Goal: Task Accomplishment & Management: Use online tool/utility

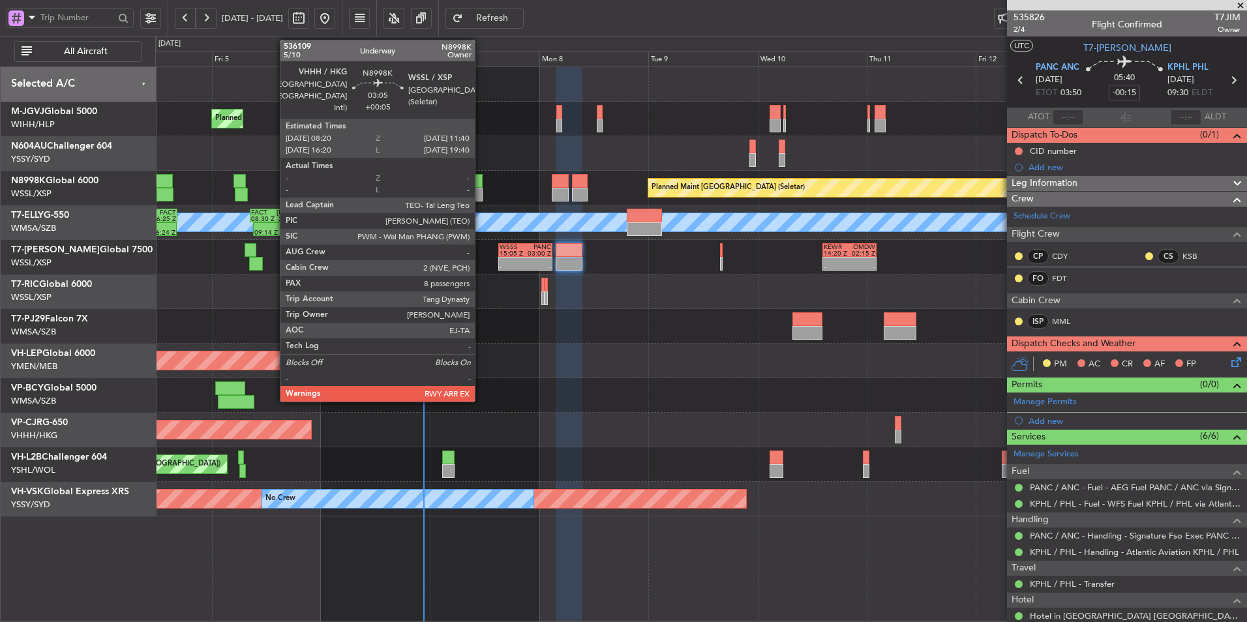
click at [480, 177] on div at bounding box center [476, 181] width 16 height 14
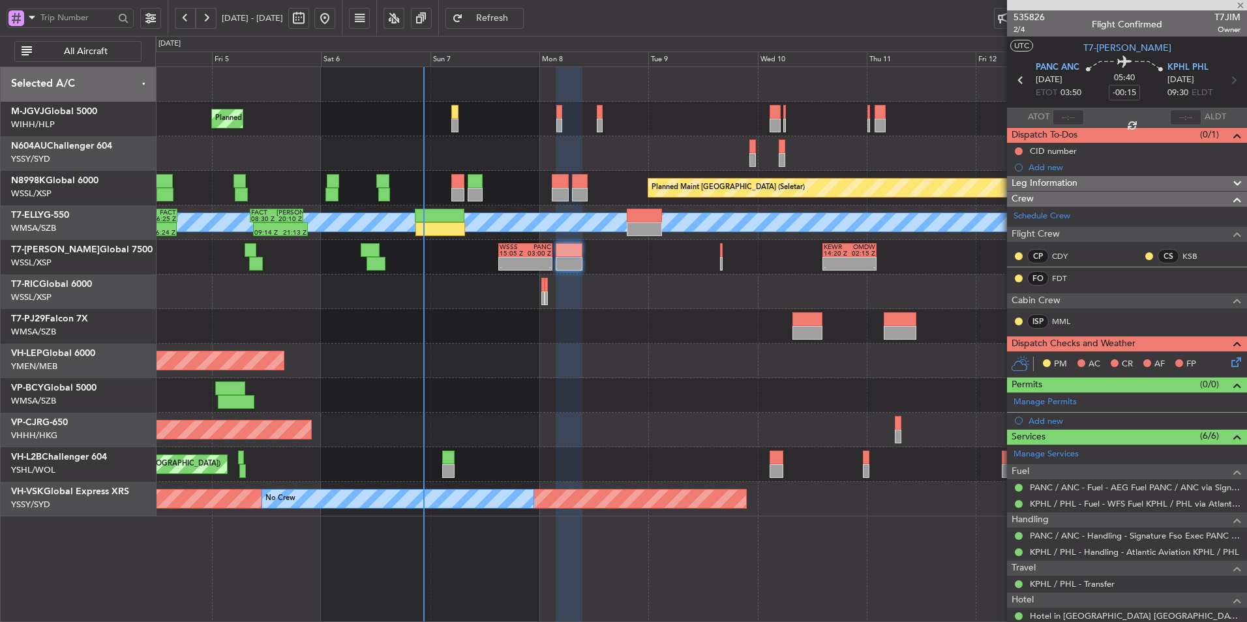
type input "+00:05"
type input "8"
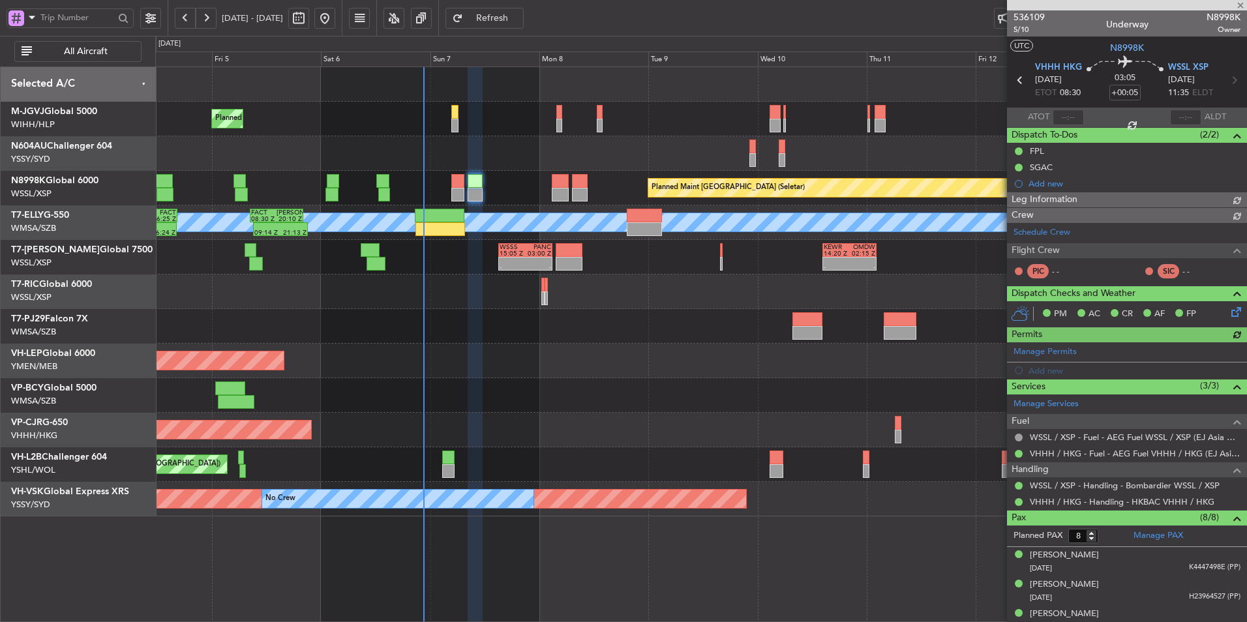
type input "[PERSON_NAME] (HHAFI)"
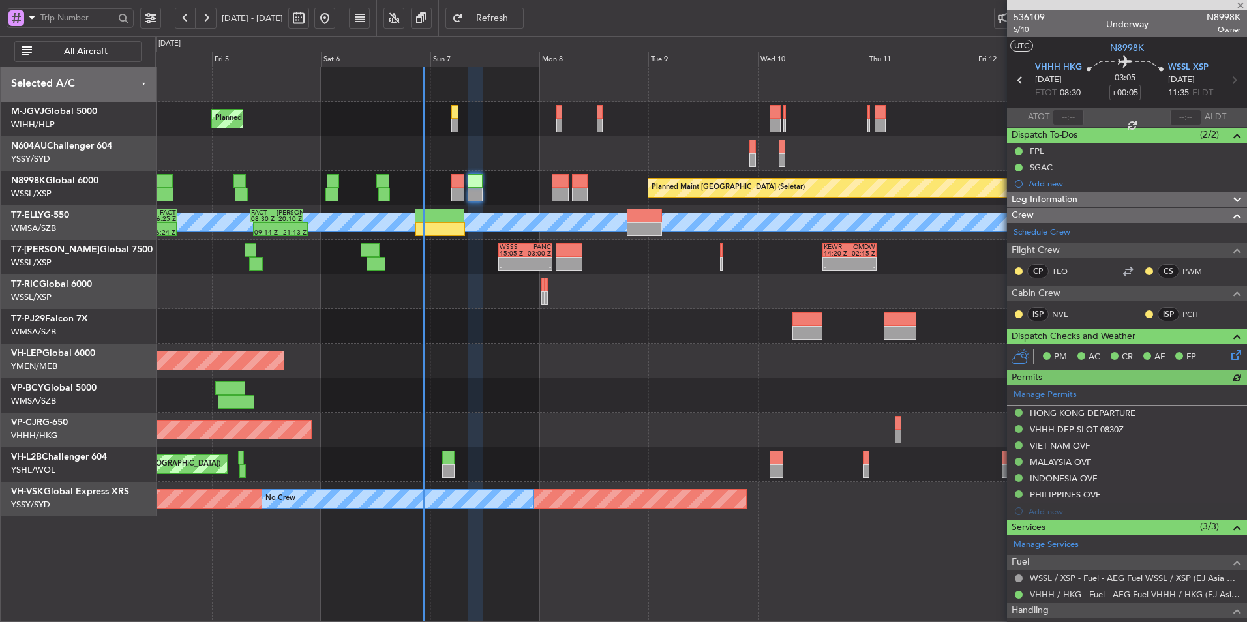
type input "[PERSON_NAME] (HHAFI)"
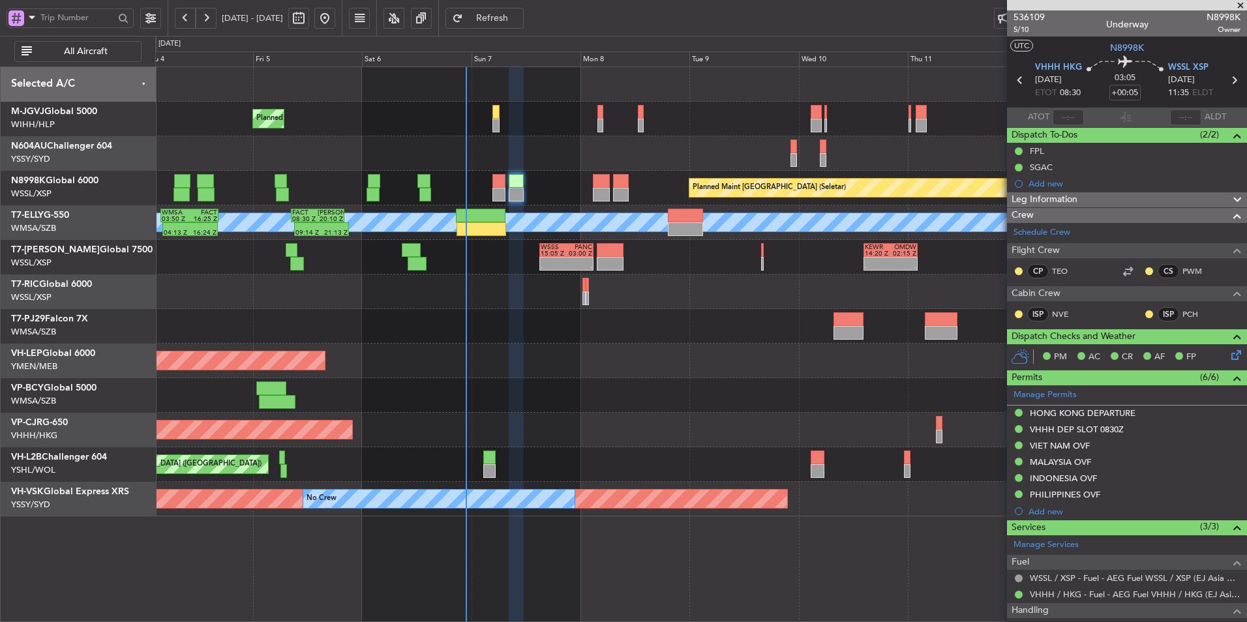
click at [571, 341] on div at bounding box center [700, 326] width 1091 height 35
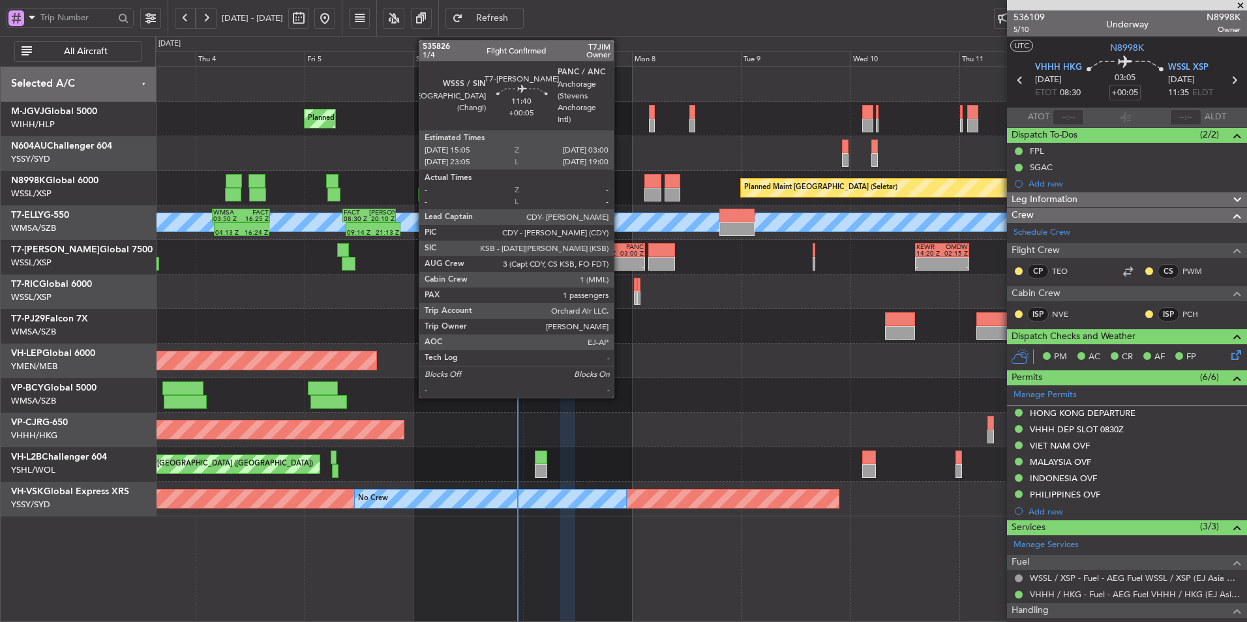
click at [620, 264] on div "-" at bounding box center [631, 267] width 26 height 7
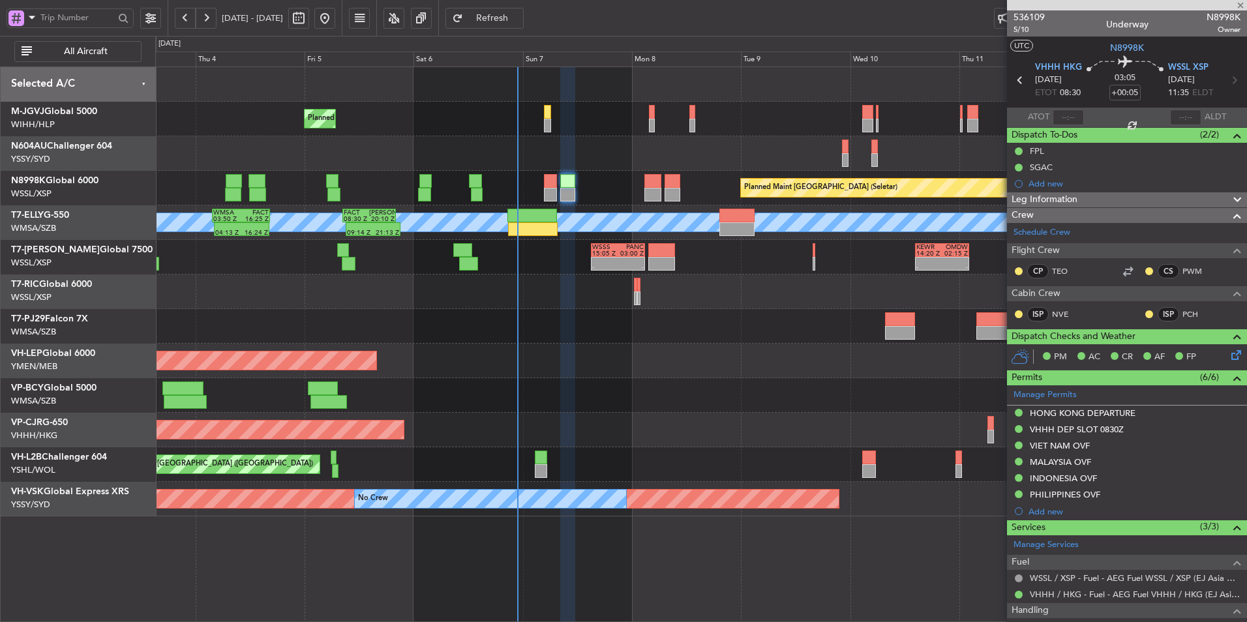
type input "1"
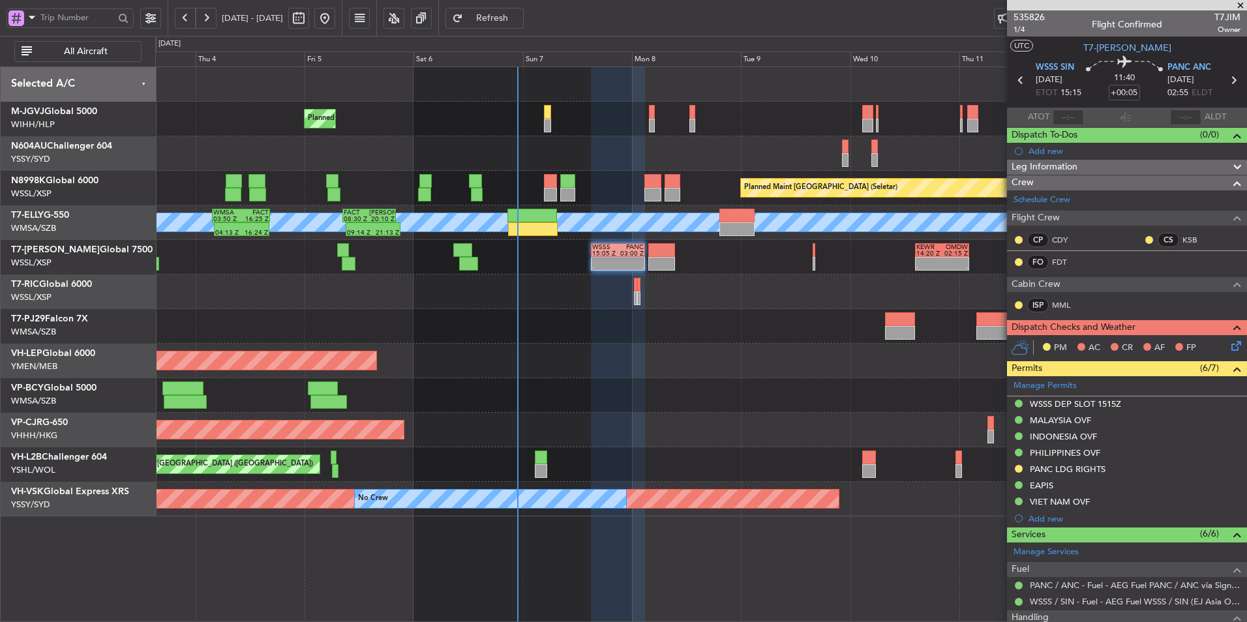
click at [524, 319] on div at bounding box center [700, 326] width 1091 height 35
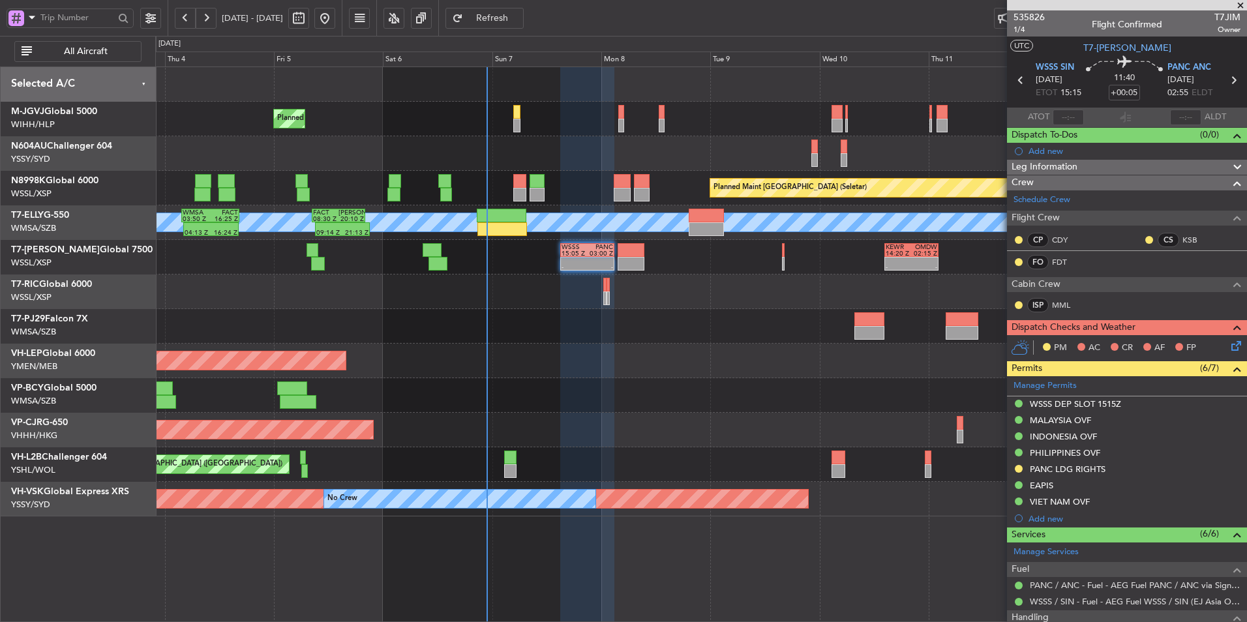
click at [512, 320] on div at bounding box center [700, 326] width 1091 height 35
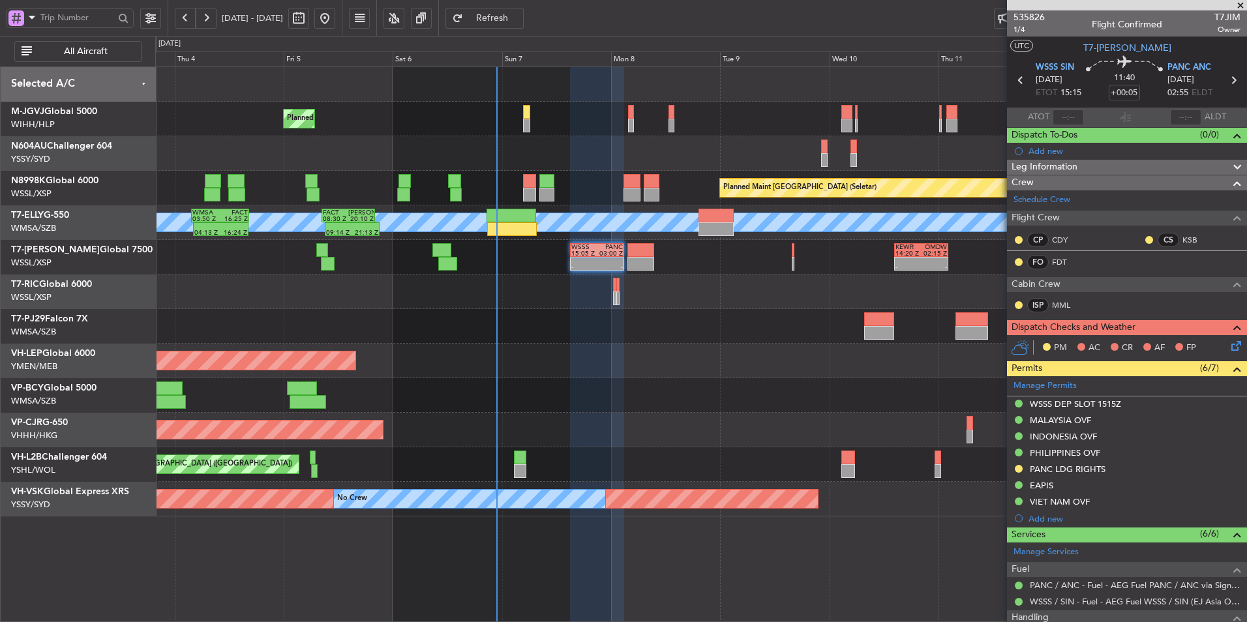
click at [550, 338] on div at bounding box center [700, 326] width 1091 height 35
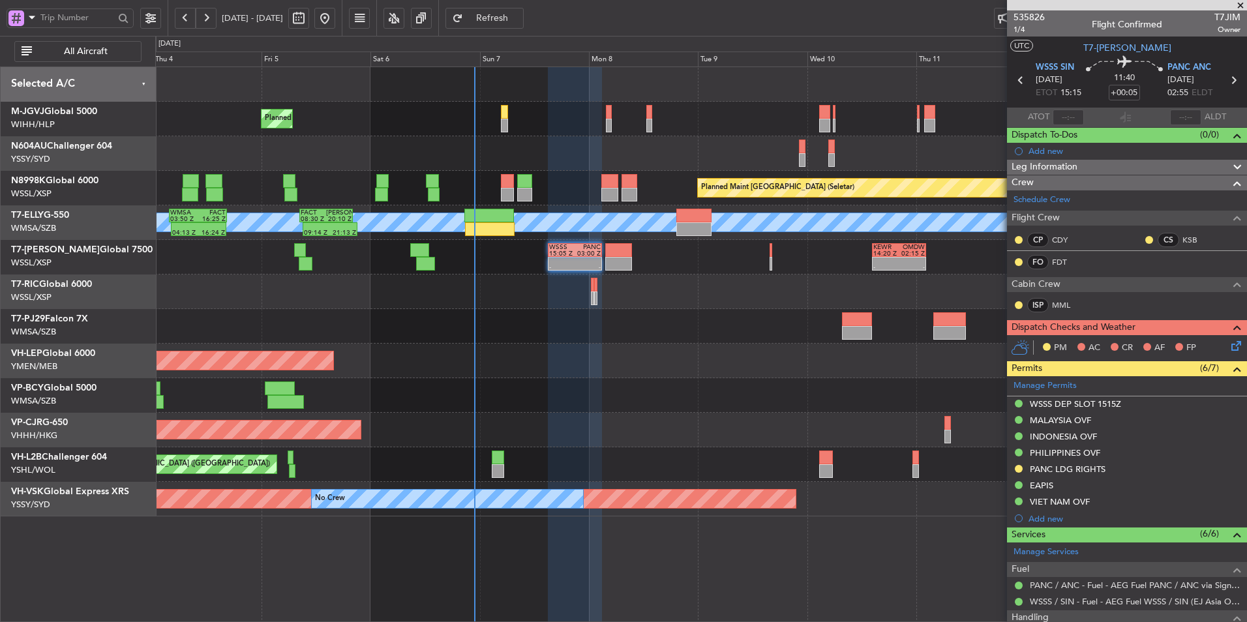
click at [548, 363] on div "Unplanned Maint Wichita (Wichita Mid-continent)" at bounding box center [700, 361] width 1091 height 35
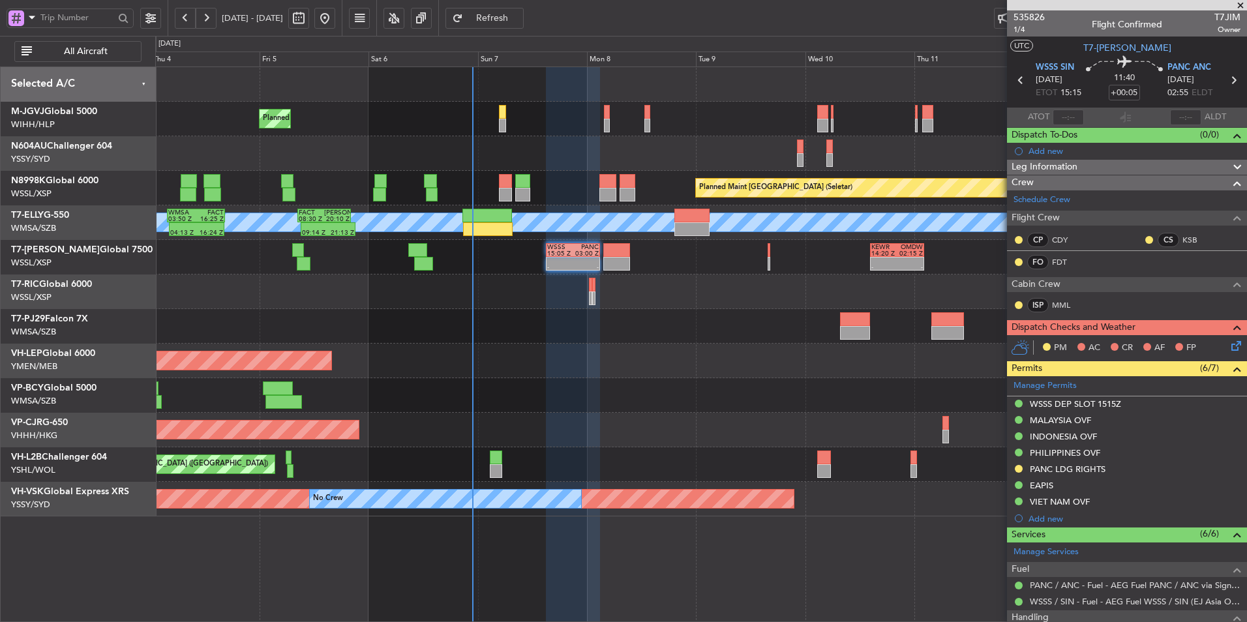
click at [501, 401] on div at bounding box center [700, 395] width 1091 height 35
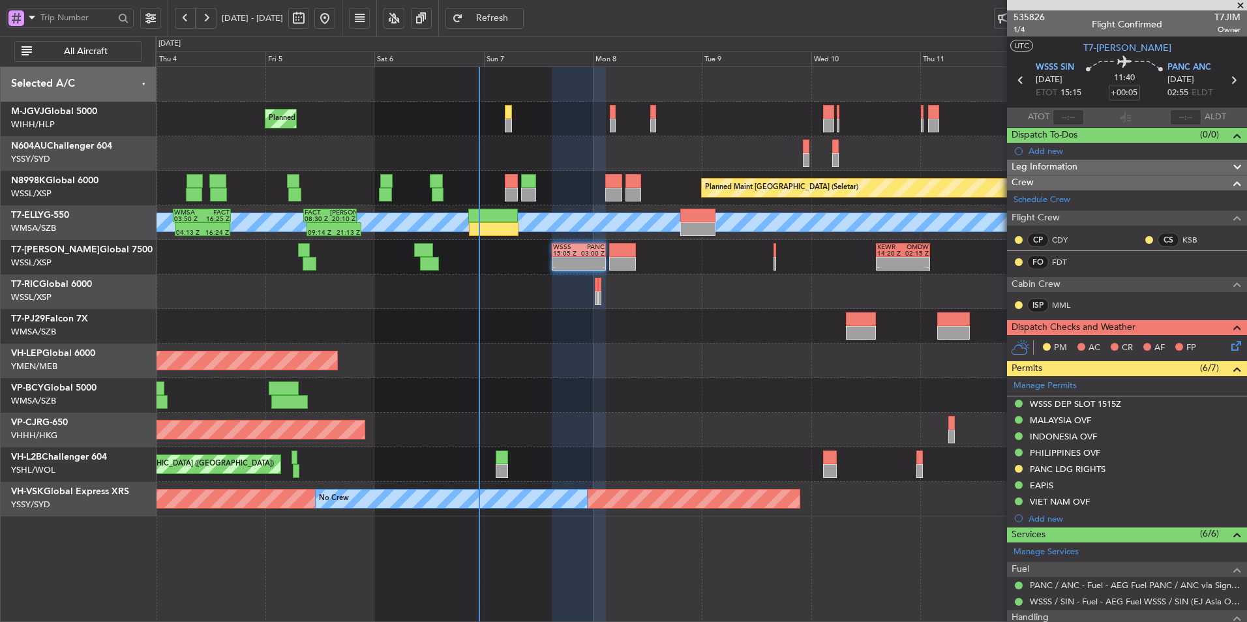
click at [581, 371] on div "Unplanned Maint Wichita (Wichita Mid-continent)" at bounding box center [700, 361] width 1091 height 35
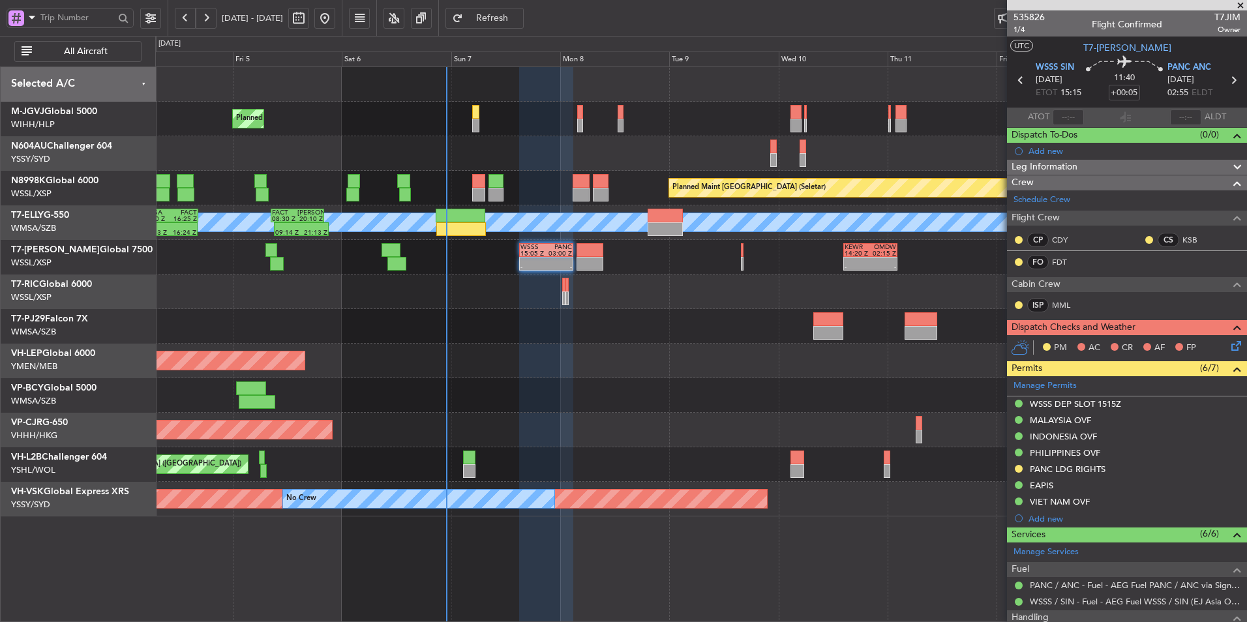
click at [623, 388] on div at bounding box center [700, 395] width 1091 height 35
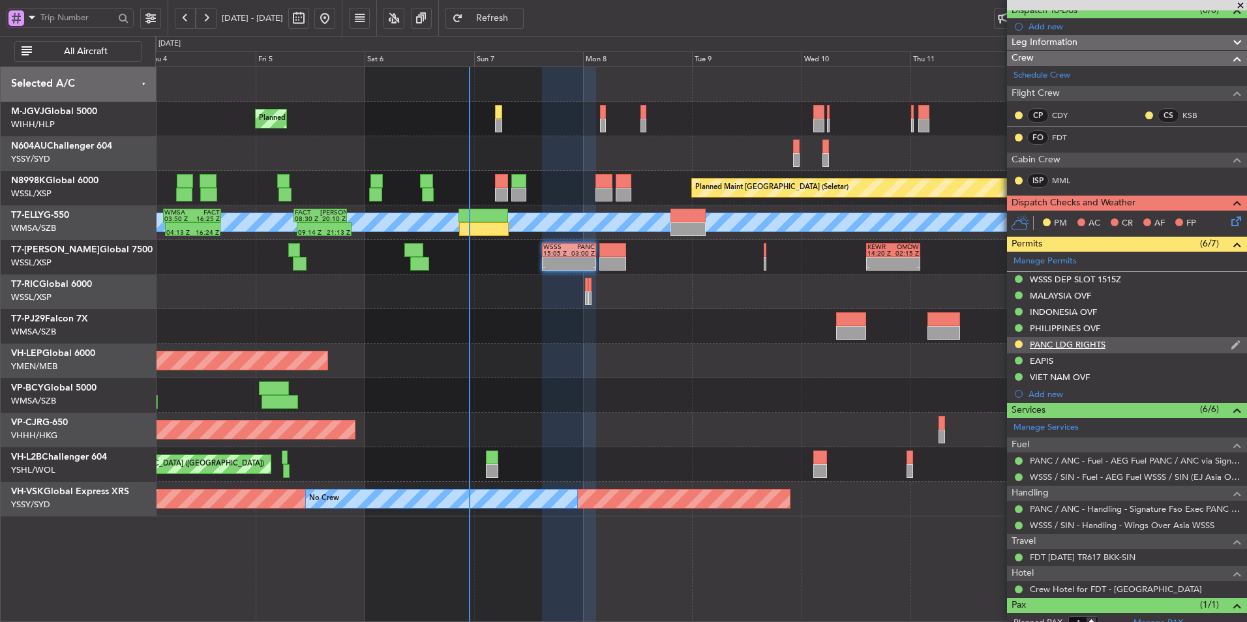
scroll to position [166, 0]
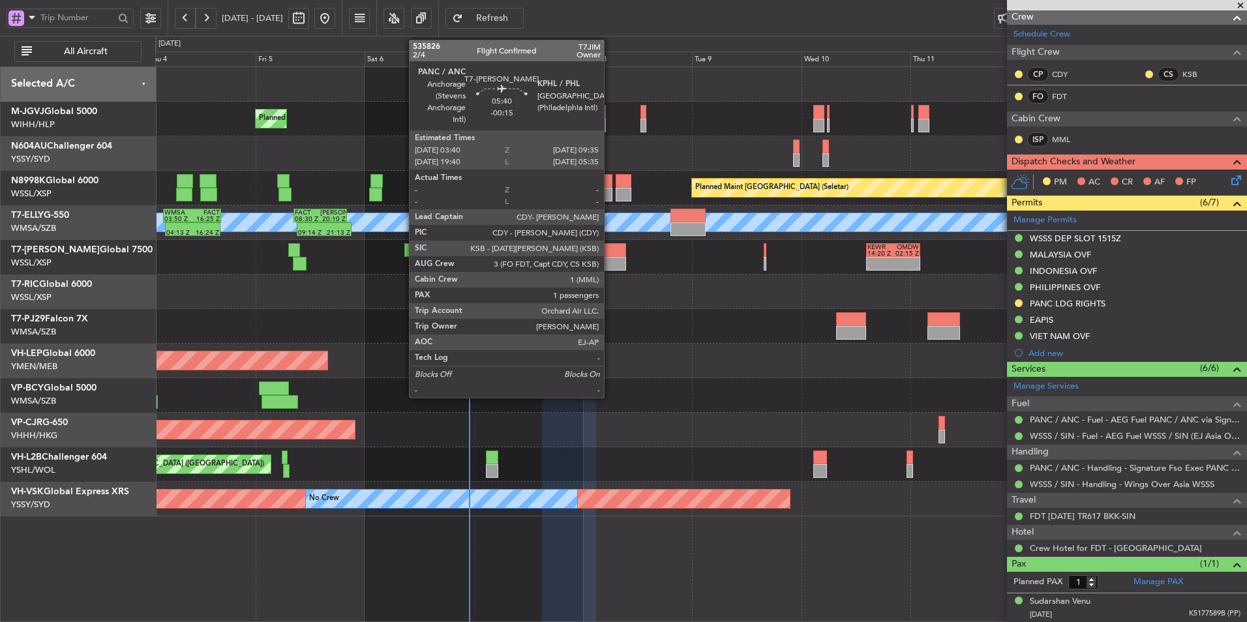
click at [610, 268] on div at bounding box center [612, 264] width 27 height 14
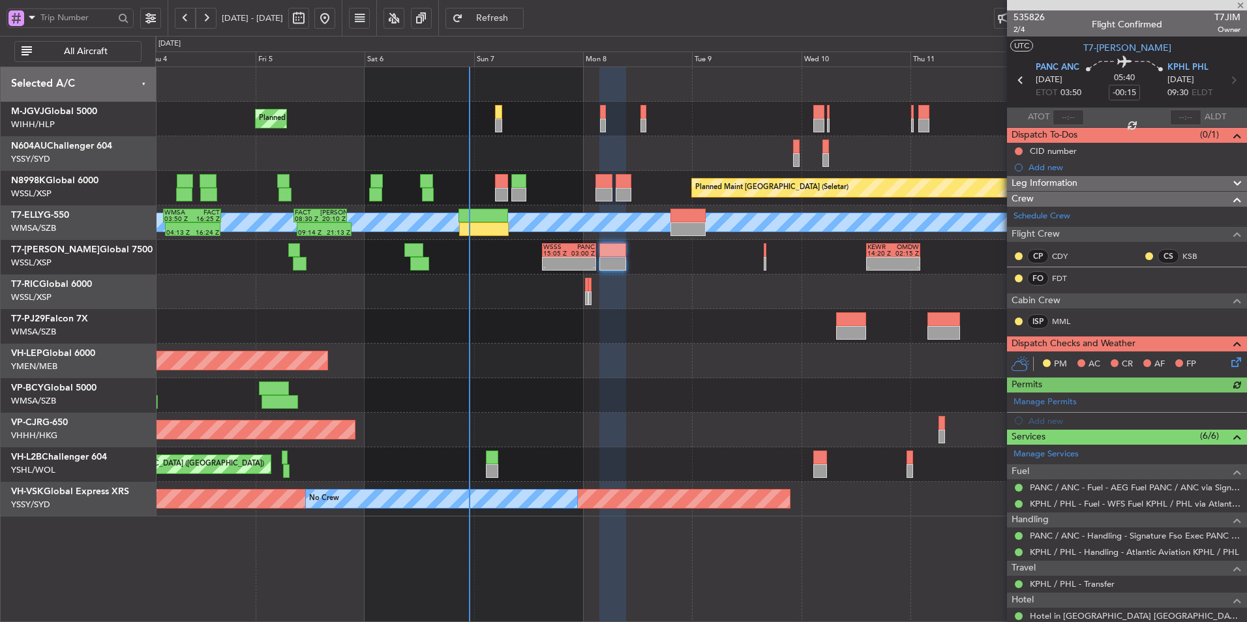
scroll to position [68, 0]
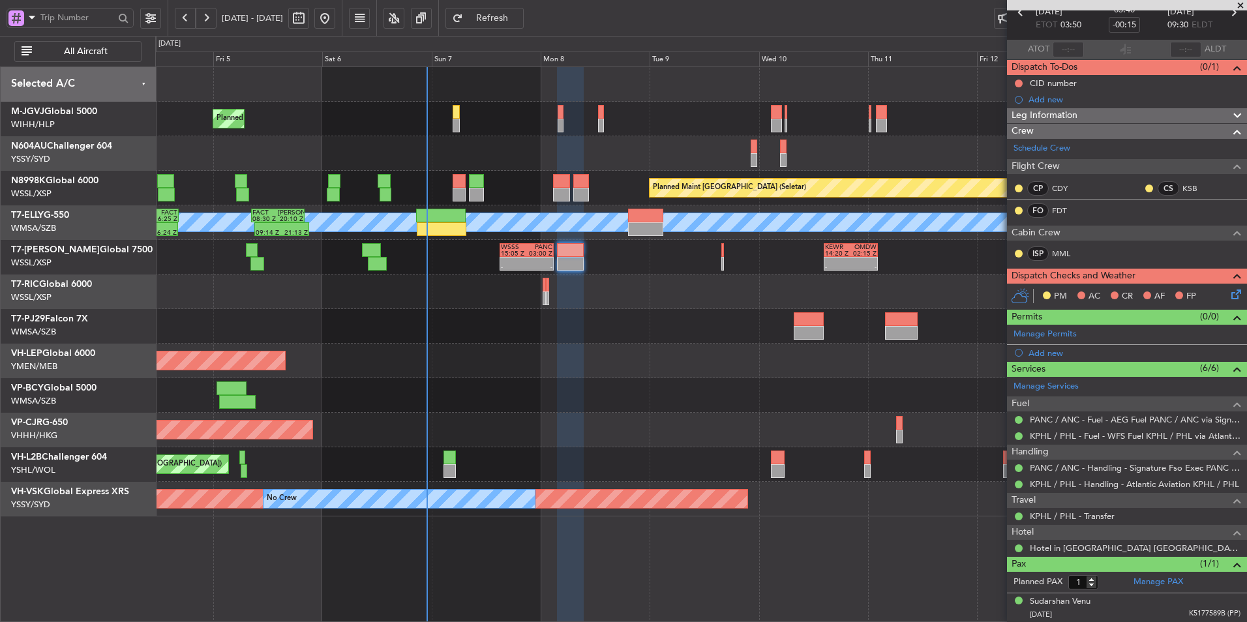
click at [586, 355] on div "Unplanned Maint Wichita (Wichita Mid-continent)" at bounding box center [700, 361] width 1091 height 35
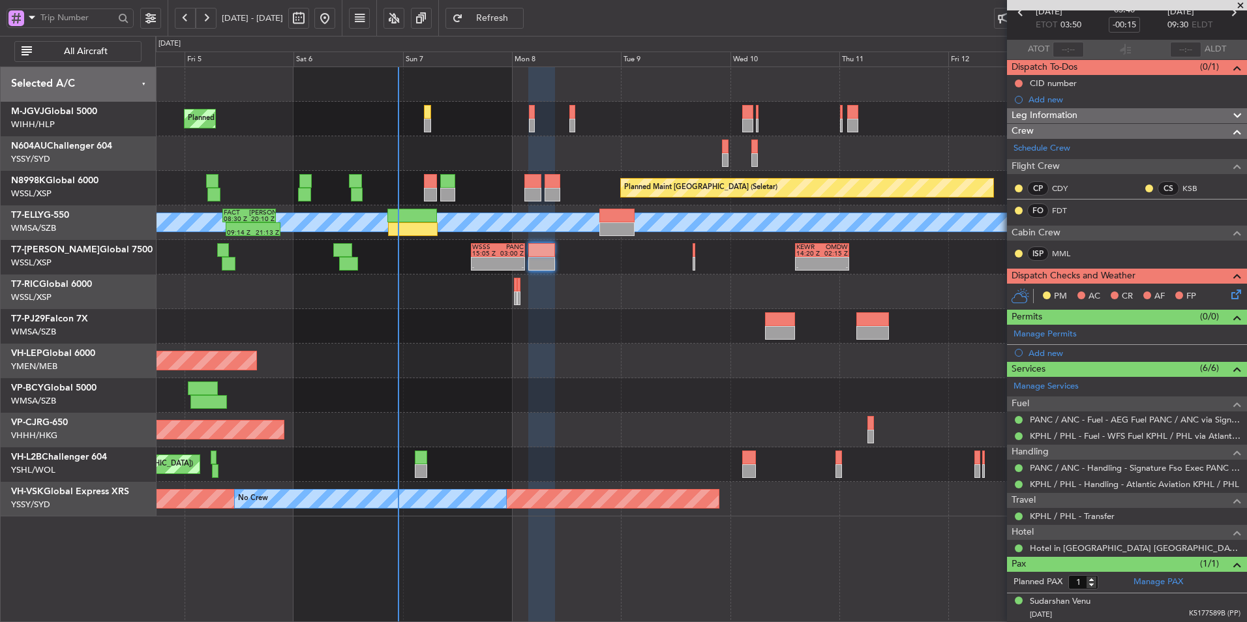
scroll to position [0, 0]
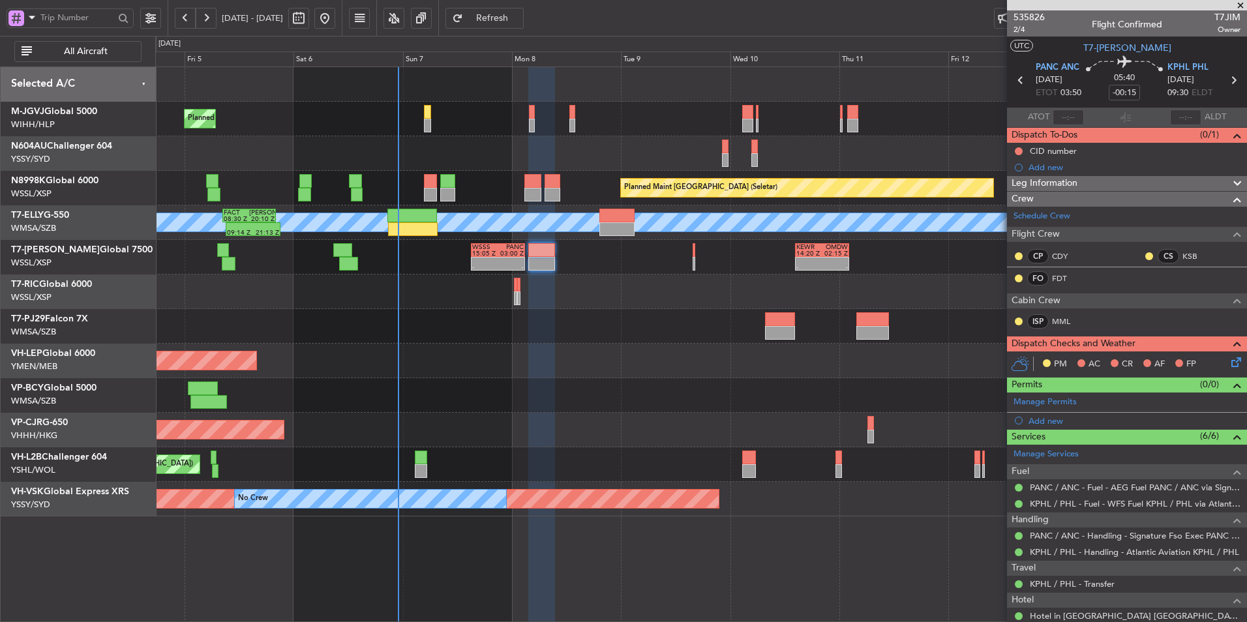
click at [609, 361] on div "Unplanned Maint Wichita (Wichita Mid-continent)" at bounding box center [700, 361] width 1091 height 35
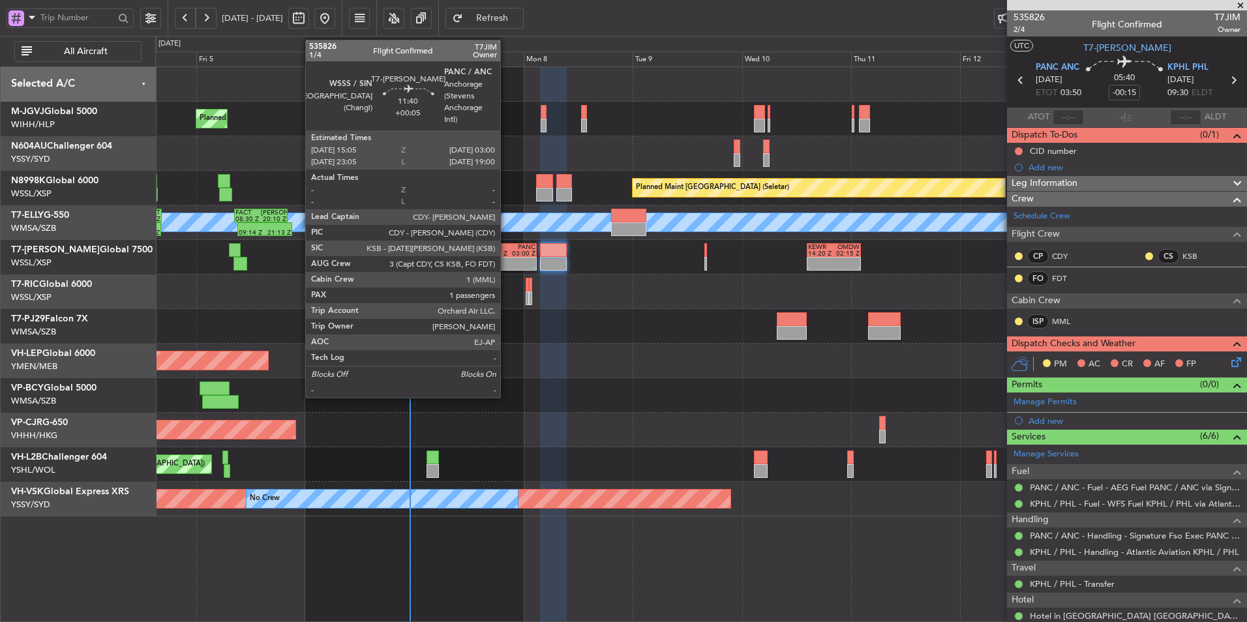
click at [506, 250] on div "15:05 Z" at bounding box center [497, 253] width 26 height 7
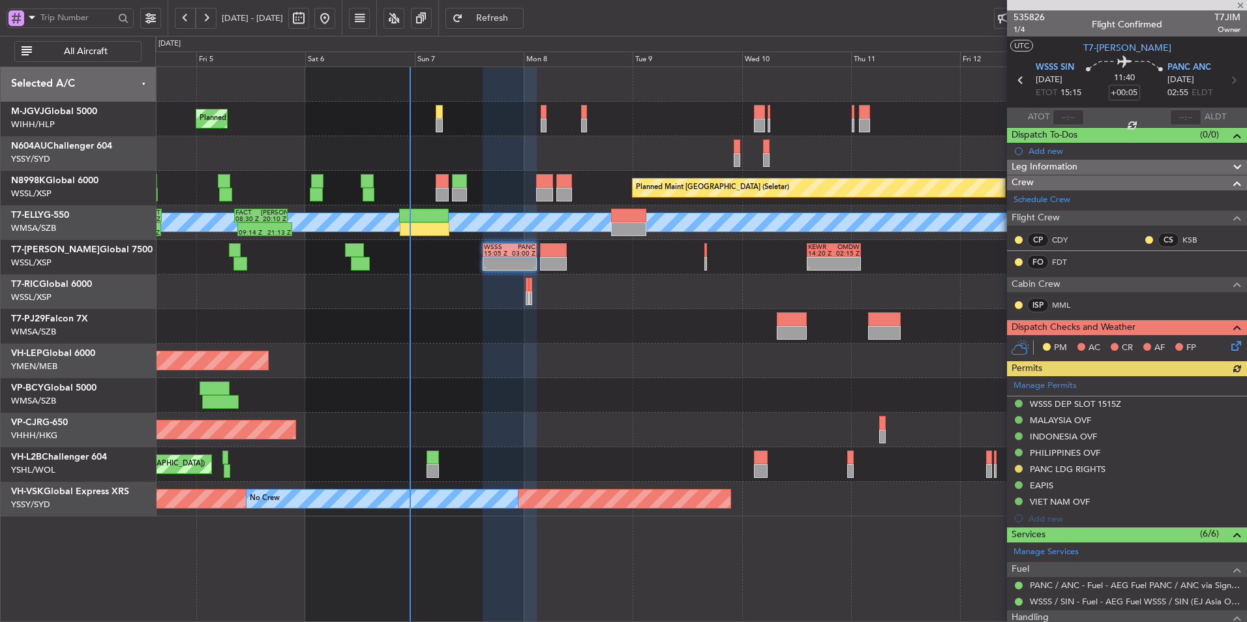
click at [560, 338] on div at bounding box center [700, 326] width 1091 height 35
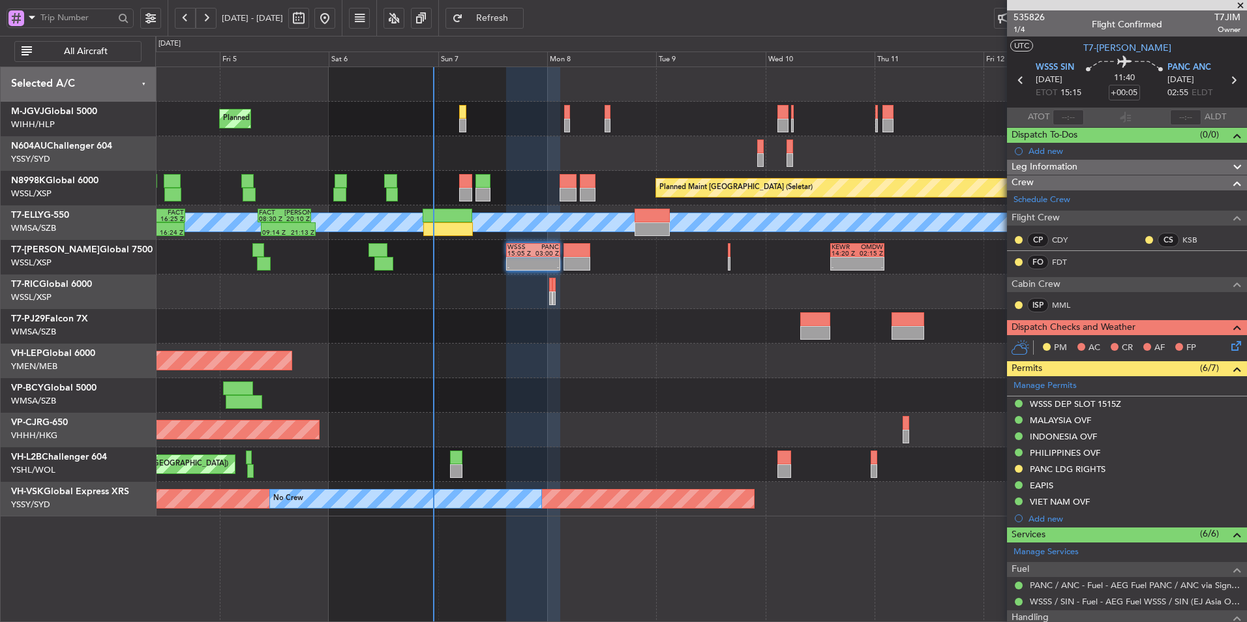
click at [502, 298] on div at bounding box center [700, 292] width 1091 height 35
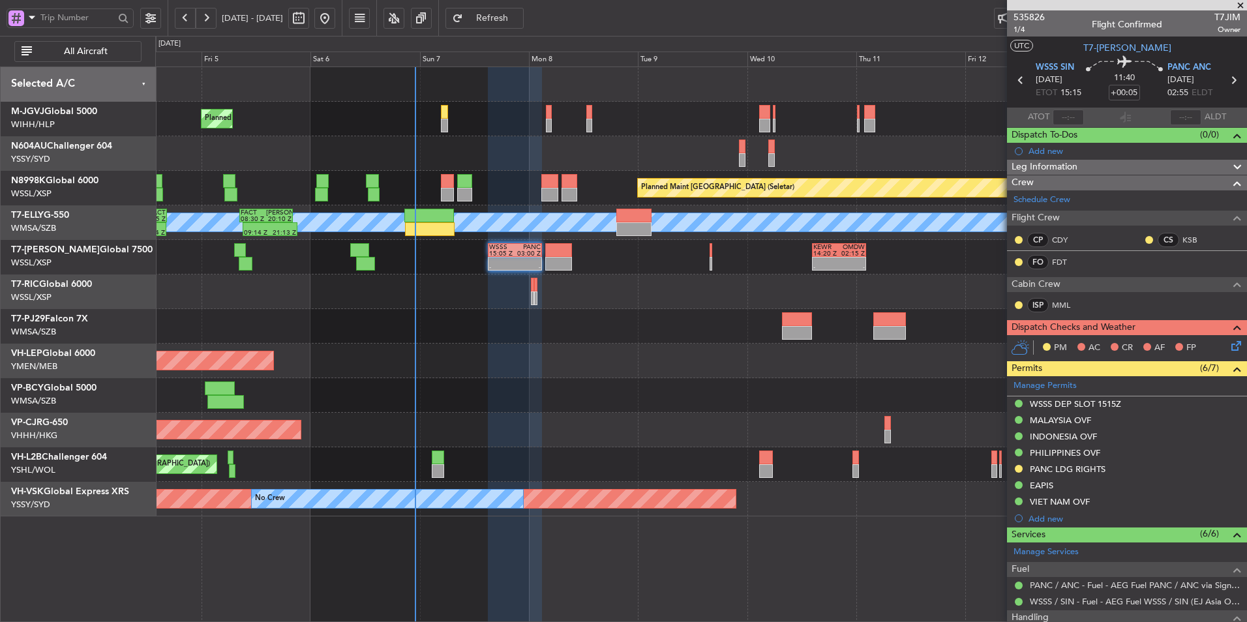
click at [632, 356] on div "Unplanned Maint Wichita (Wichita Mid-continent)" at bounding box center [700, 361] width 1091 height 35
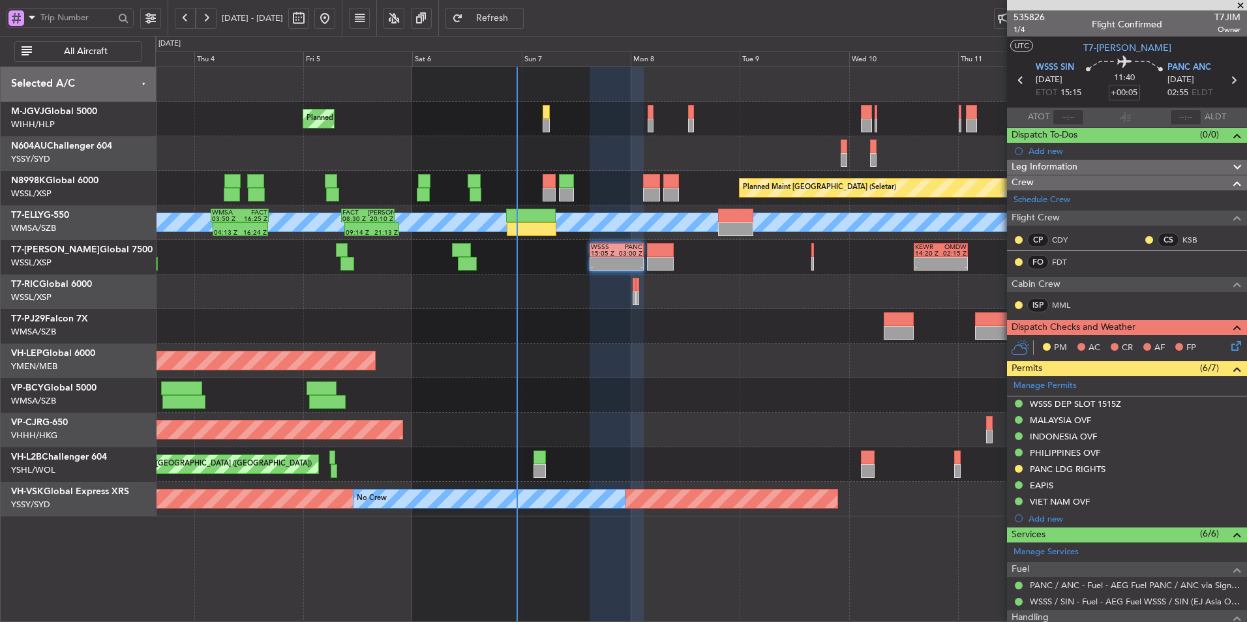
click at [579, 351] on div "Unplanned Maint Wichita (Wichita Mid-continent)" at bounding box center [700, 361] width 1091 height 35
click at [583, 364] on div "Unplanned Maint Wichita (Wichita Mid-continent)" at bounding box center [700, 361] width 1091 height 35
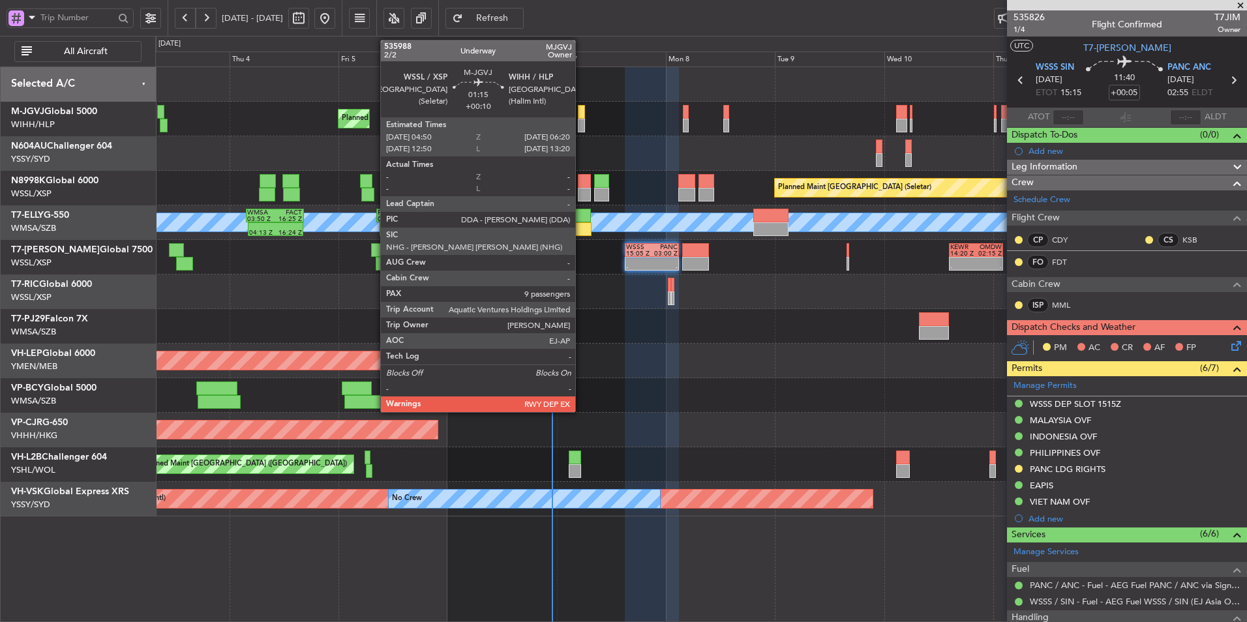
click at [580, 120] on div at bounding box center [581, 126] width 7 height 14
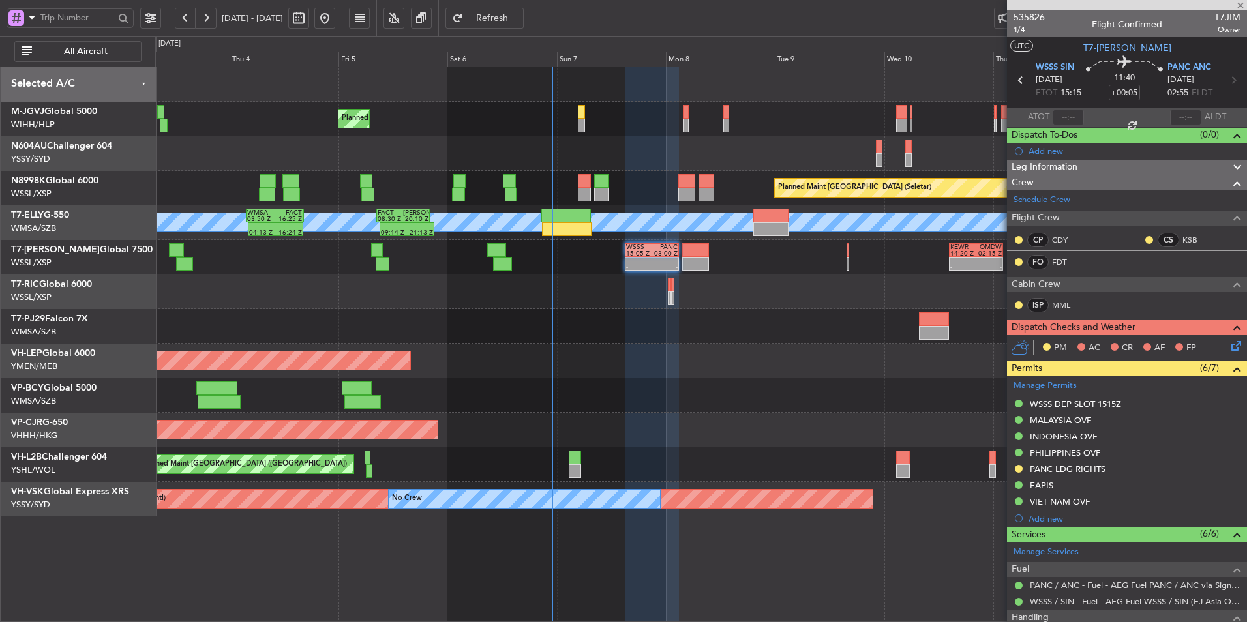
type input "+00:10"
type input "9"
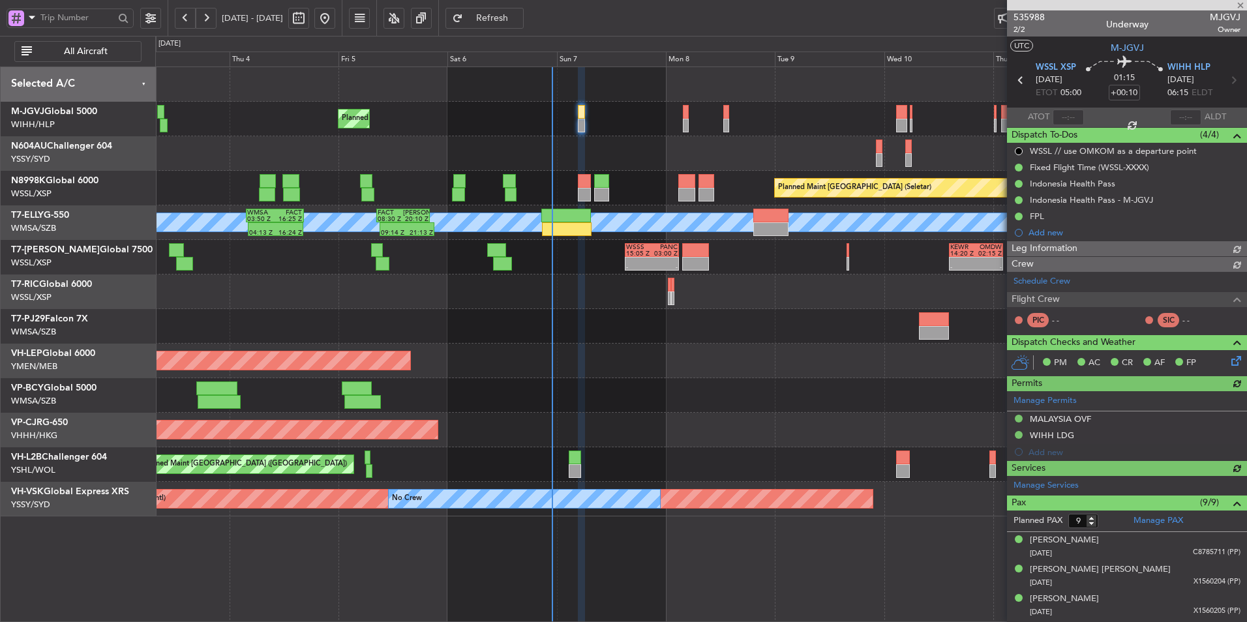
type input "[PERSON_NAME] (HHAFI)"
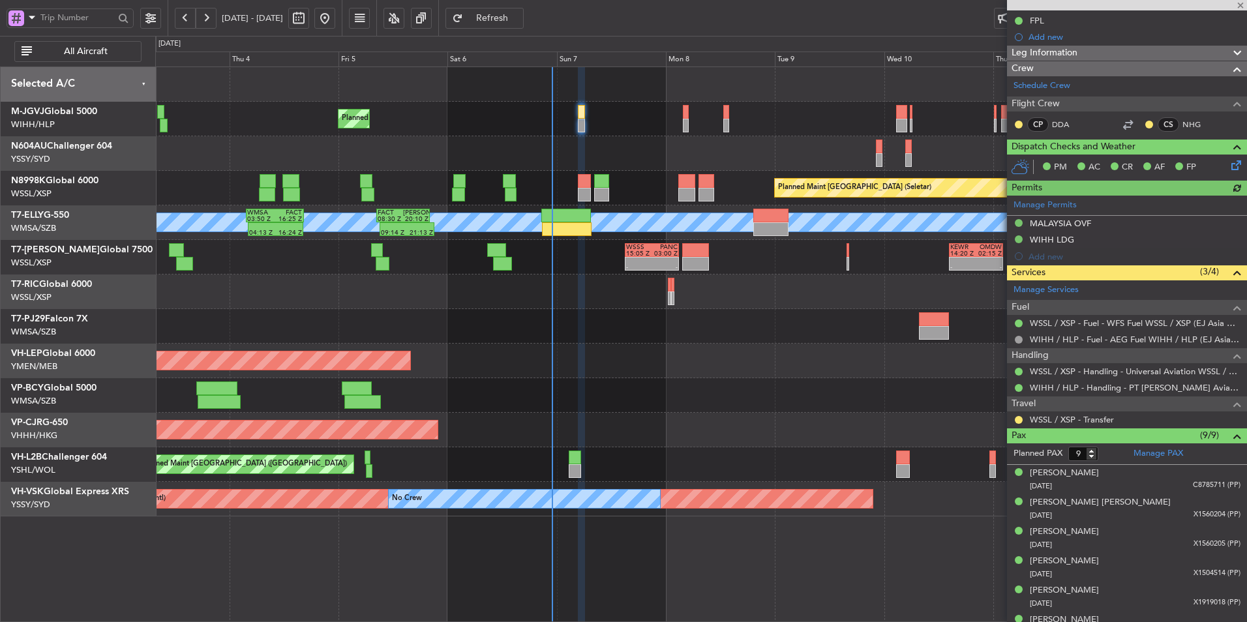
scroll to position [65, 0]
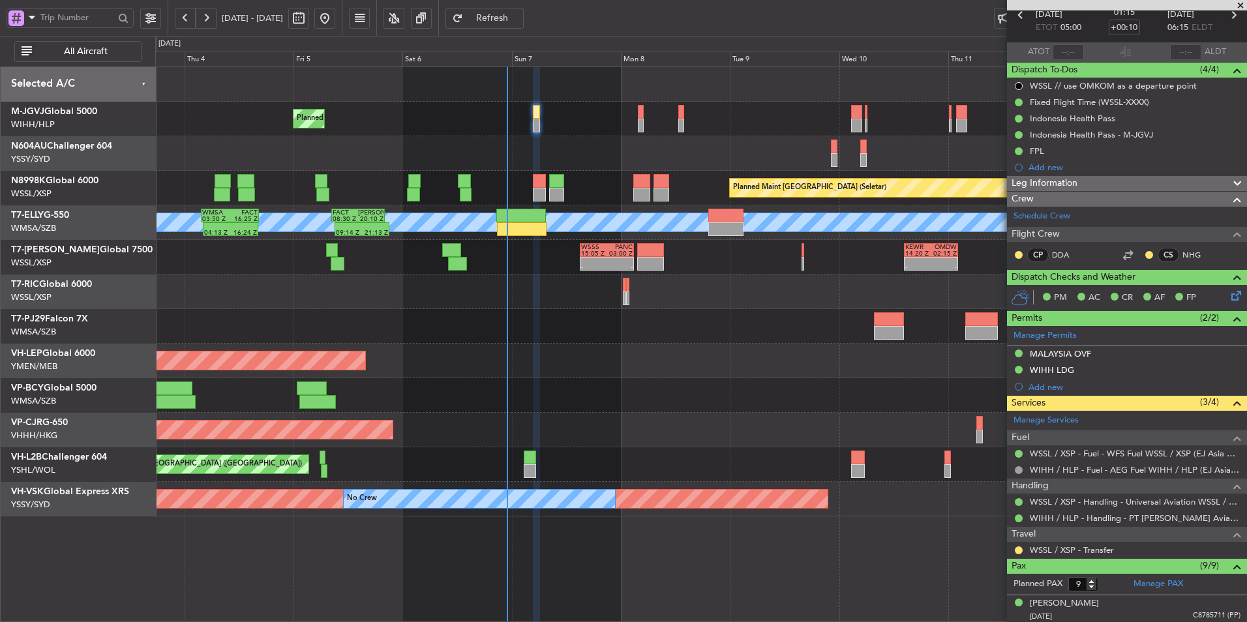
click at [659, 394] on div at bounding box center [700, 395] width 1091 height 35
click at [649, 377] on div "Unplanned Maint Wichita (Wichita Mid-continent)" at bounding box center [700, 361] width 1091 height 35
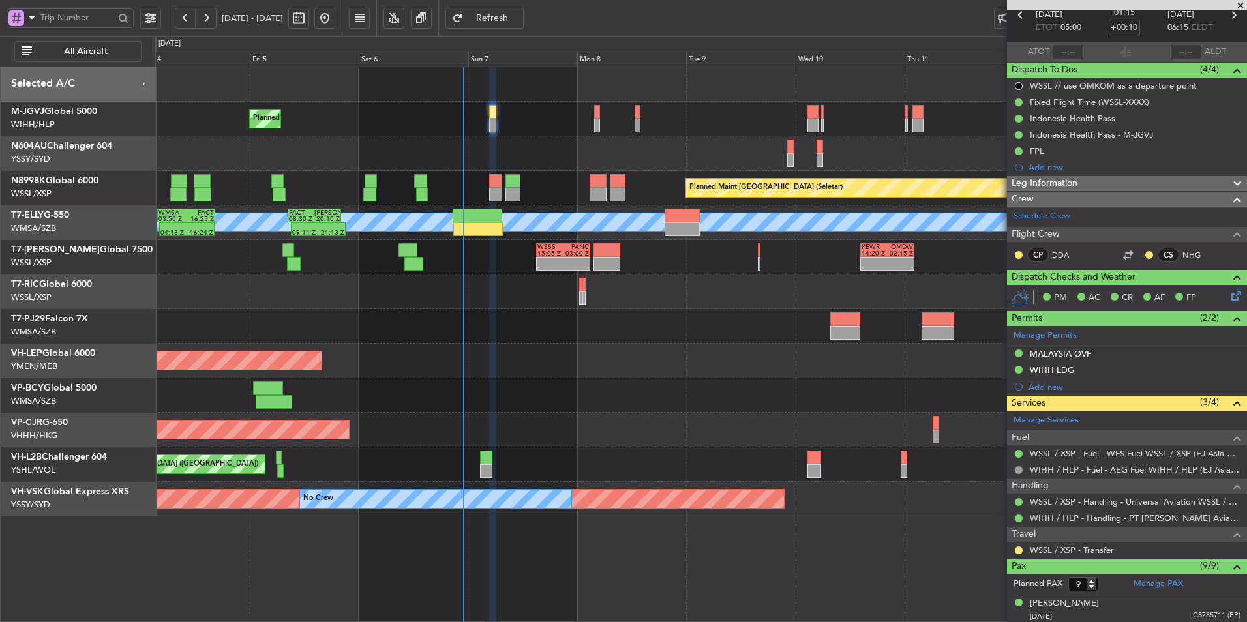
click at [609, 144] on div at bounding box center [700, 153] width 1091 height 35
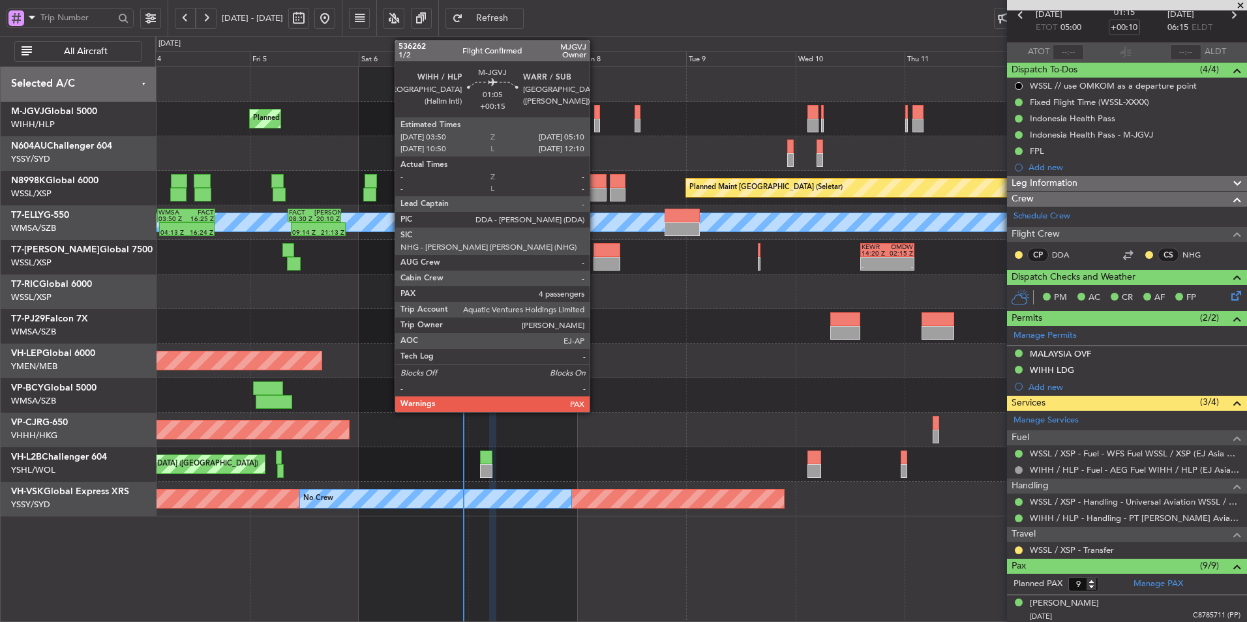
click at [595, 127] on div at bounding box center [597, 126] width 7 height 14
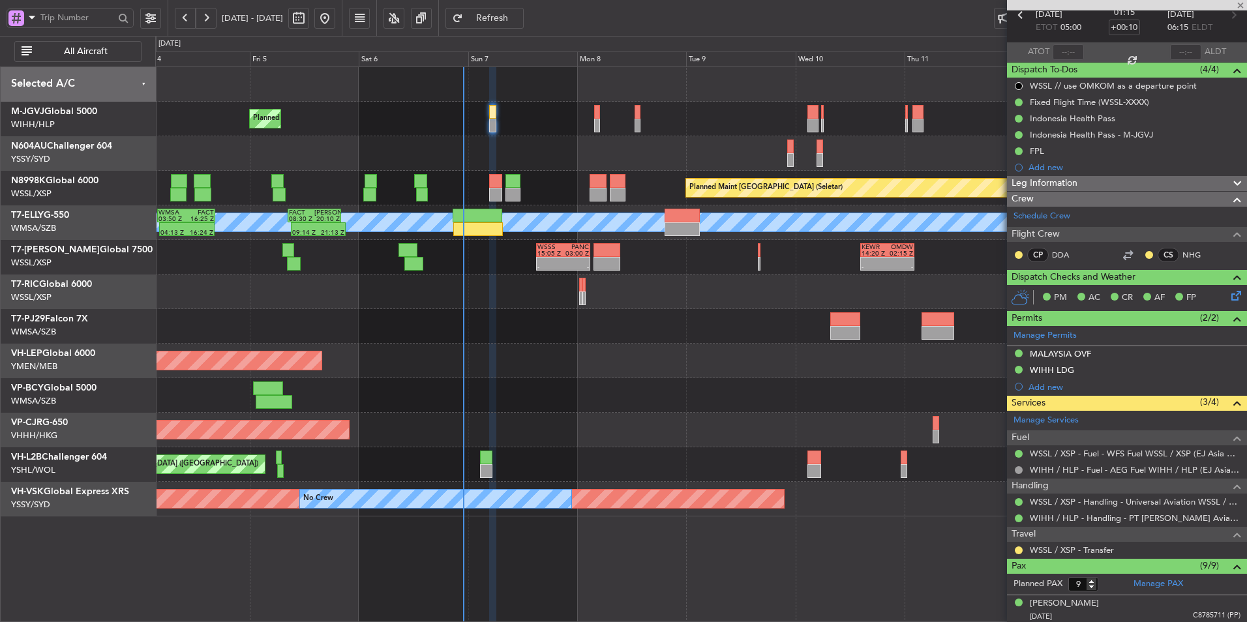
type input "+00:15"
type input "4"
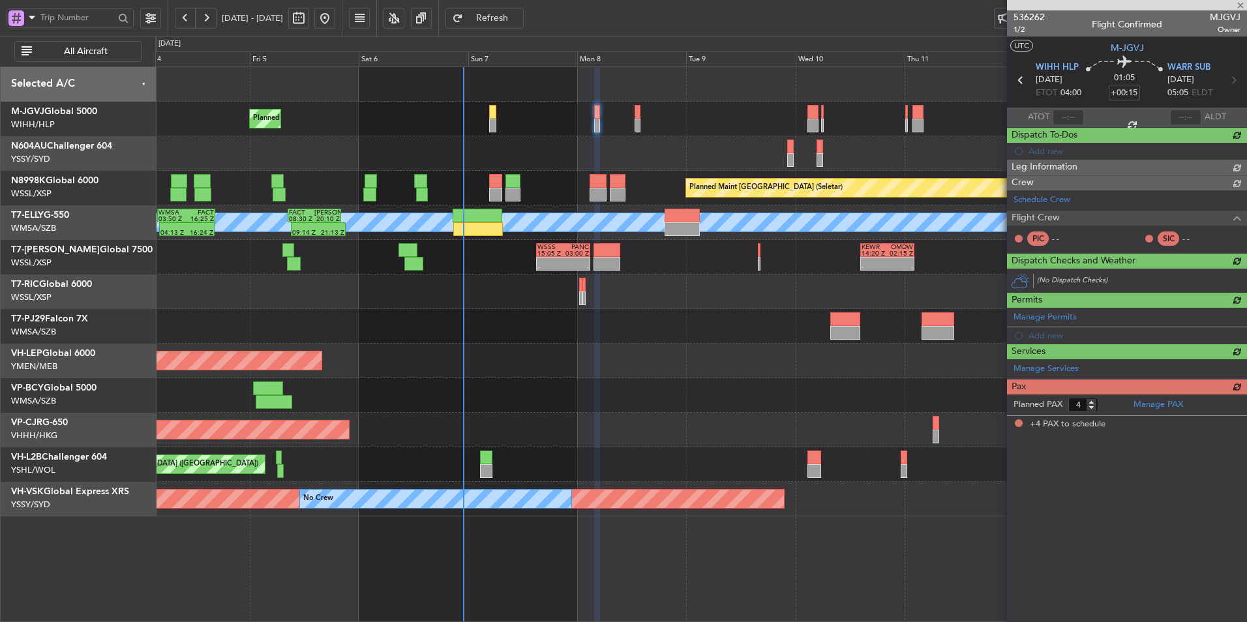
scroll to position [0, 0]
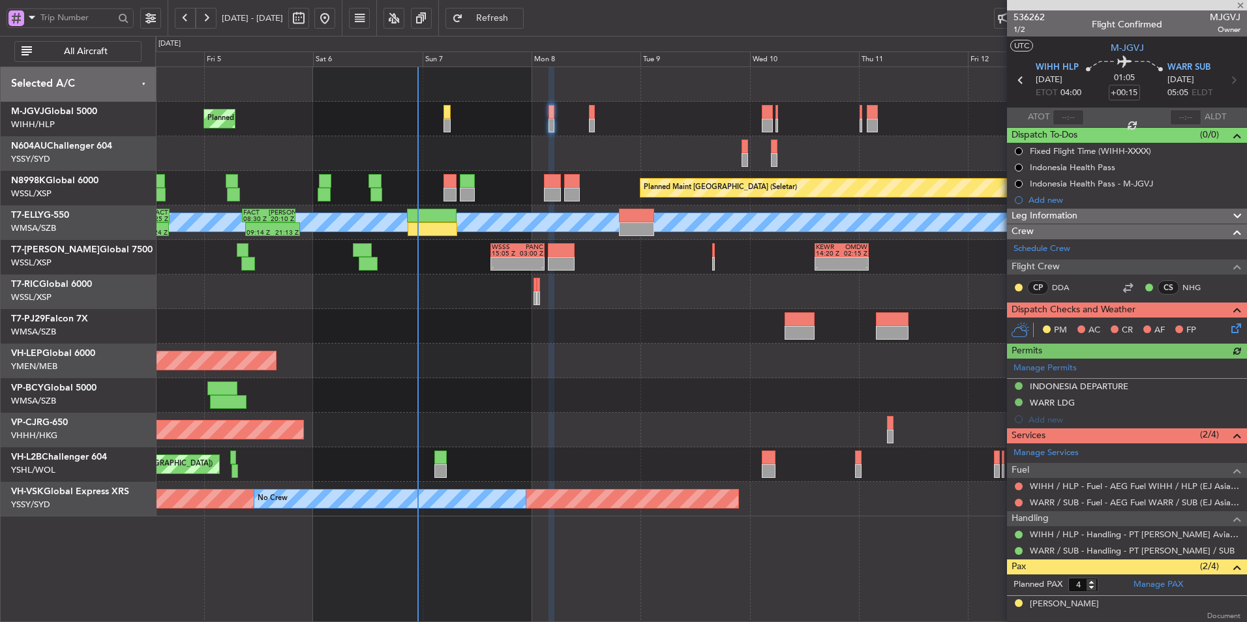
click at [672, 338] on div at bounding box center [700, 326] width 1091 height 35
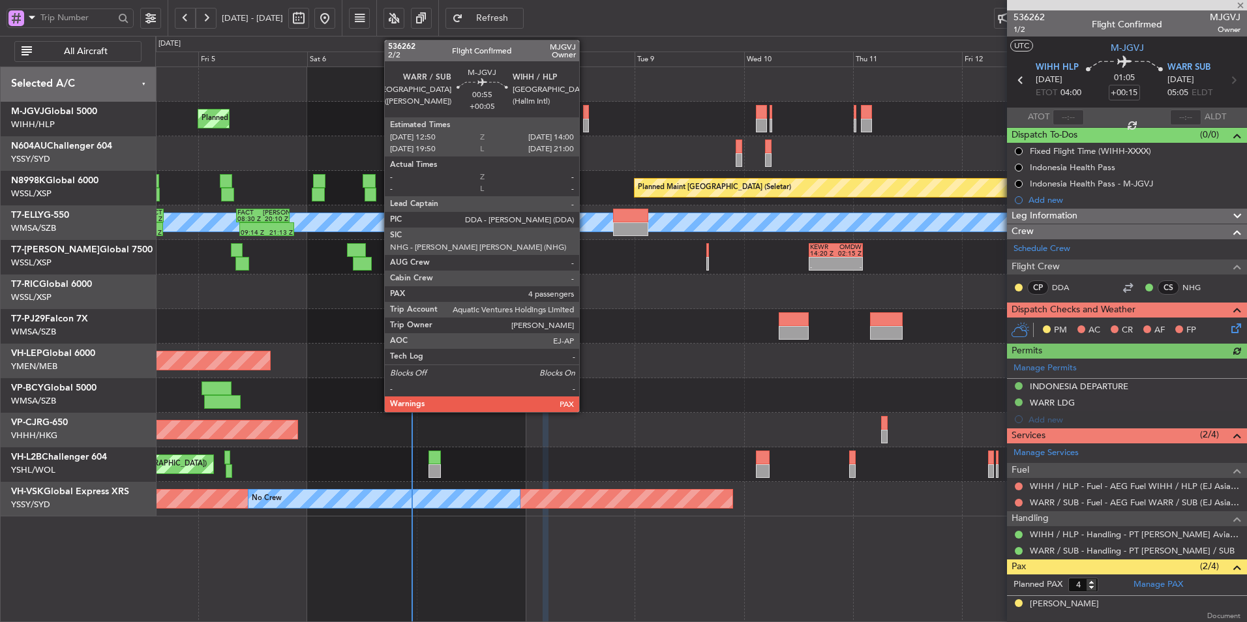
click at [585, 109] on div at bounding box center [586, 112] width 6 height 14
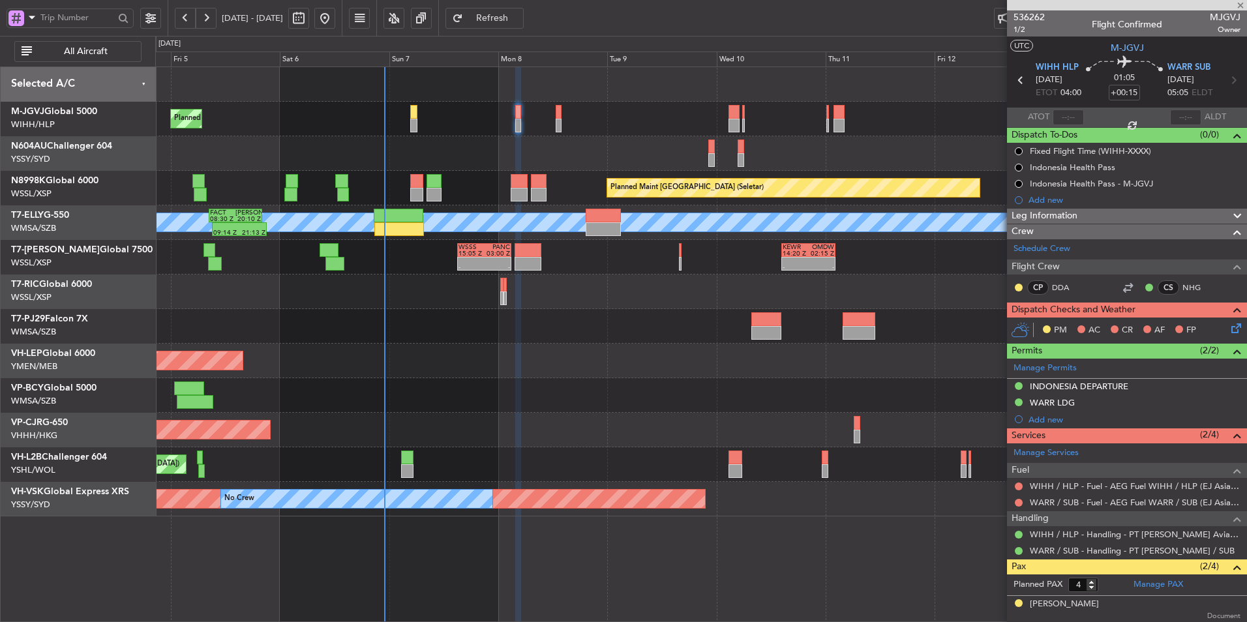
click at [668, 264] on div "- - WSSS 15:05 Z PANC 03:00 Z - - KEWR 14:20 Z OMDW 02:15 Z Planned Maint Dubai…" at bounding box center [700, 257] width 1091 height 35
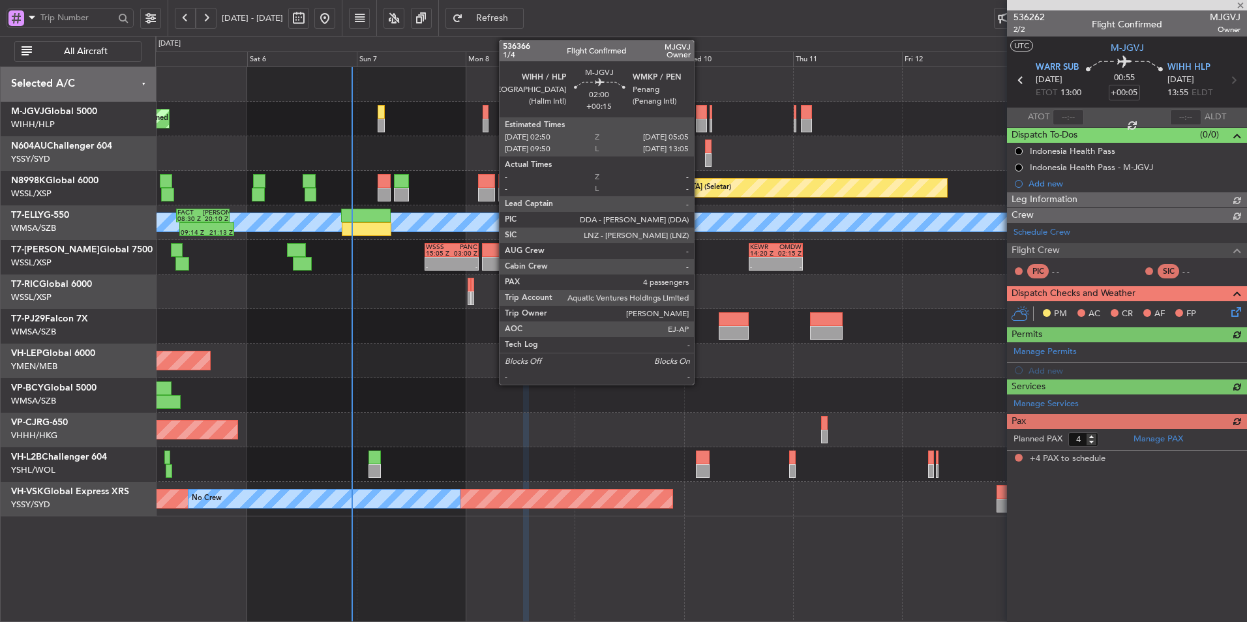
click at [700, 123] on div at bounding box center [701, 126] width 10 height 14
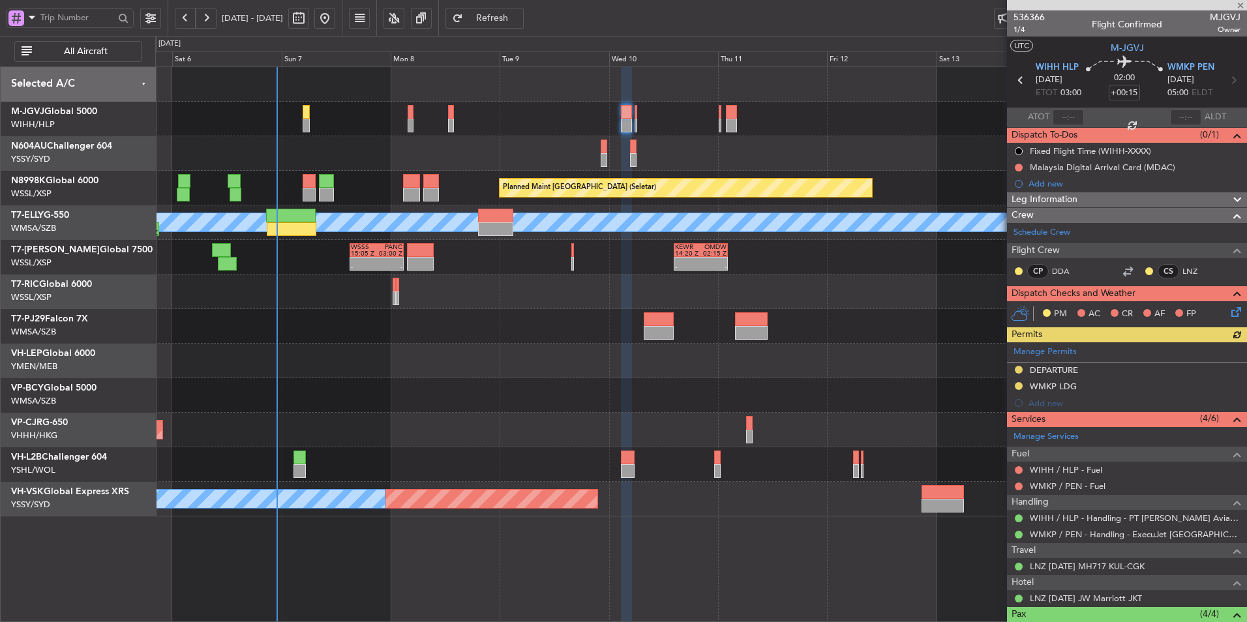
click at [494, 455] on div "Unplanned Maint Melbourne (Essendon)" at bounding box center [700, 464] width 1091 height 35
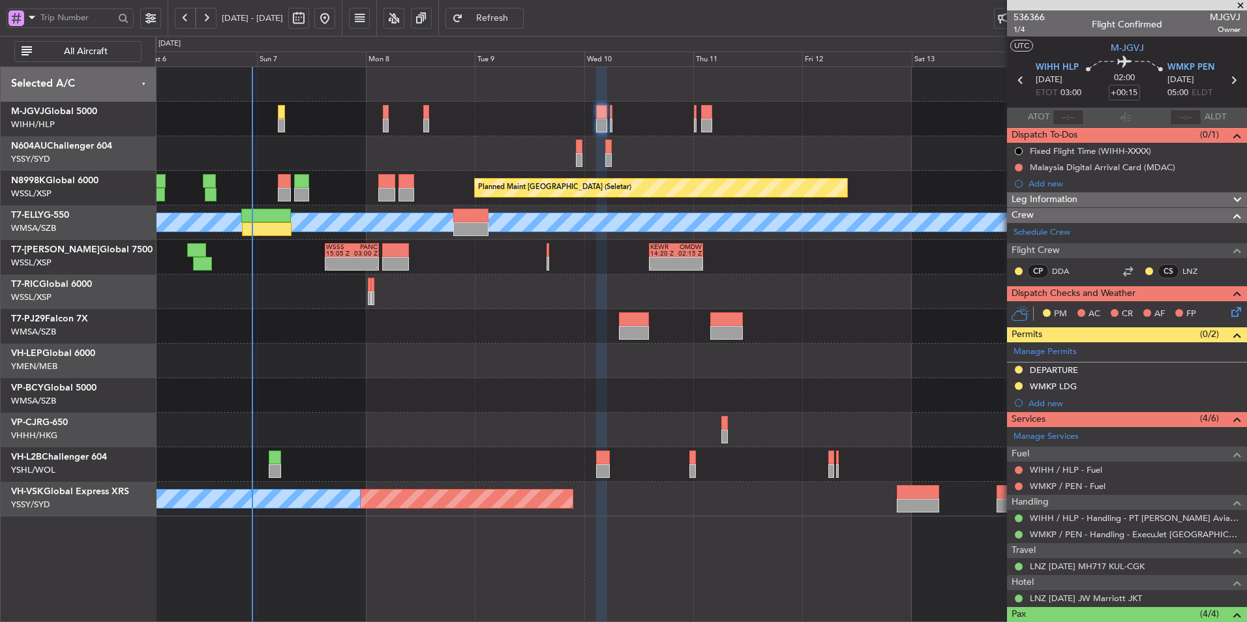
click at [446, 432] on div "Planned Maint [GEOGRAPHIC_DATA] ([GEOGRAPHIC_DATA] Intl)" at bounding box center [700, 430] width 1091 height 35
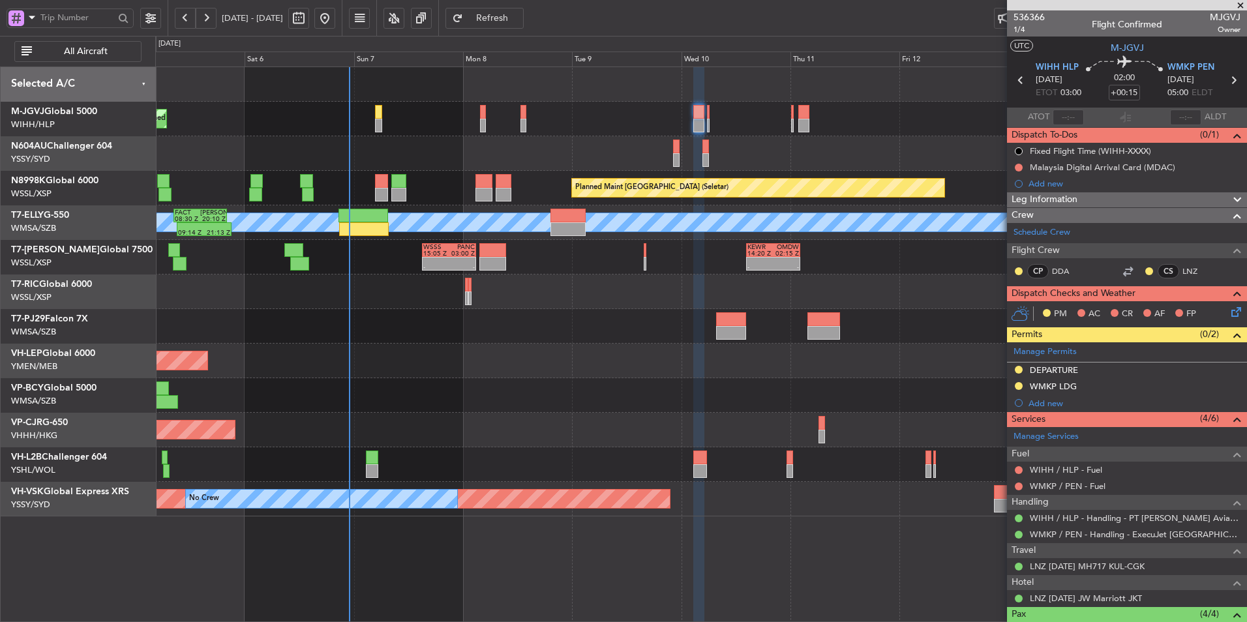
click at [520, 431] on div "Planned Maint [GEOGRAPHIC_DATA] ([GEOGRAPHIC_DATA] Intl)" at bounding box center [700, 430] width 1091 height 35
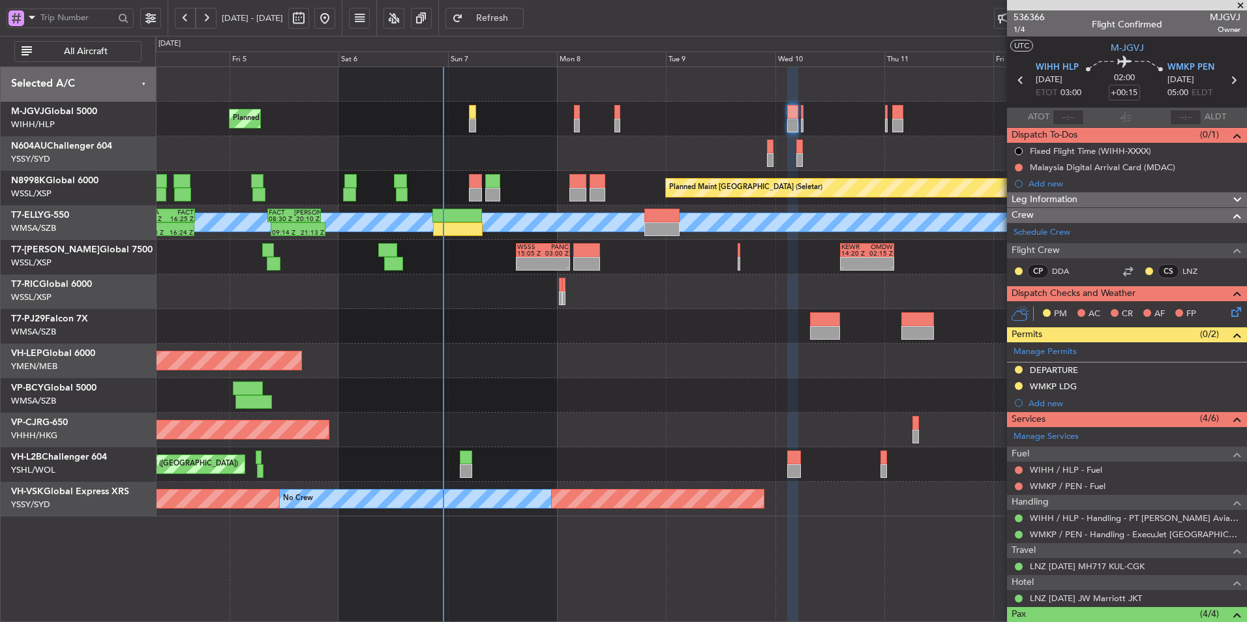
click at [567, 385] on div at bounding box center [700, 395] width 1091 height 35
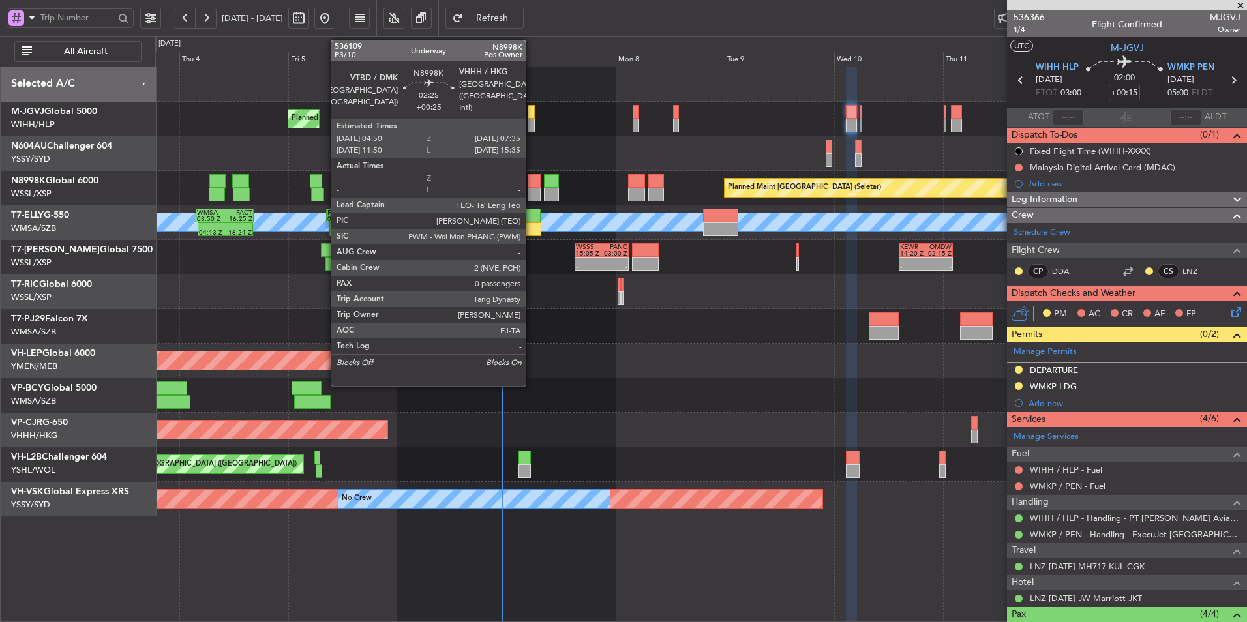
click at [531, 180] on div at bounding box center [533, 181] width 13 height 14
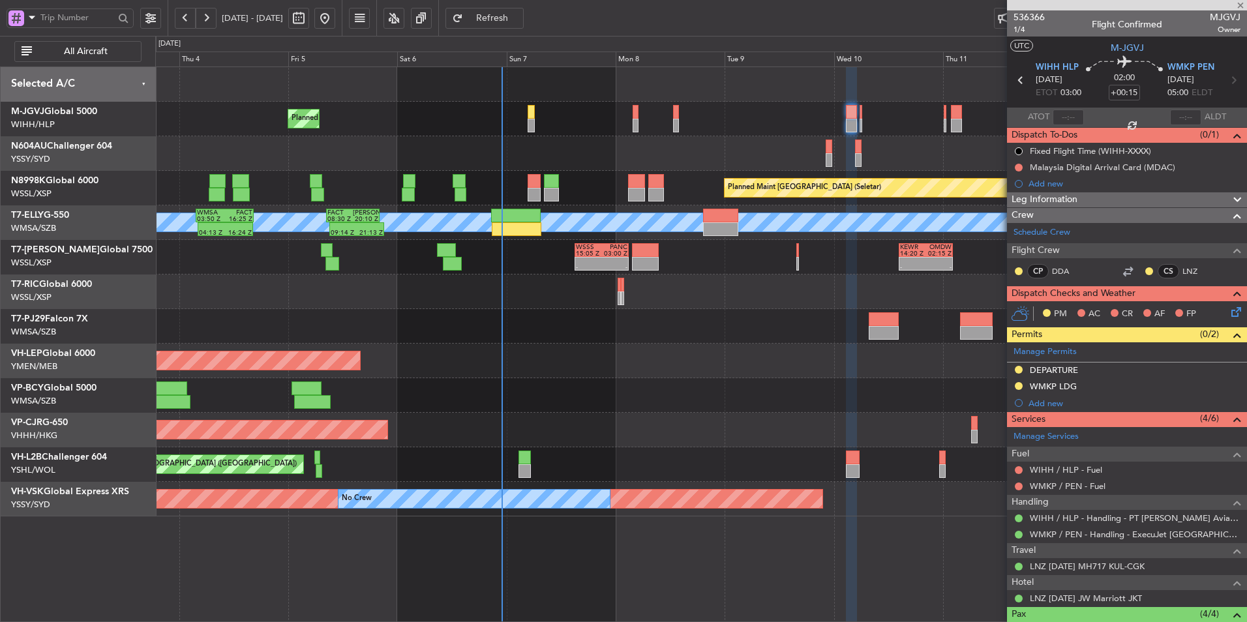
type input "+00:25"
type input "0"
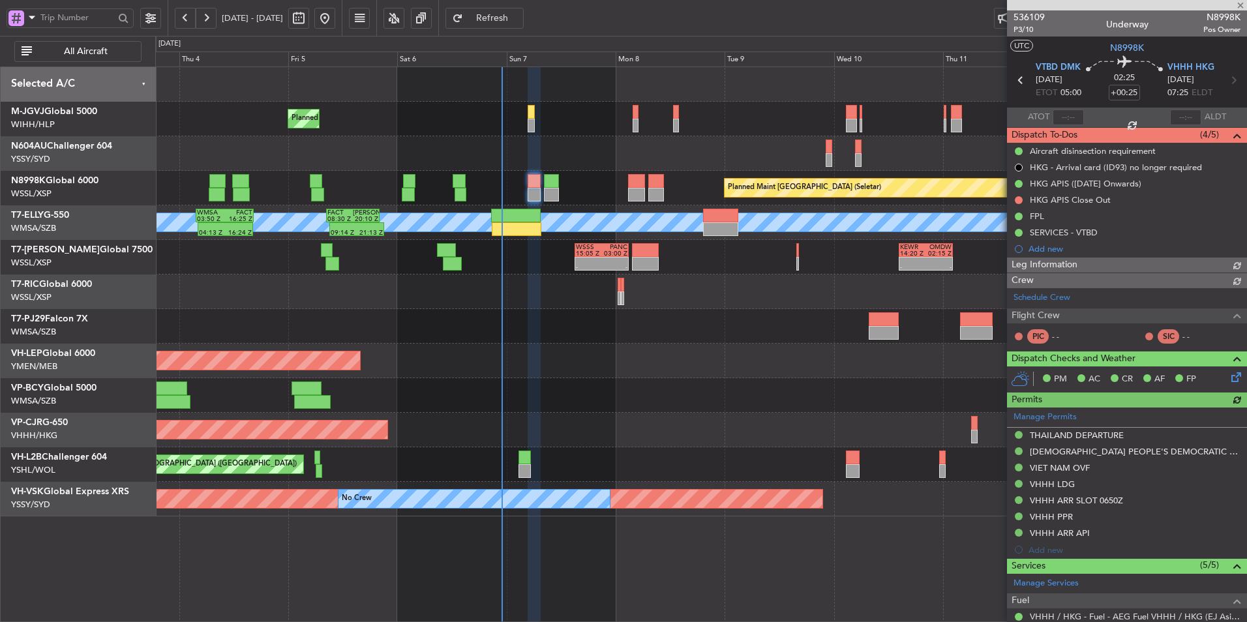
type input "[PERSON_NAME] (HHAFI)"
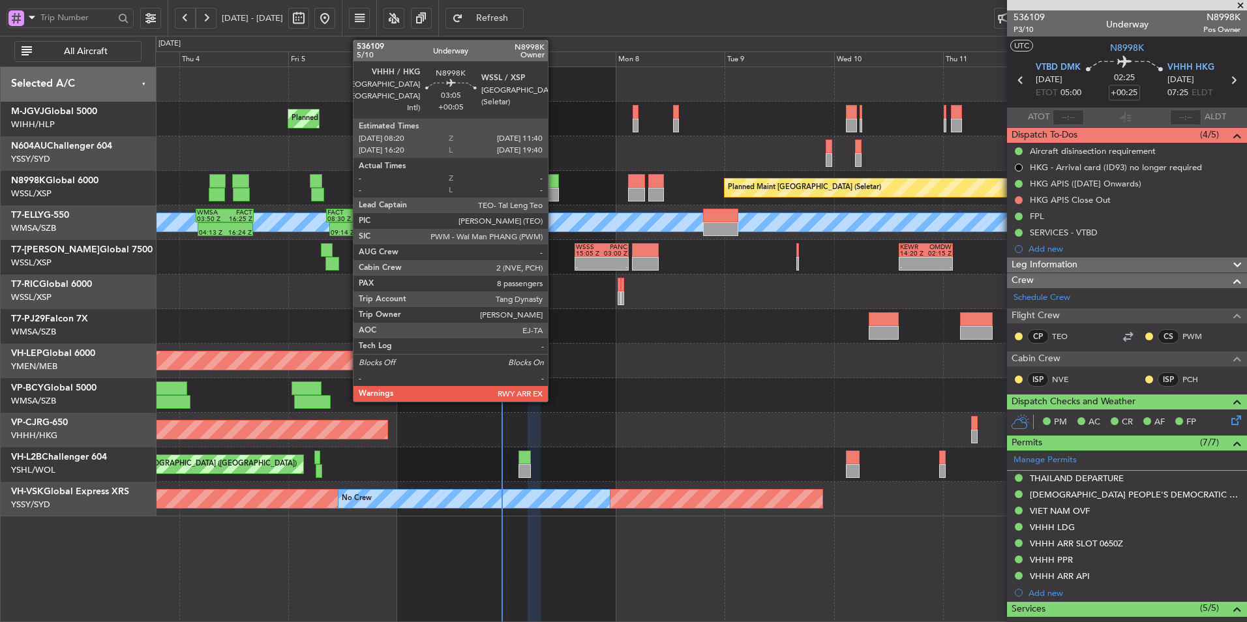
click at [554, 187] on div at bounding box center [552, 181] width 16 height 14
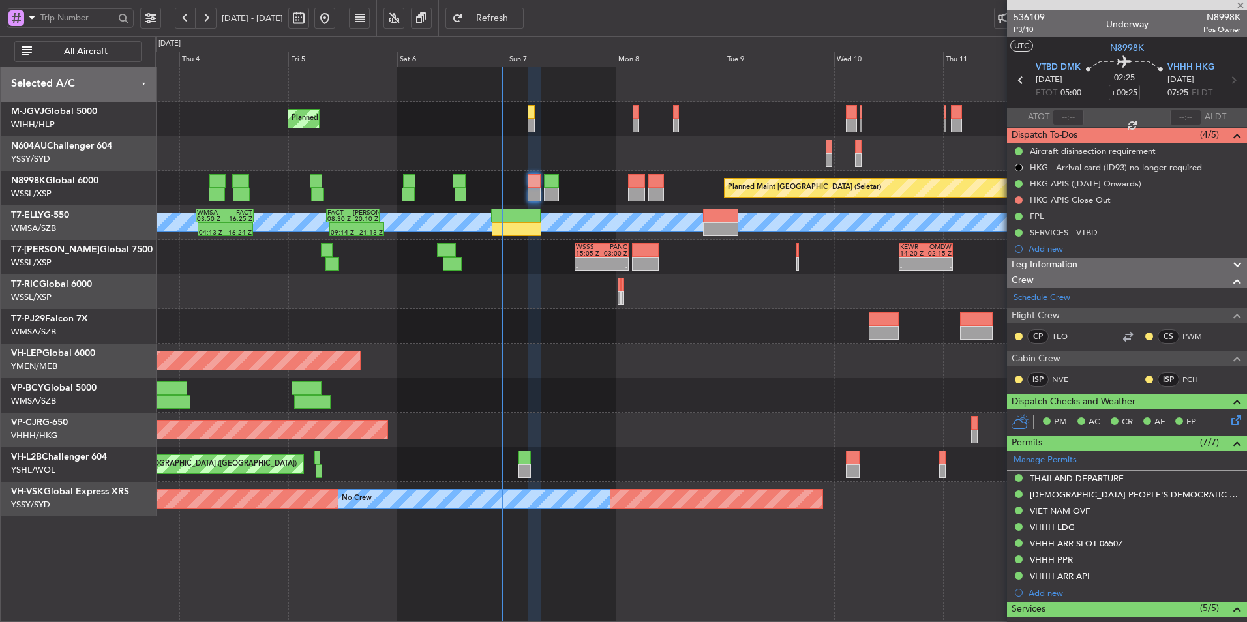
type input "+00:05"
type input "8"
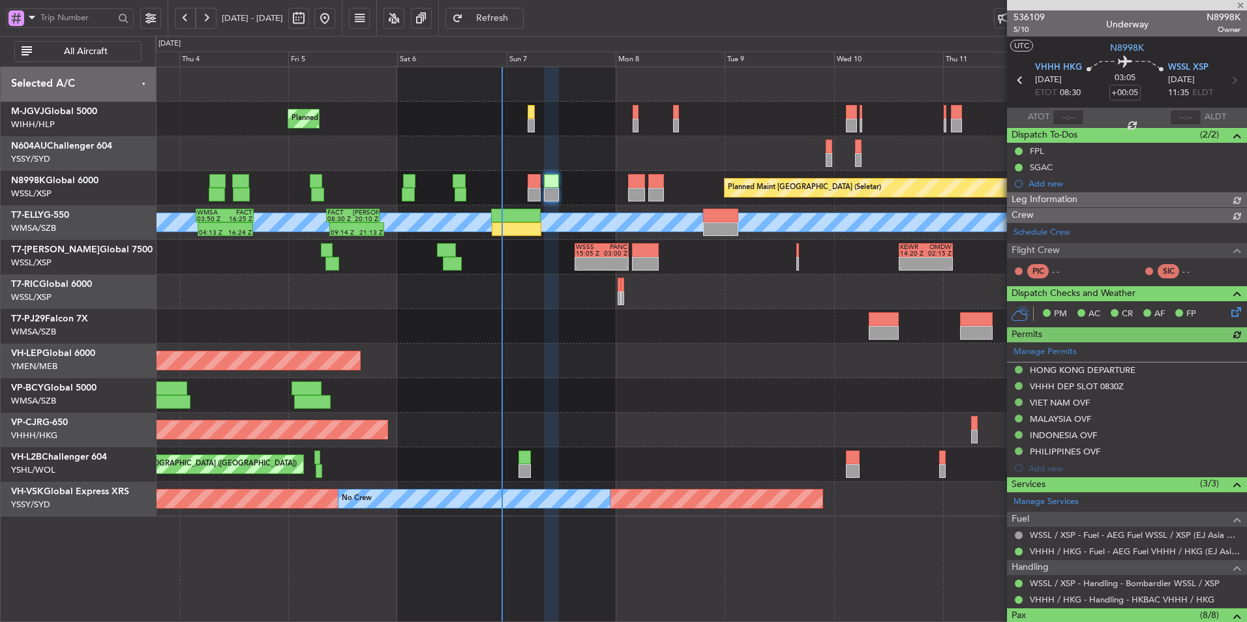
type input "[PERSON_NAME] (HHAFI)"
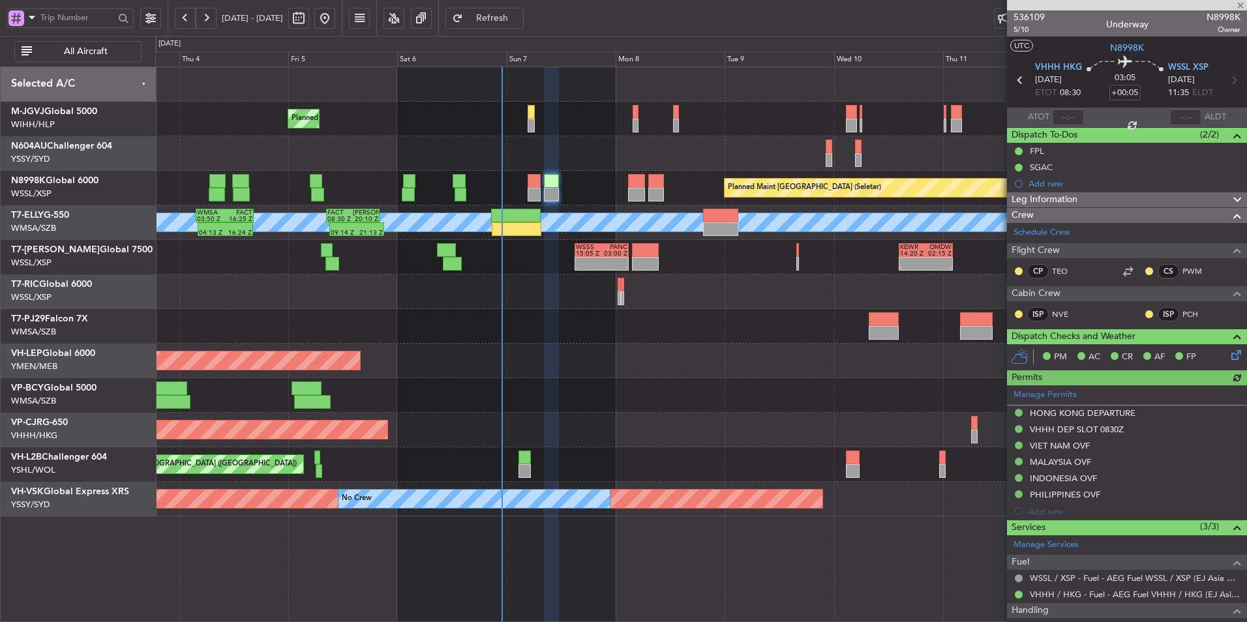
click at [656, 374] on div "Unplanned Maint Wichita (Wichita Mid-continent)" at bounding box center [700, 361] width 1091 height 35
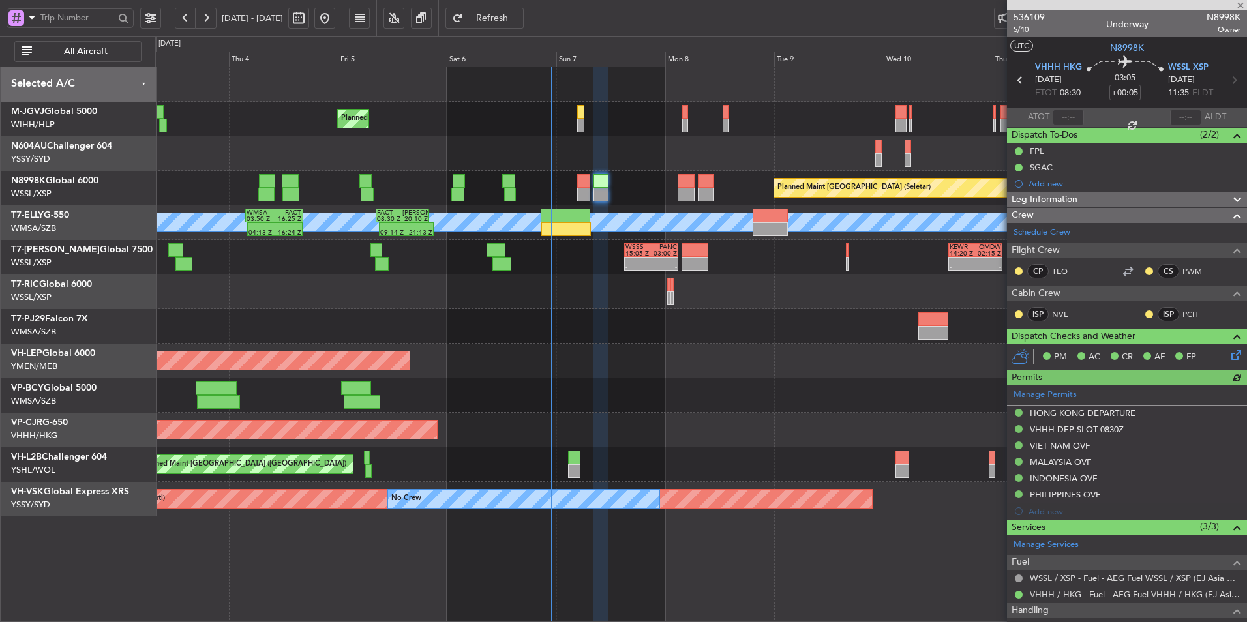
click at [631, 361] on div "Unplanned Maint Wichita (Wichita Mid-continent) Unplanned Maint Wichita (Wichit…" at bounding box center [700, 361] width 1091 height 35
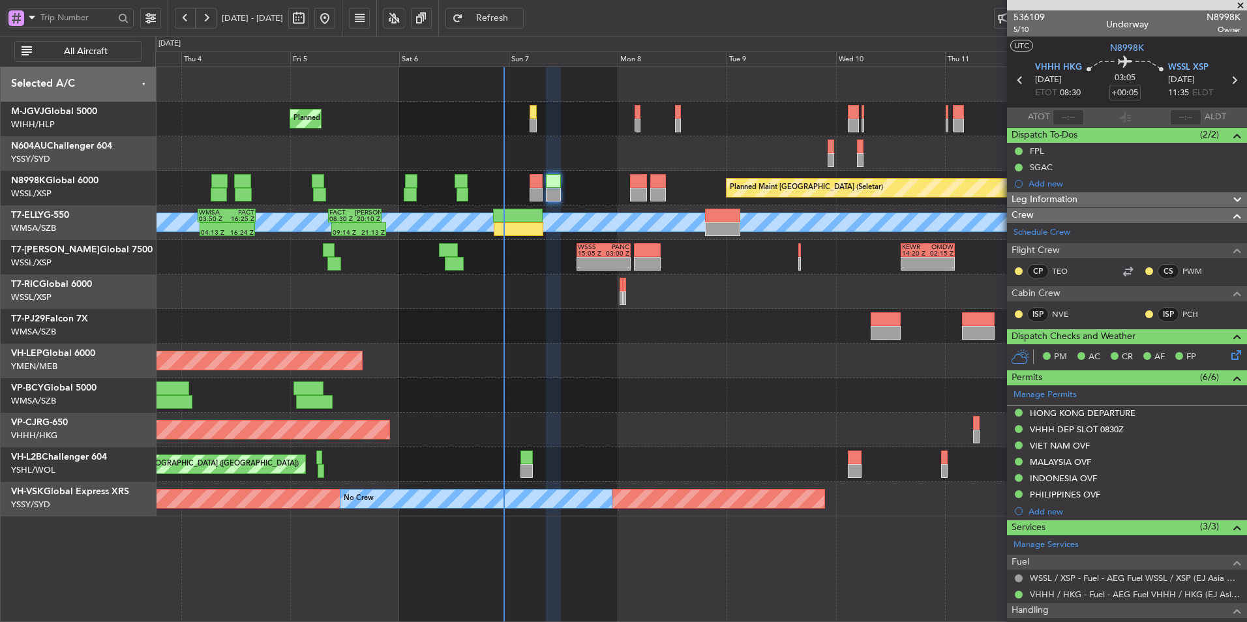
click at [537, 359] on div "Unplanned Maint Wichita (Wichita Mid-continent)" at bounding box center [700, 361] width 1091 height 35
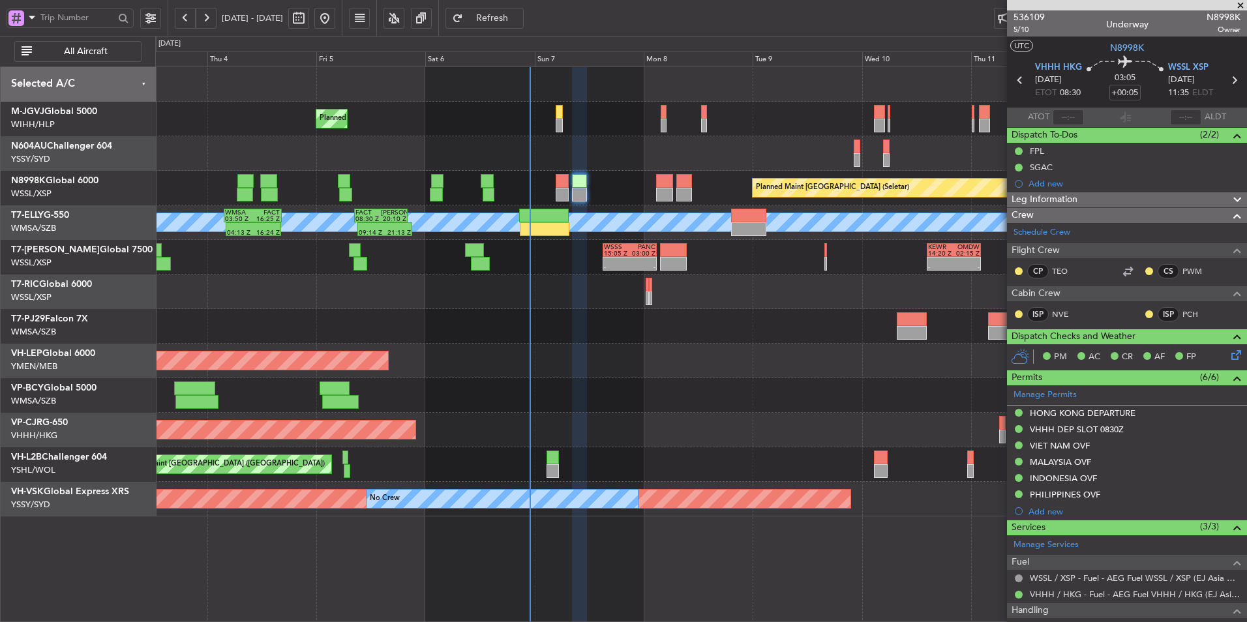
click at [593, 378] on div "Unplanned Maint Wichita (Wichita Mid-continent)" at bounding box center [700, 361] width 1091 height 35
click at [583, 368] on div "Unplanned Maint Wichita (Wichita Mid-continent)" at bounding box center [700, 361] width 1091 height 35
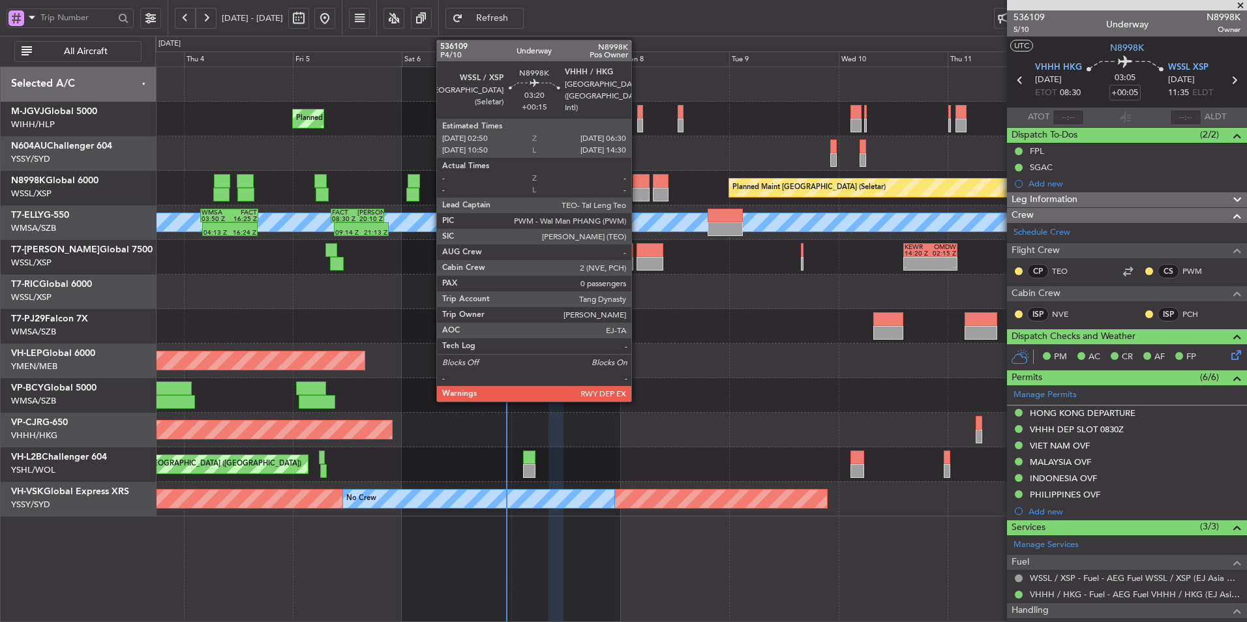
click at [637, 188] on div at bounding box center [640, 195] width 17 height 14
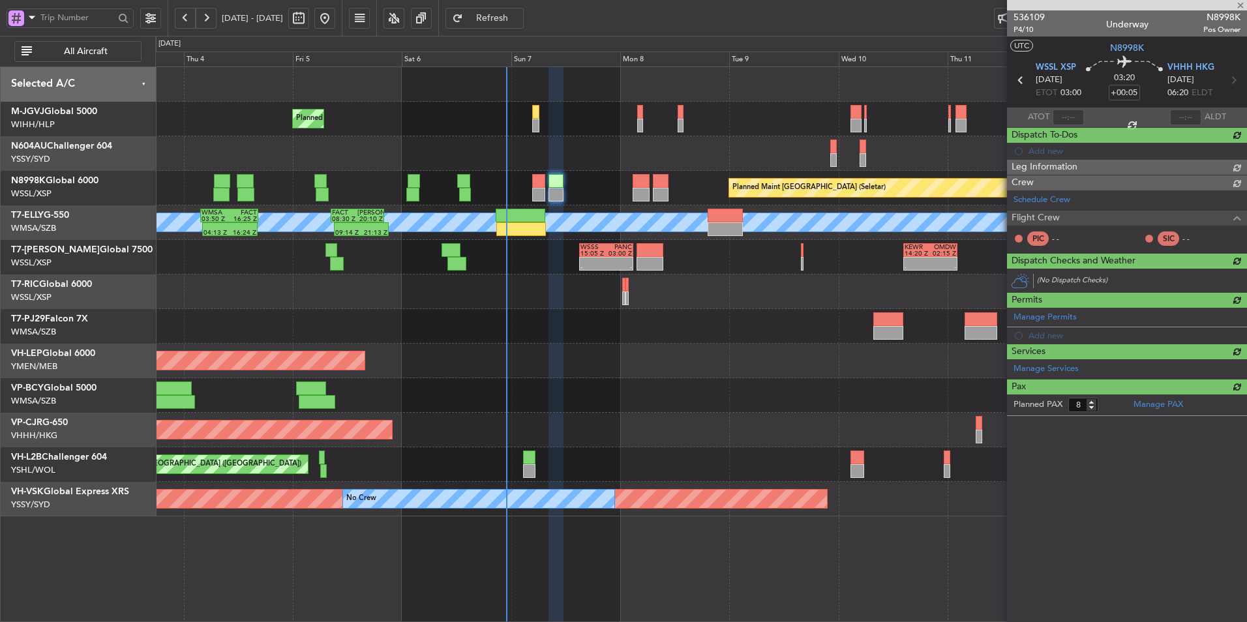
type input "+00:15"
type input "0"
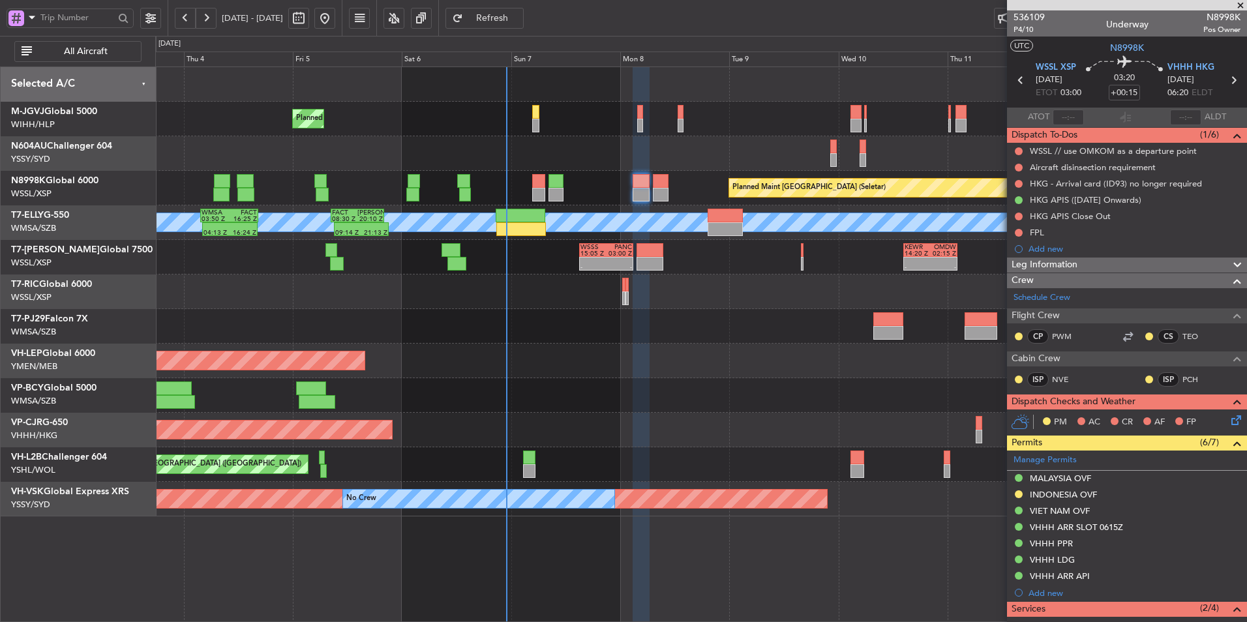
click at [642, 331] on div at bounding box center [700, 326] width 1091 height 35
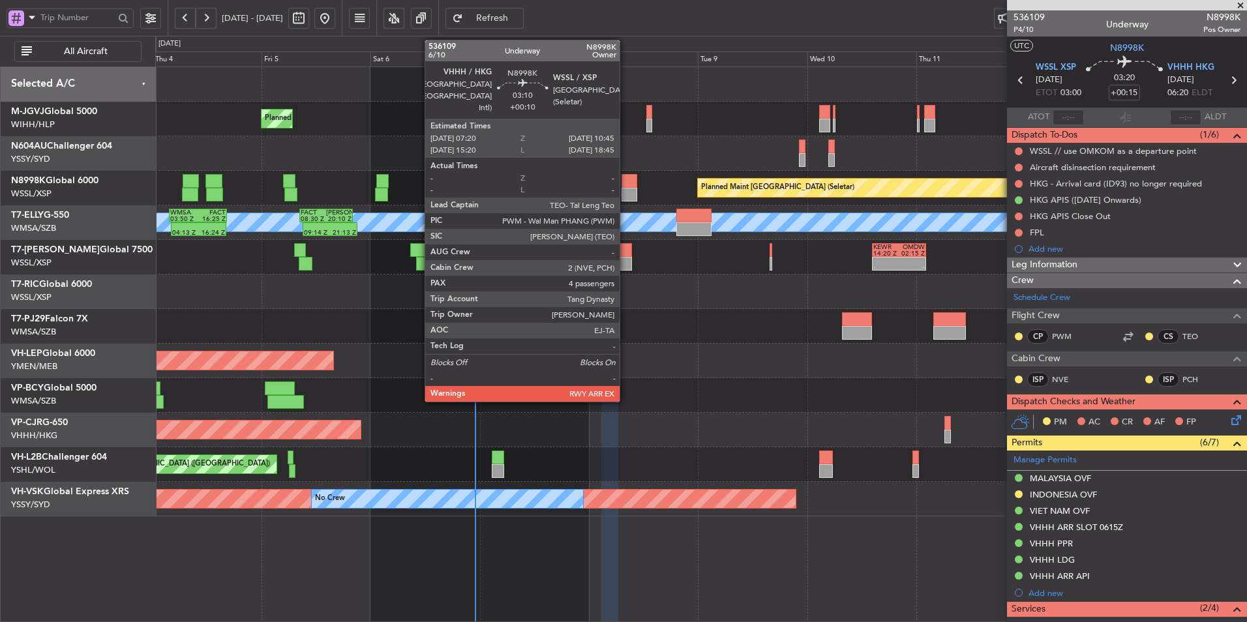
click at [625, 178] on div at bounding box center [629, 181] width 16 height 14
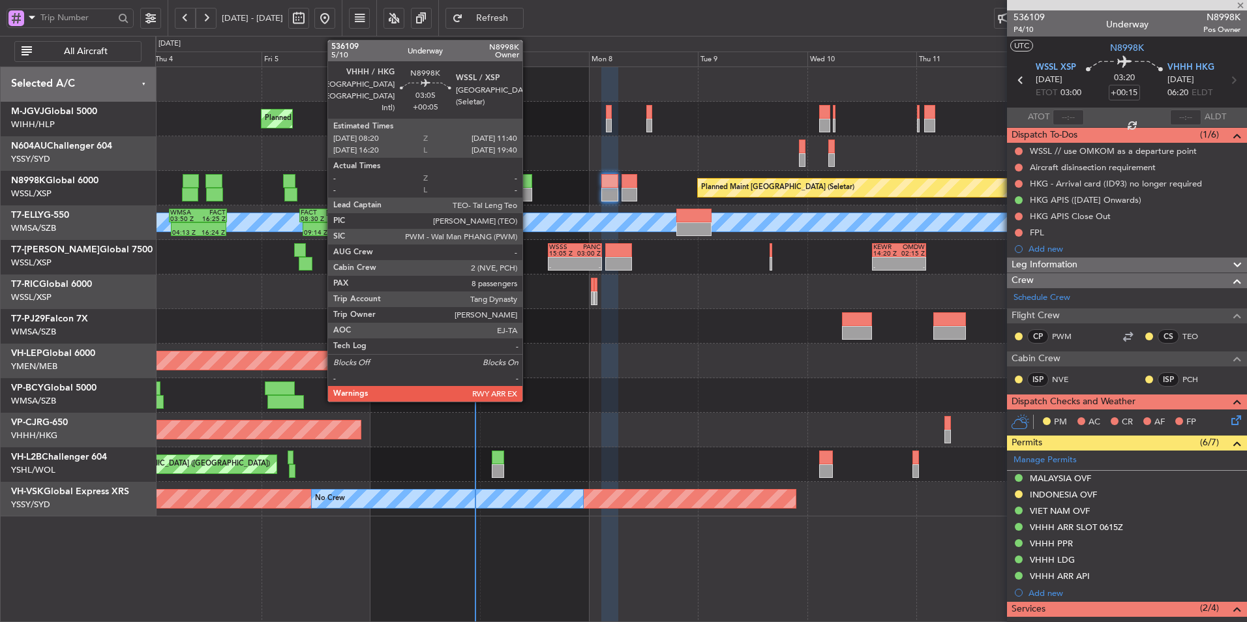
type input "+00:10"
type input "4"
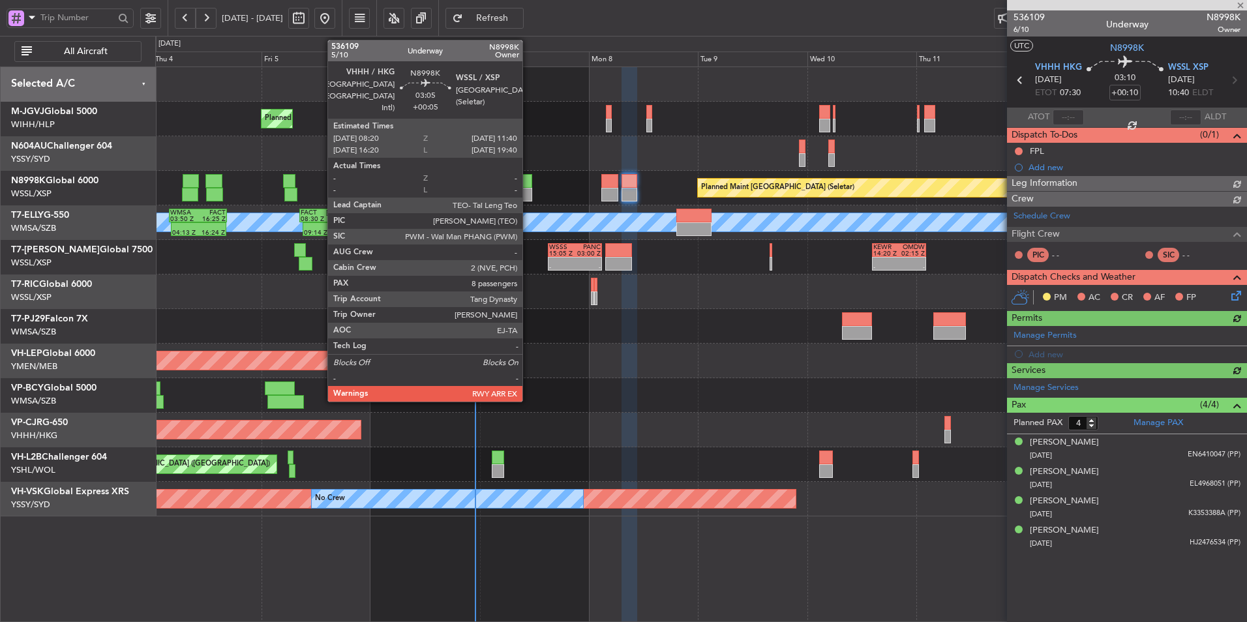
click at [528, 192] on div at bounding box center [525, 195] width 16 height 14
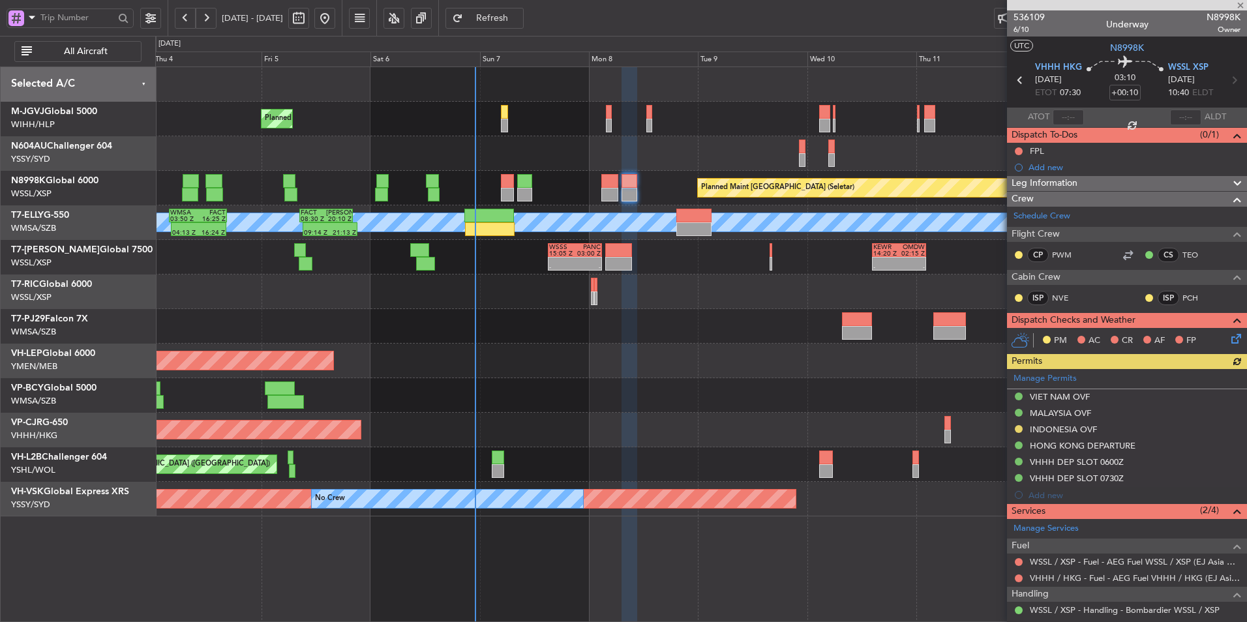
type input "+00:05"
type input "8"
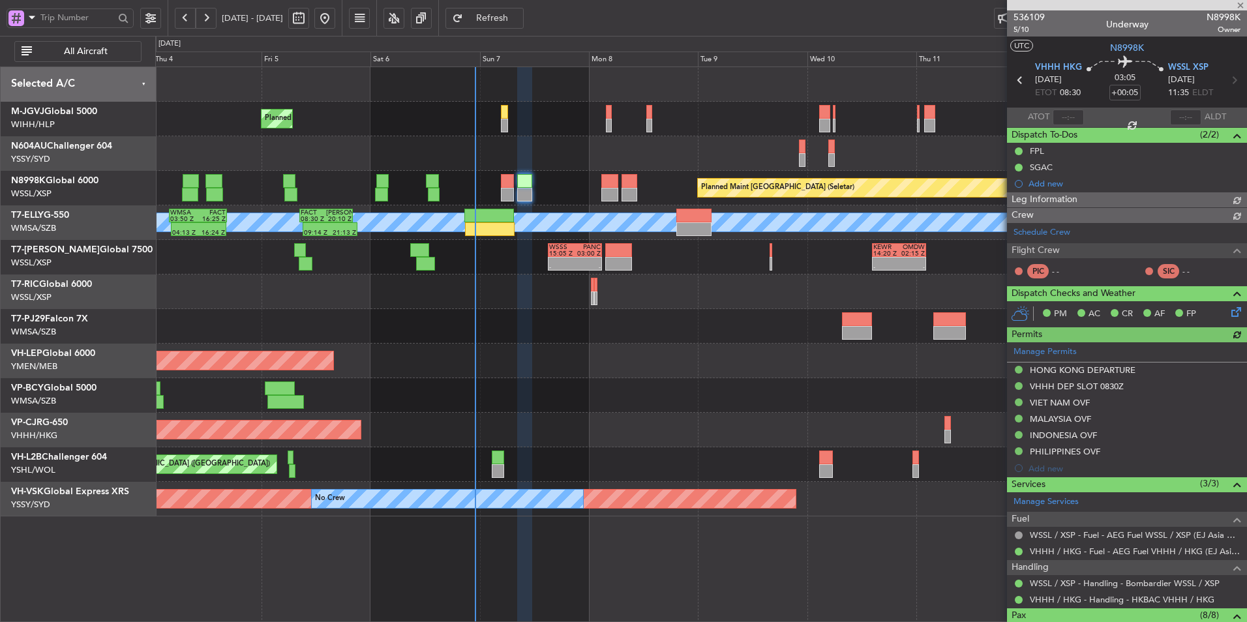
type input "[PERSON_NAME] (HHAFI)"
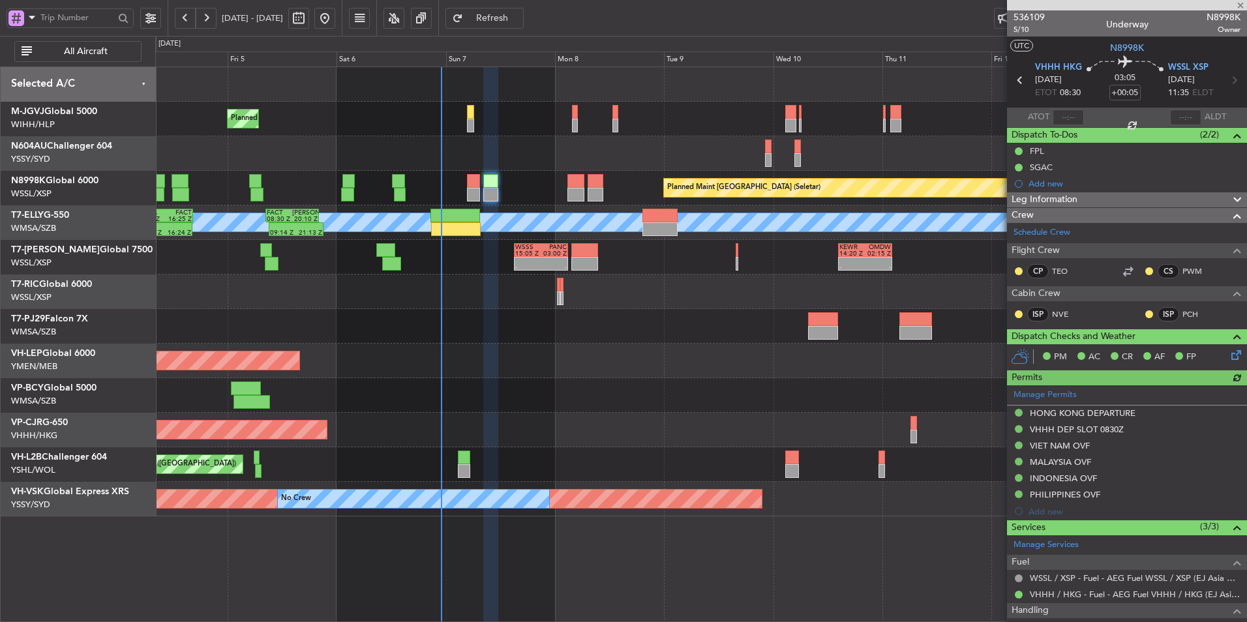
click at [690, 426] on div "Planned Maint [GEOGRAPHIC_DATA] ([GEOGRAPHIC_DATA] Intl)" at bounding box center [700, 430] width 1091 height 35
click at [565, 192] on div "Planned Maint Singapore (Seletar) Planned Maint Singapore (Seletar)" at bounding box center [700, 188] width 1091 height 35
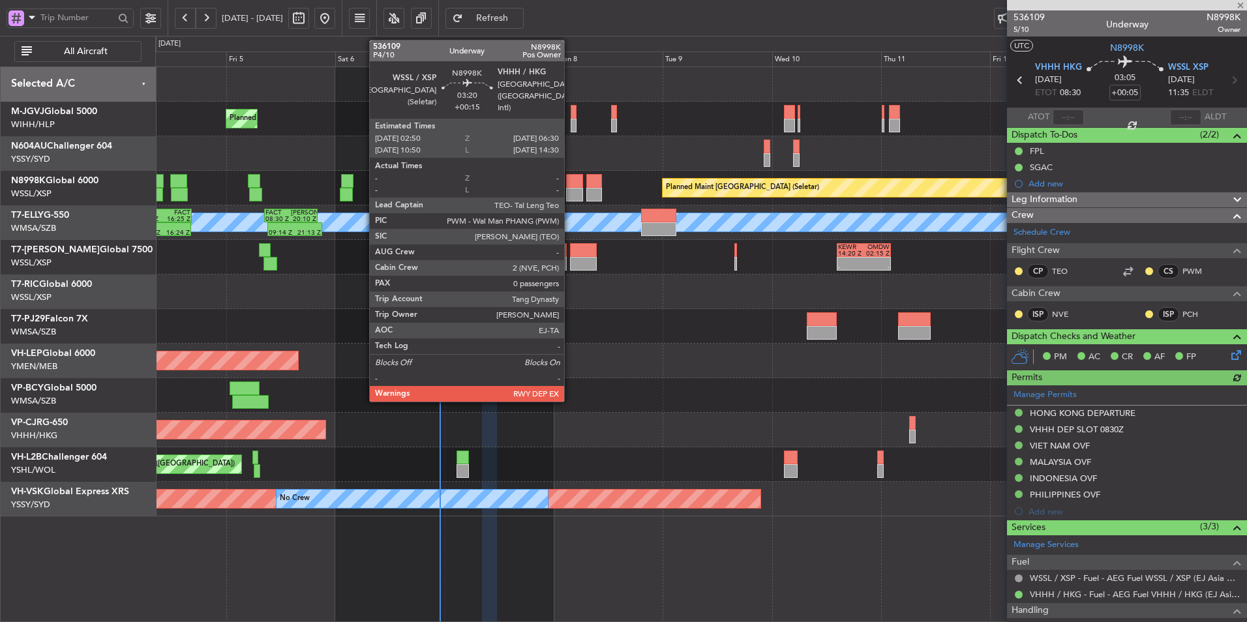
click at [571, 192] on div at bounding box center [574, 195] width 17 height 14
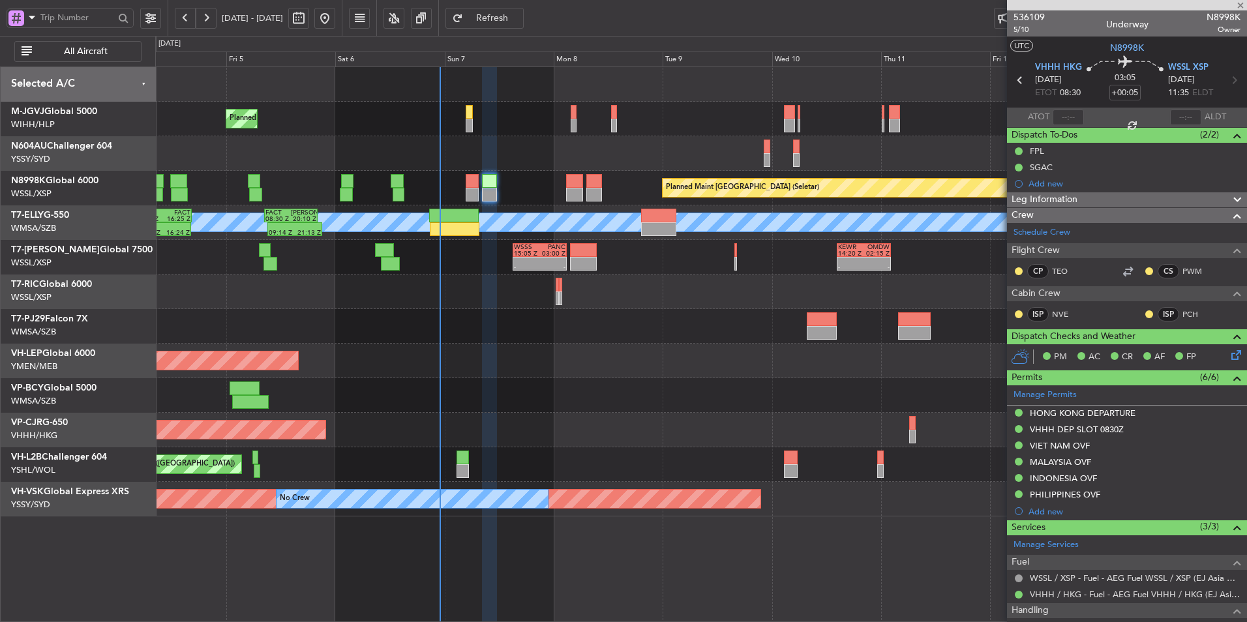
type input "+00:15"
type input "0"
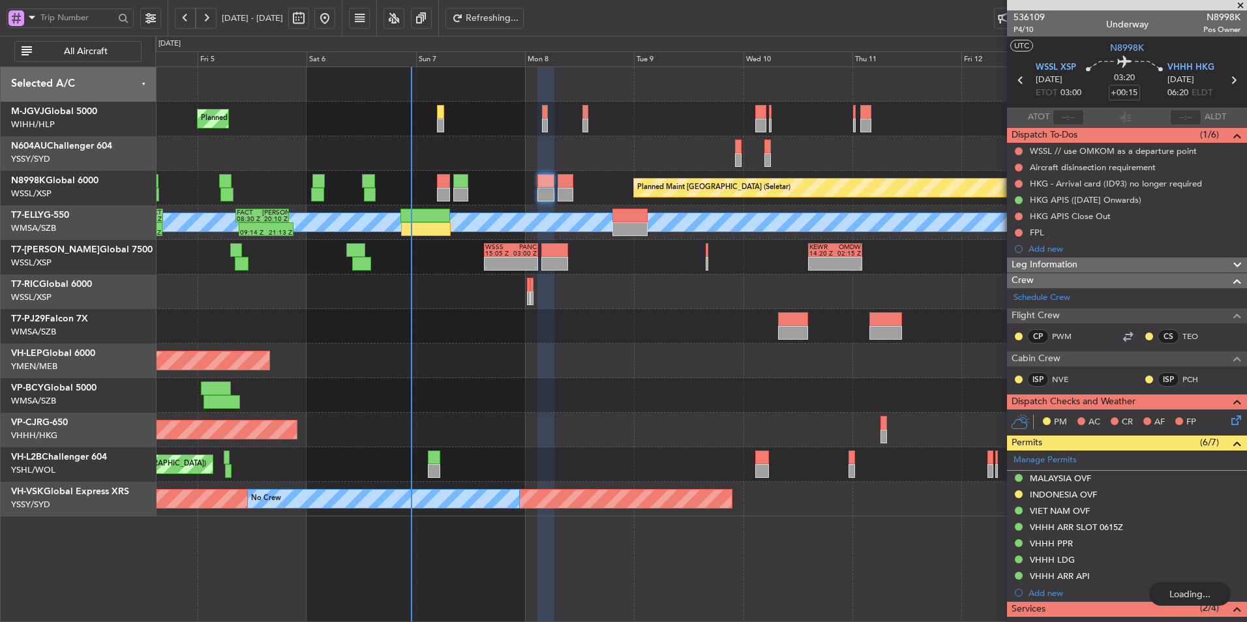
click at [529, 399] on div at bounding box center [700, 395] width 1091 height 35
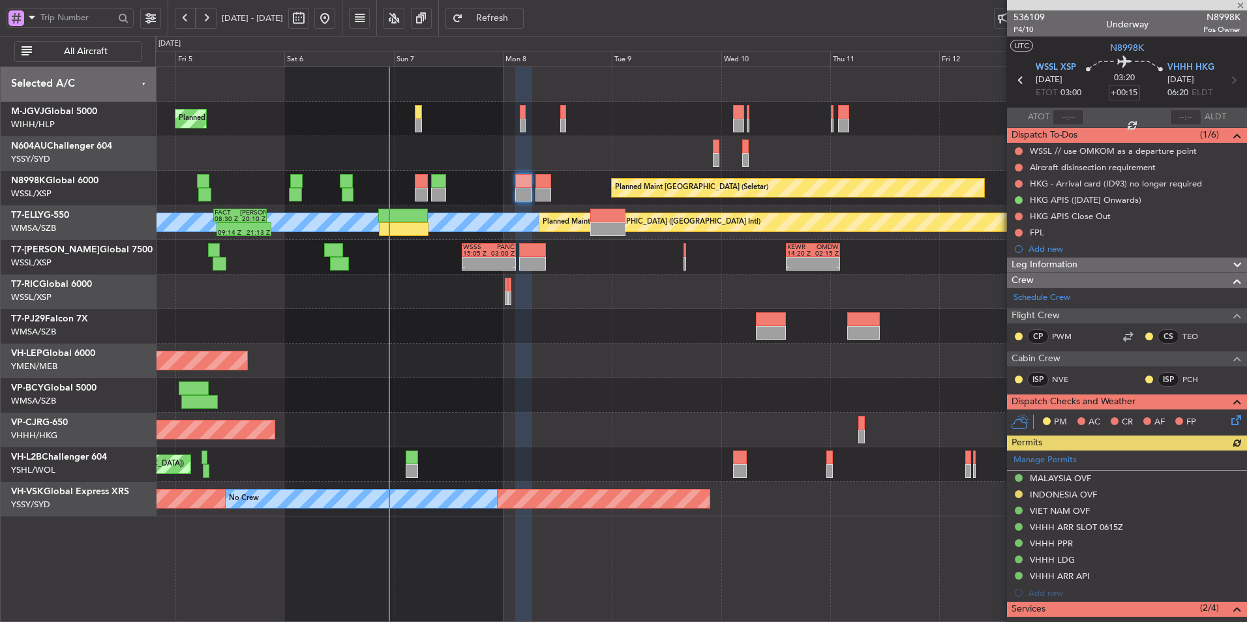
click at [501, 384] on div at bounding box center [700, 395] width 1091 height 35
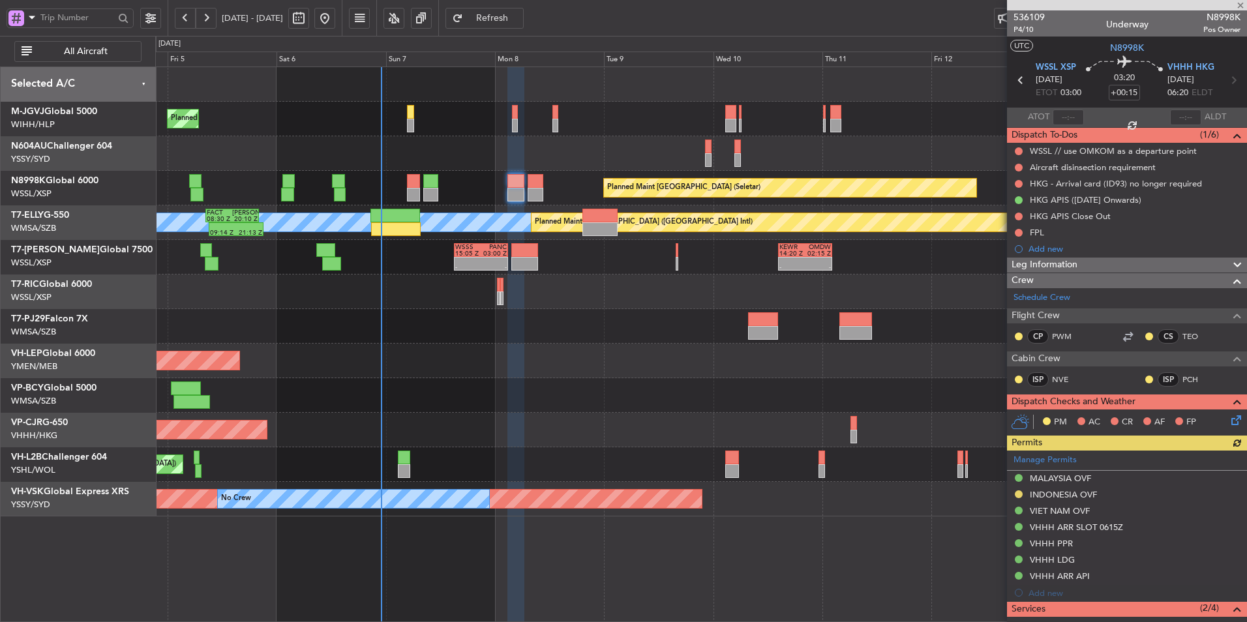
click at [576, 410] on div at bounding box center [700, 395] width 1091 height 35
click at [545, 394] on div at bounding box center [700, 395] width 1091 height 35
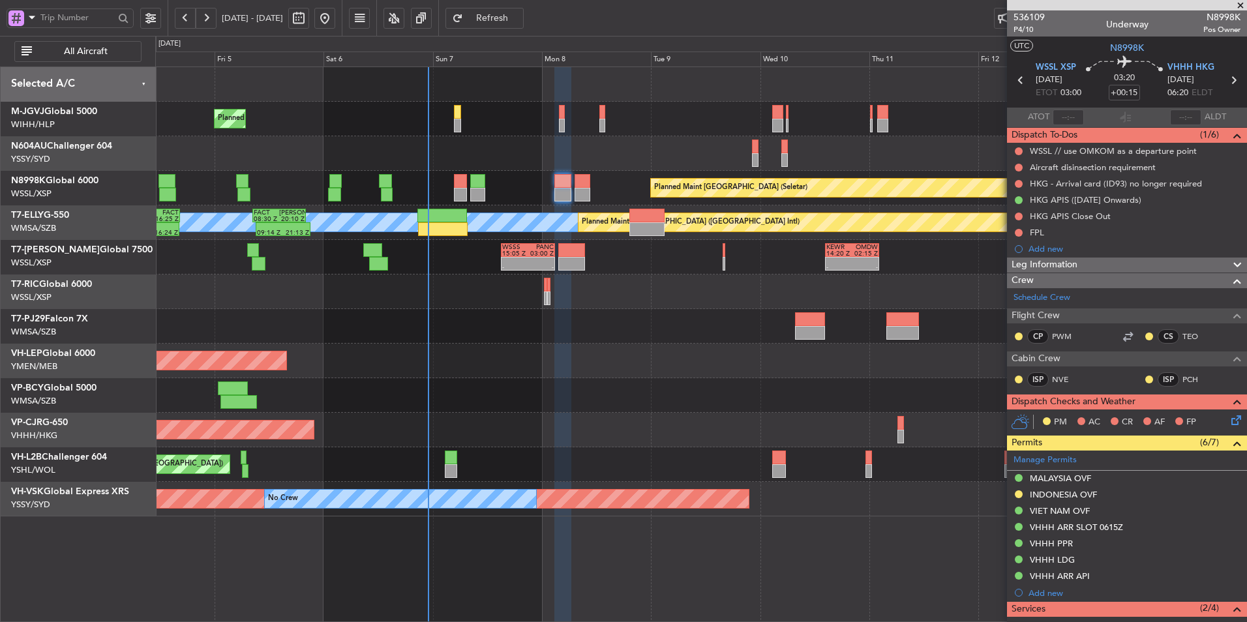
click at [522, 386] on div at bounding box center [700, 395] width 1091 height 35
click at [505, 368] on div "Planned Maint Singapore (Seletar) Planned Maint Singapore (Seletar) Planned Mai…" at bounding box center [700, 291] width 1091 height 449
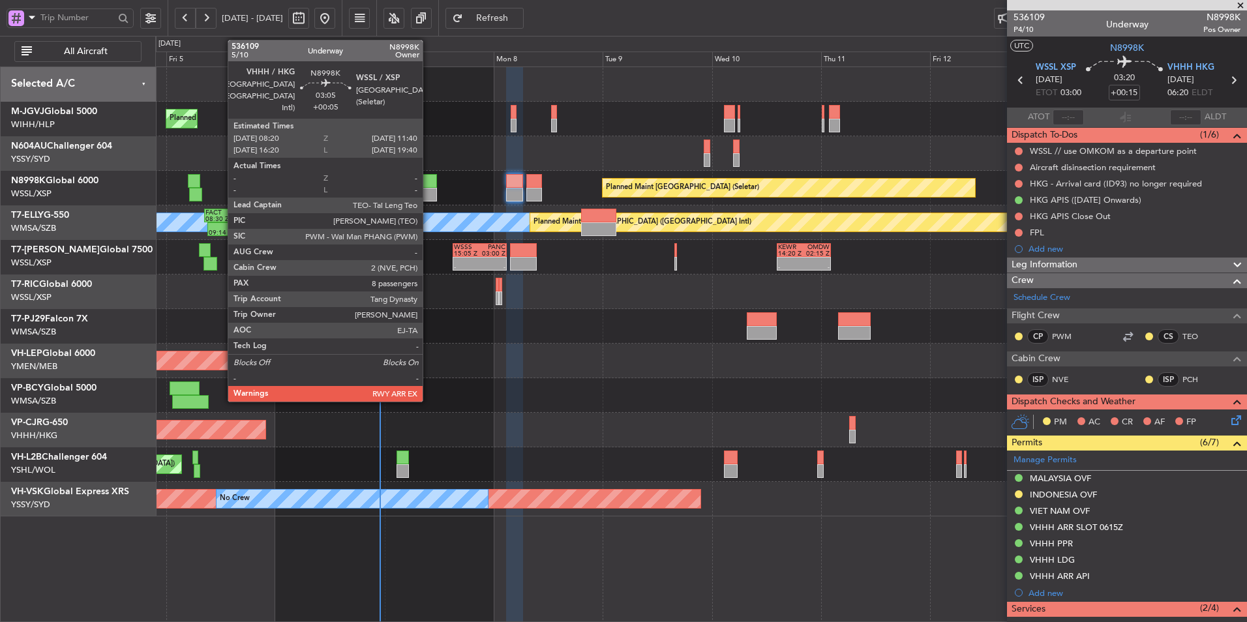
click at [428, 189] on div at bounding box center [430, 195] width 16 height 14
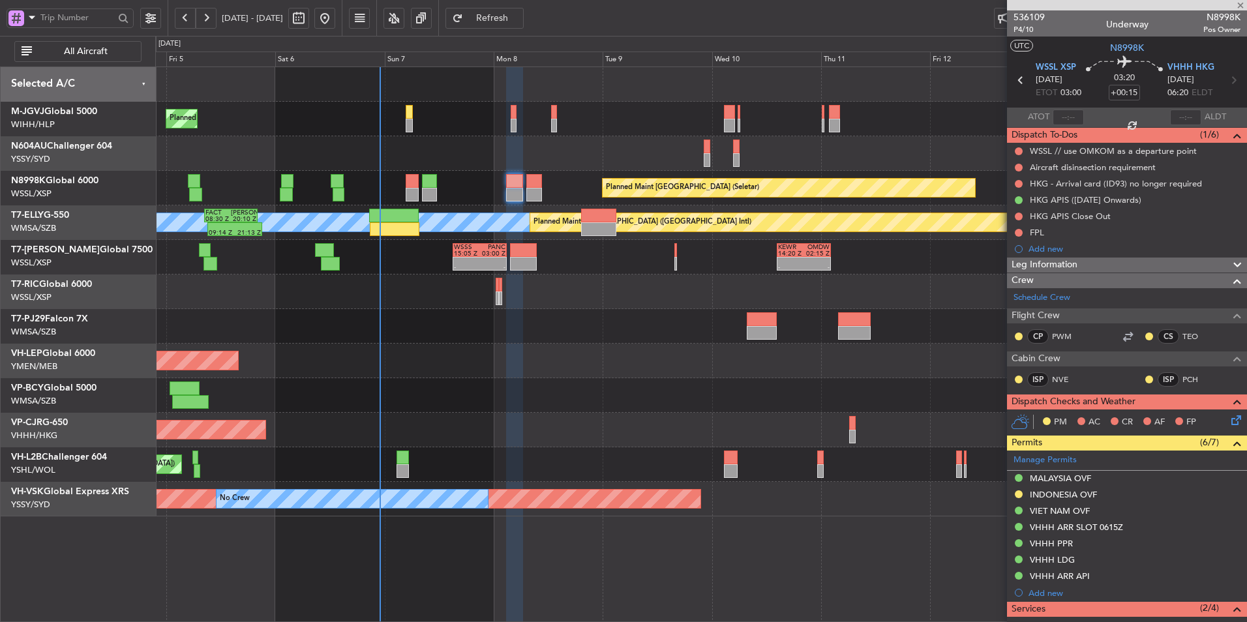
type input "+00:05"
type input "8"
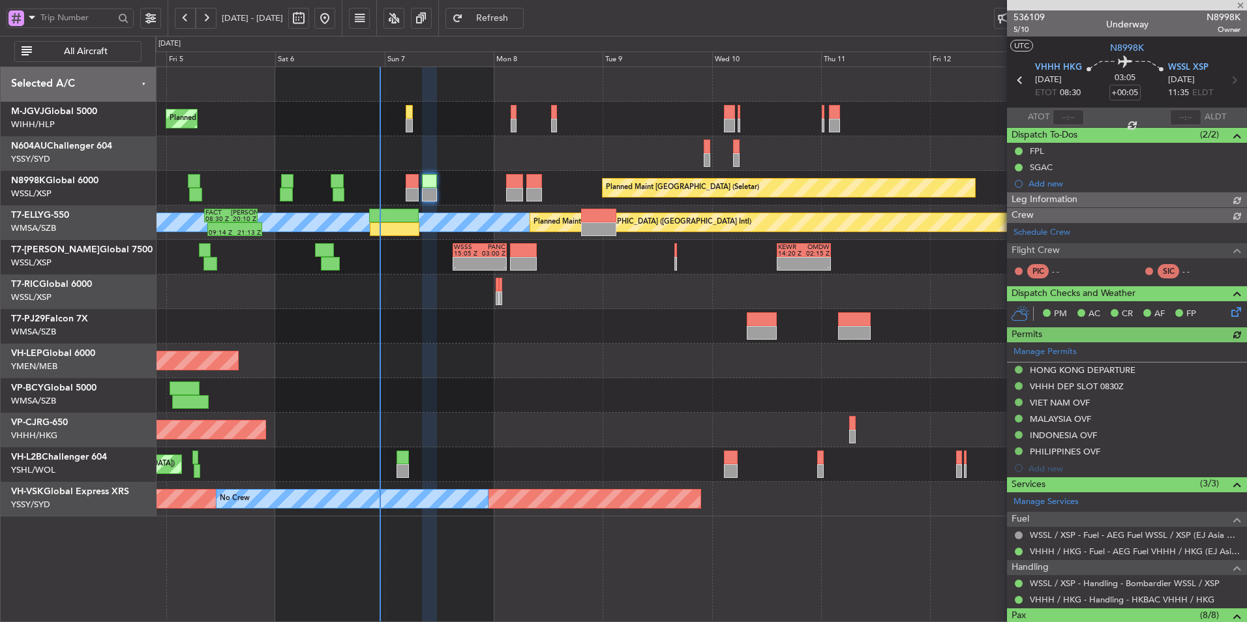
type input "[PERSON_NAME] (HHAFI)"
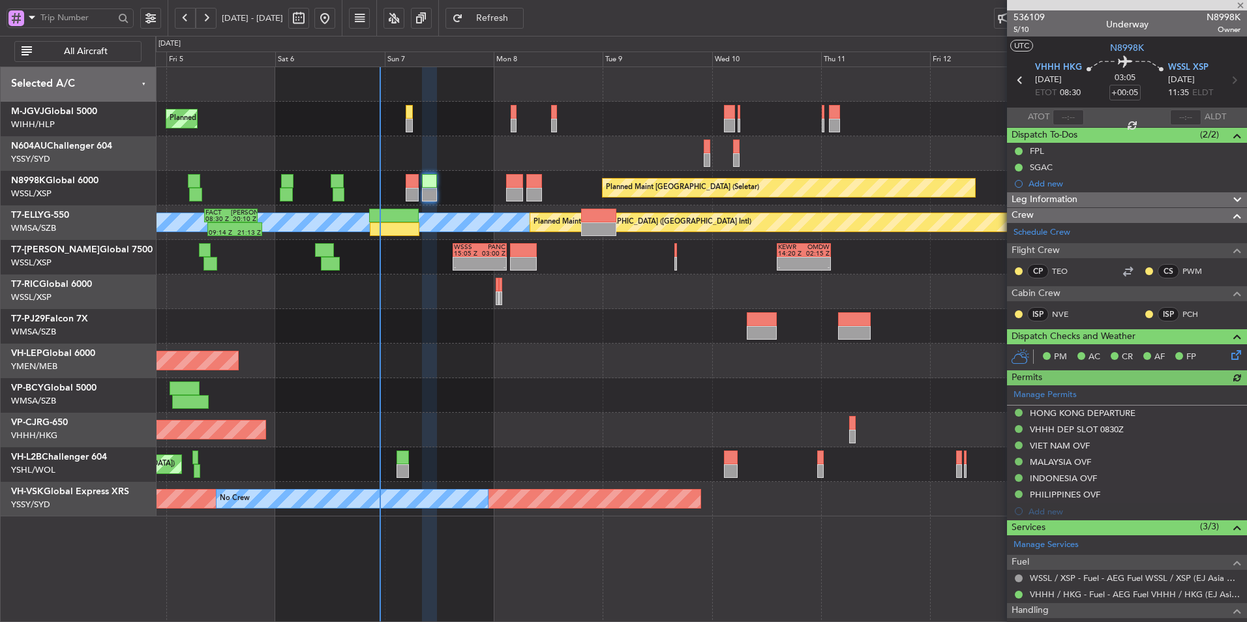
click at [537, 351] on div "Unplanned Maint Wichita (Wichita Mid-continent)" at bounding box center [700, 361] width 1091 height 35
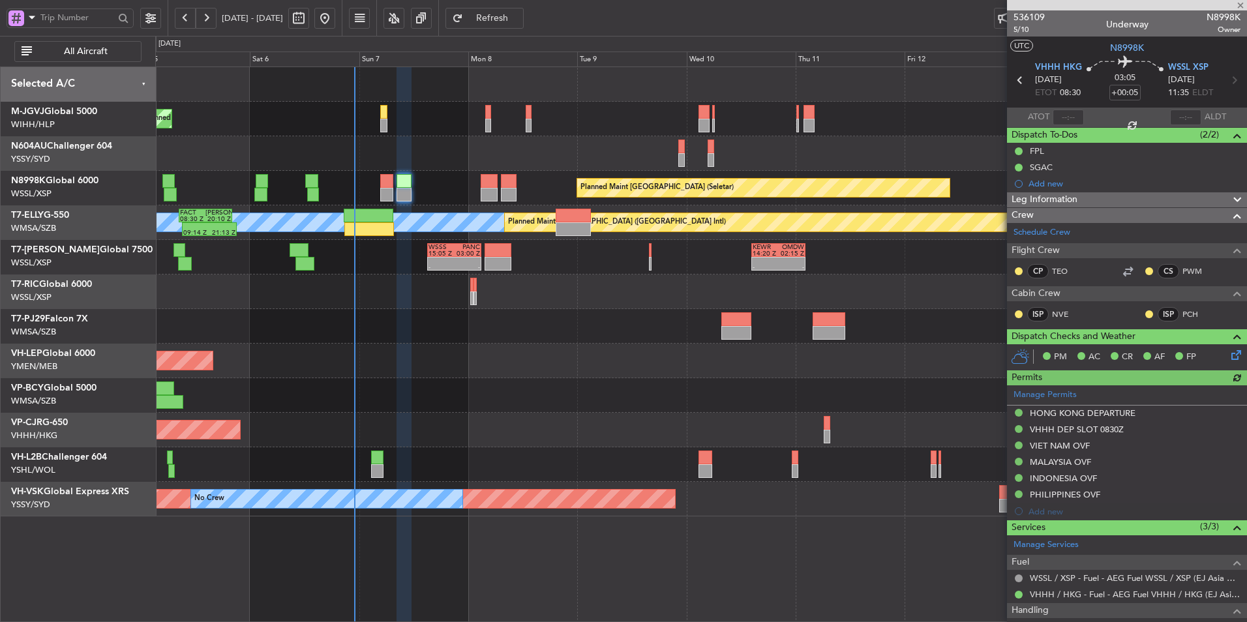
click at [535, 361] on div "Unplanned Maint Wichita (Wichita Mid-continent)" at bounding box center [700, 361] width 1091 height 35
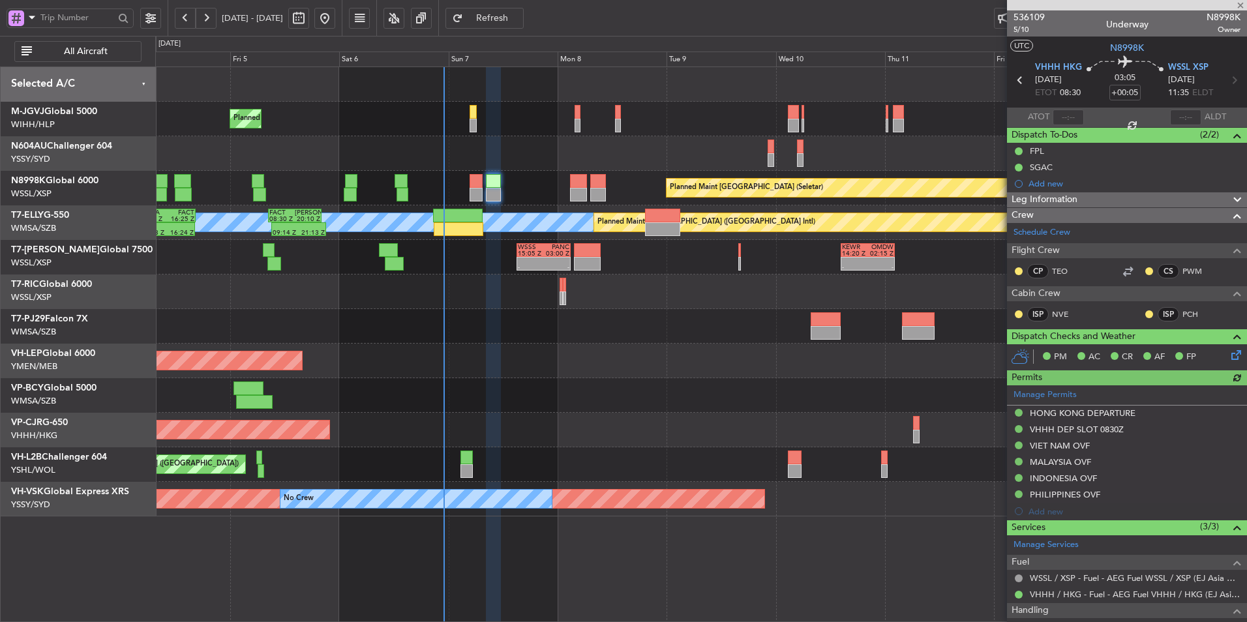
click at [525, 420] on div "Planned Maint [GEOGRAPHIC_DATA] ([GEOGRAPHIC_DATA] Intl)" at bounding box center [700, 430] width 1091 height 35
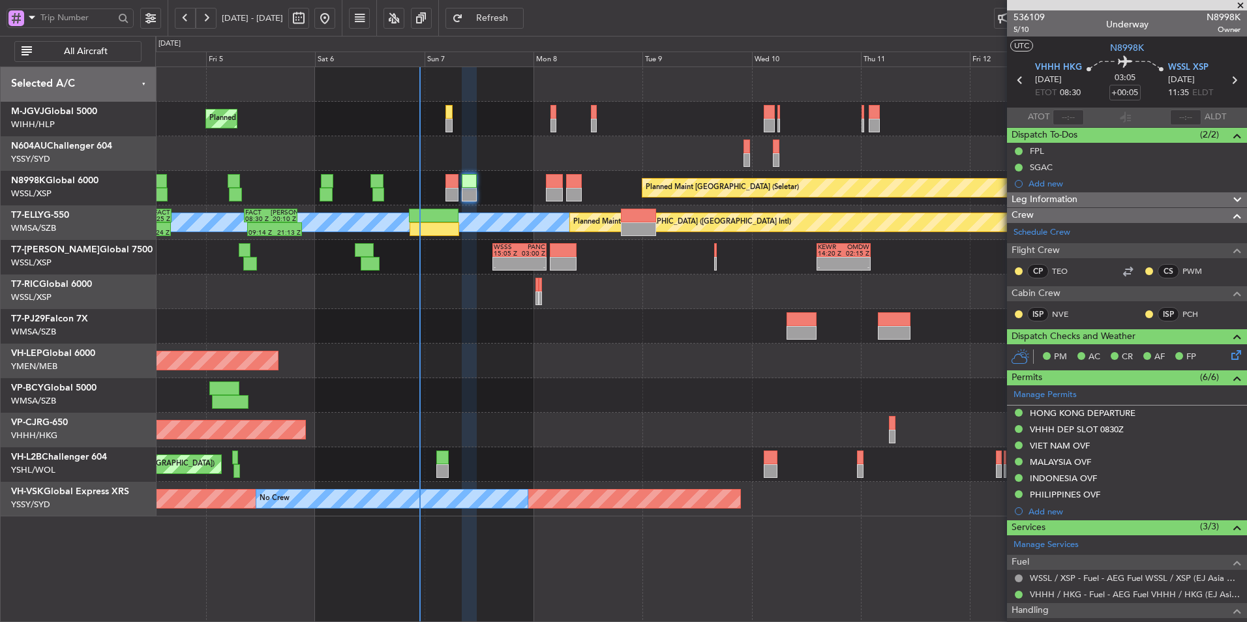
click at [620, 398] on div at bounding box center [700, 395] width 1091 height 35
click at [638, 367] on div "Unplanned Maint Wichita (Wichita Mid-continent)" at bounding box center [700, 361] width 1091 height 35
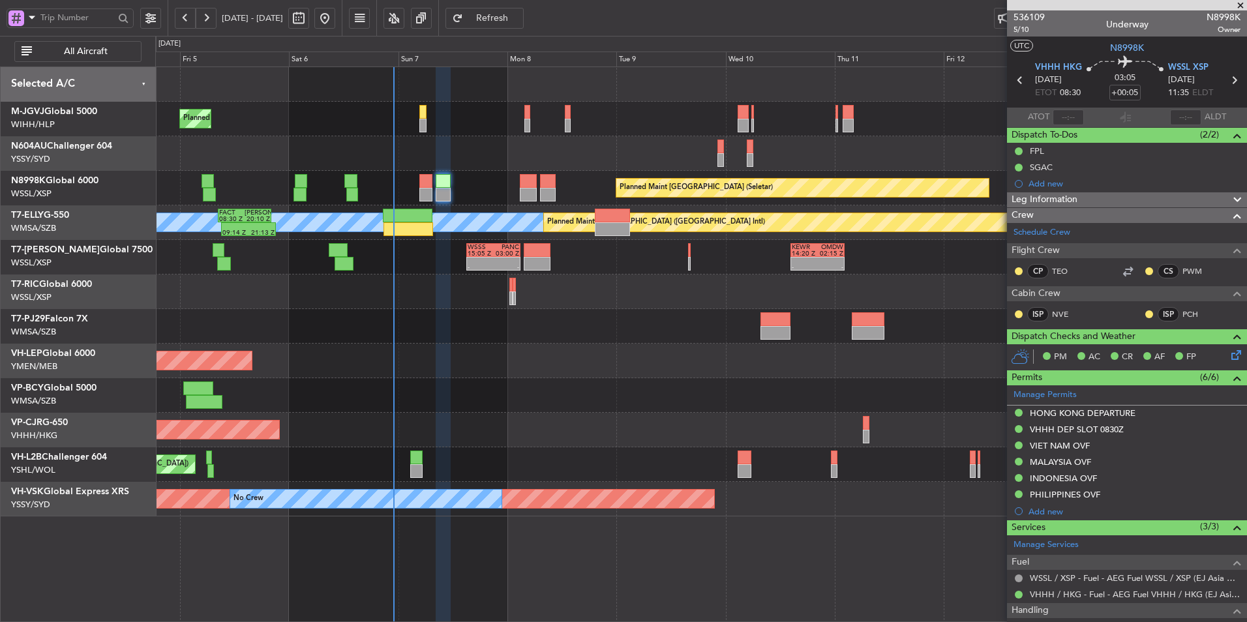
click at [574, 366] on div "Unplanned Maint Wichita (Wichita Mid-continent)" at bounding box center [700, 361] width 1091 height 35
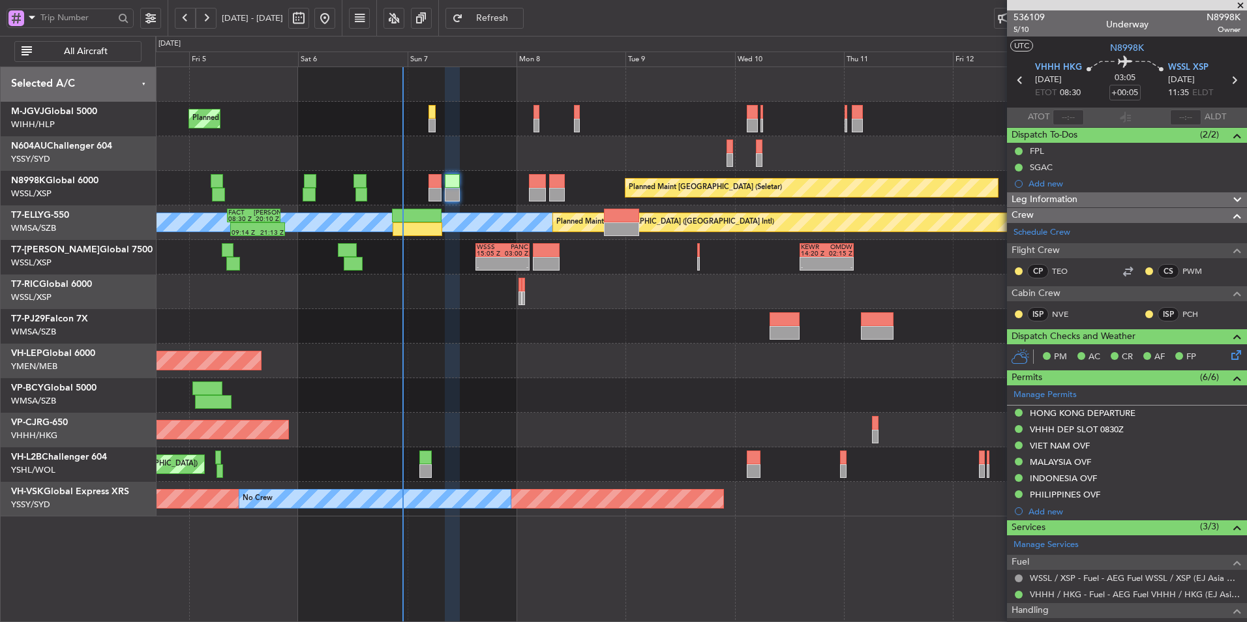
click at [603, 408] on div at bounding box center [700, 395] width 1091 height 35
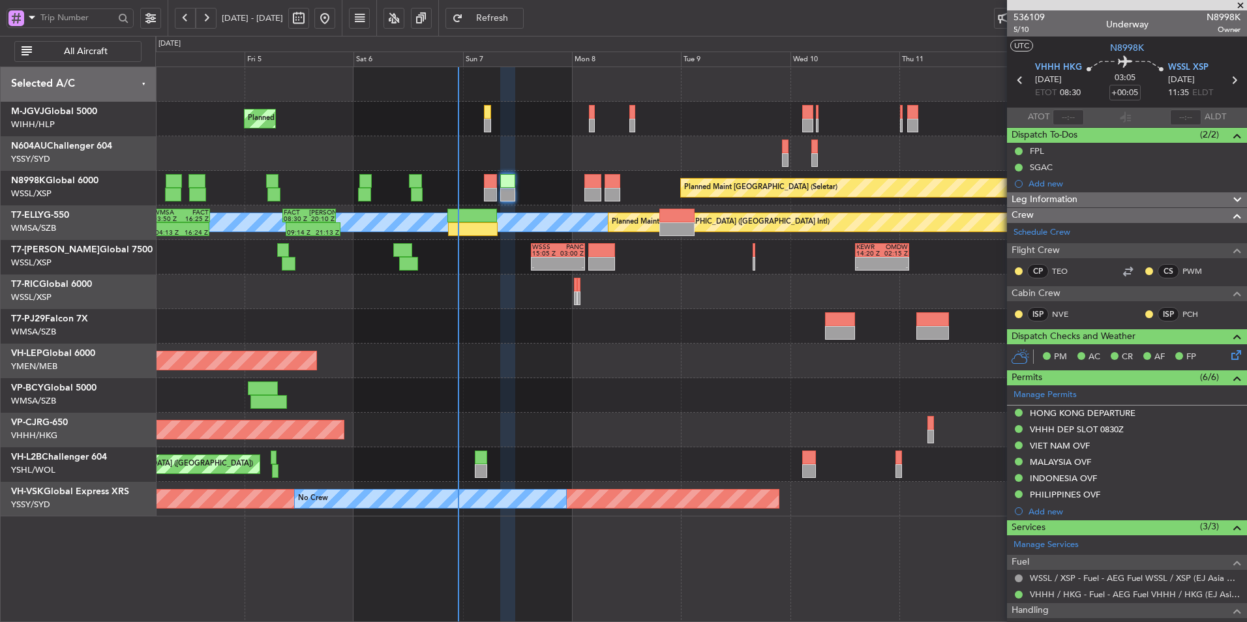
click at [677, 369] on div "Unplanned Maint Wichita (Wichita Mid-continent)" at bounding box center [700, 361] width 1091 height 35
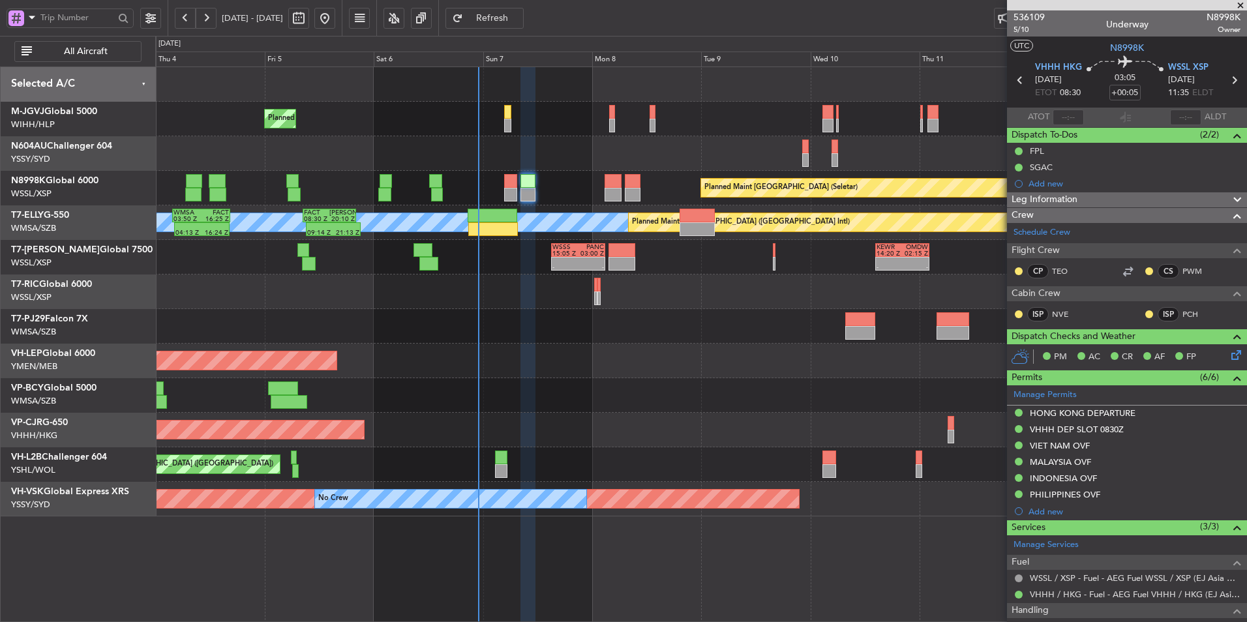
click at [661, 372] on div "Unplanned Maint Wichita (Wichita Mid-continent)" at bounding box center [700, 361] width 1091 height 35
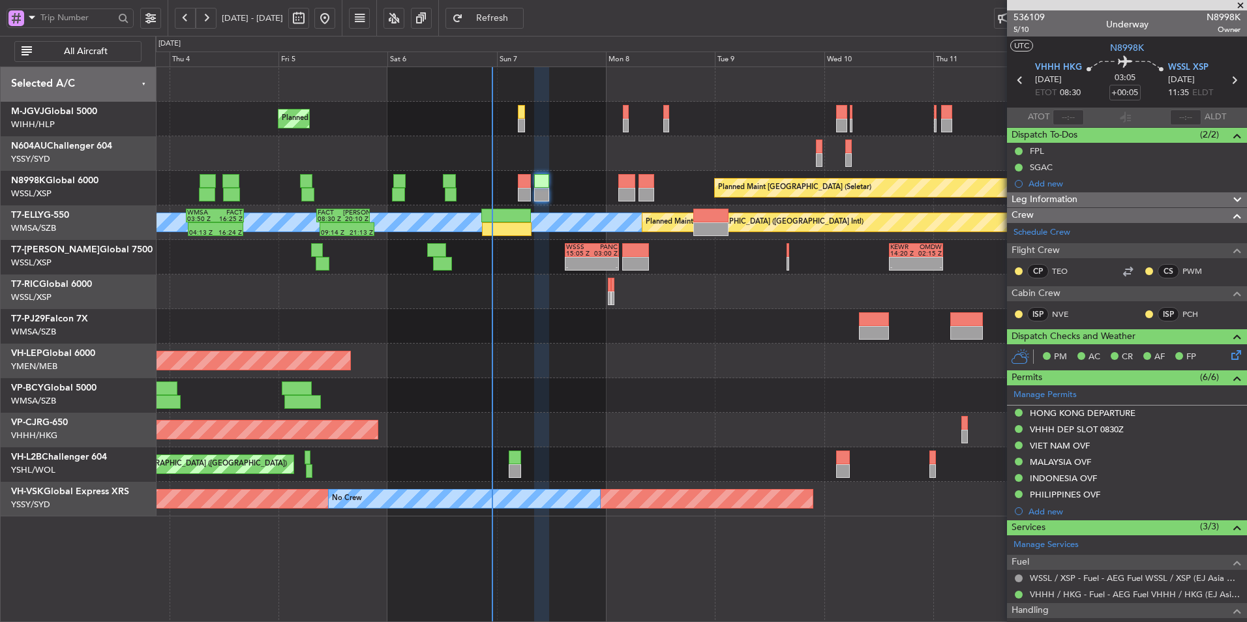
click at [582, 372] on div "Unplanned Maint Wichita (Wichita Mid-continent)" at bounding box center [700, 361] width 1091 height 35
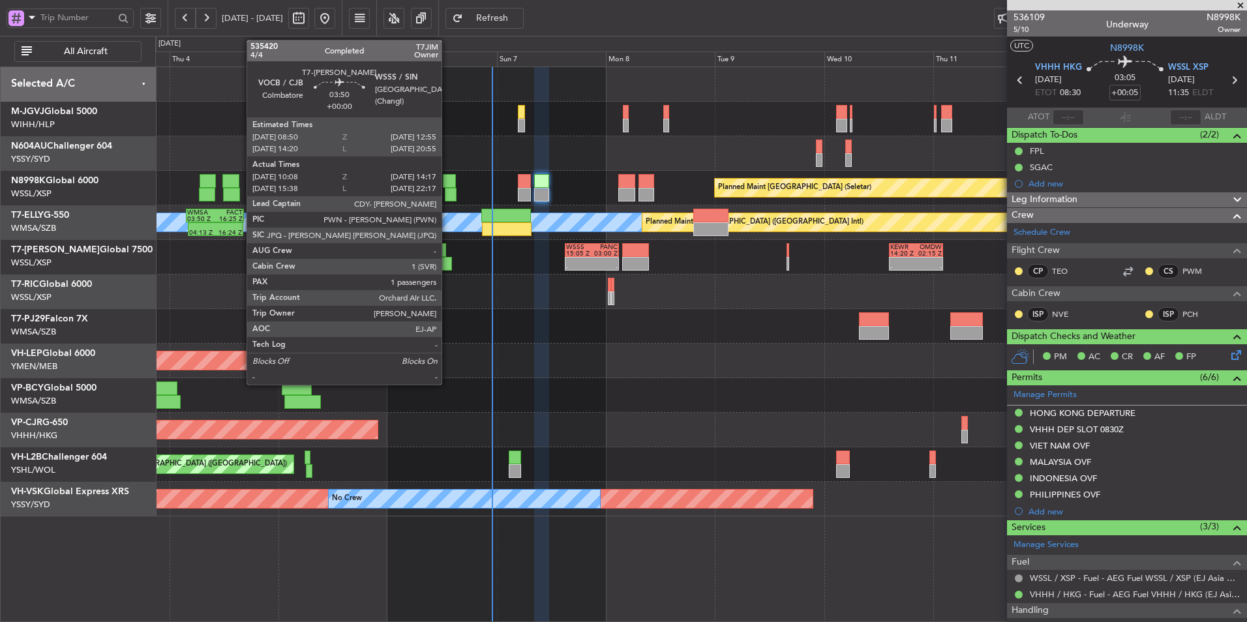
click at [447, 258] on div at bounding box center [442, 264] width 19 height 14
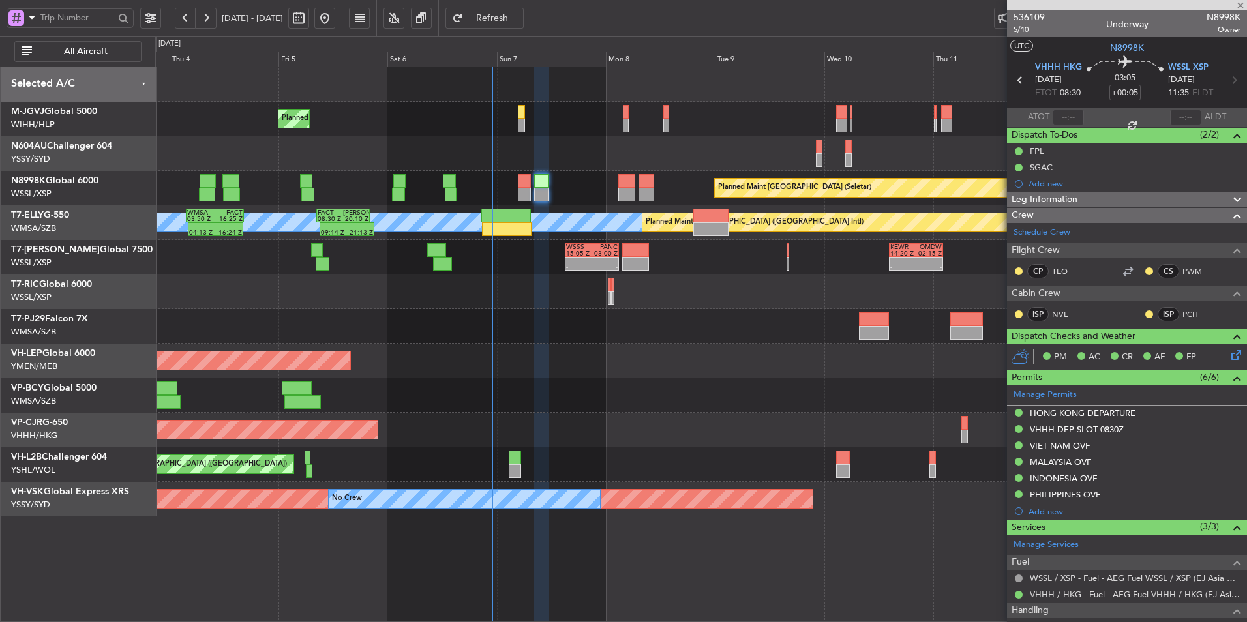
type input "10:18"
type input "14:12"
type input "1"
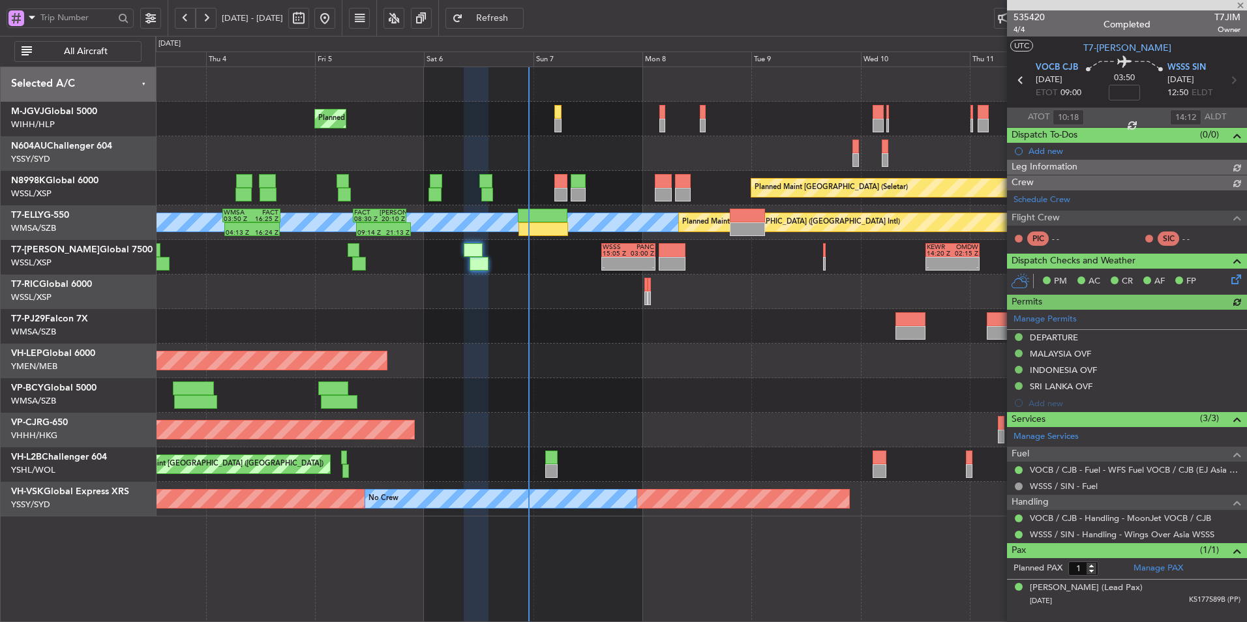
type input "[PERSON_NAME] (HHAFI)"
click at [617, 379] on div "Planned Maint Singapore (Seletar) Planned Maint Singapore (Seletar) Planned Mai…" at bounding box center [700, 291] width 1091 height 449
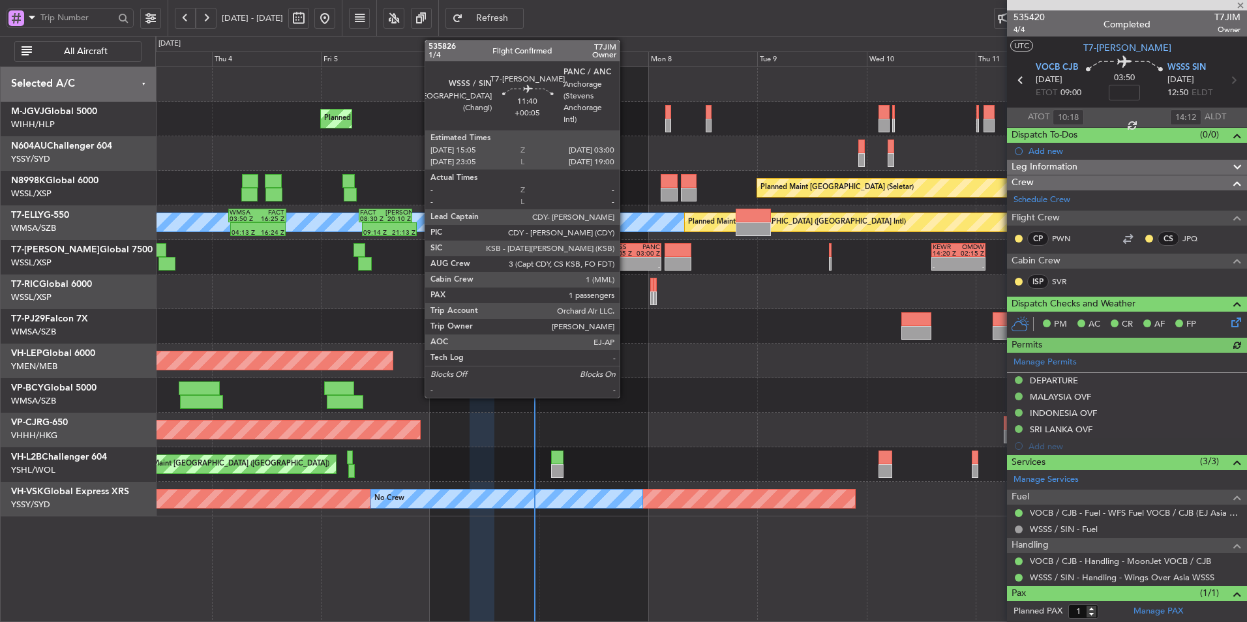
click at [625, 251] on div "15:05 Z" at bounding box center [621, 253] width 26 height 7
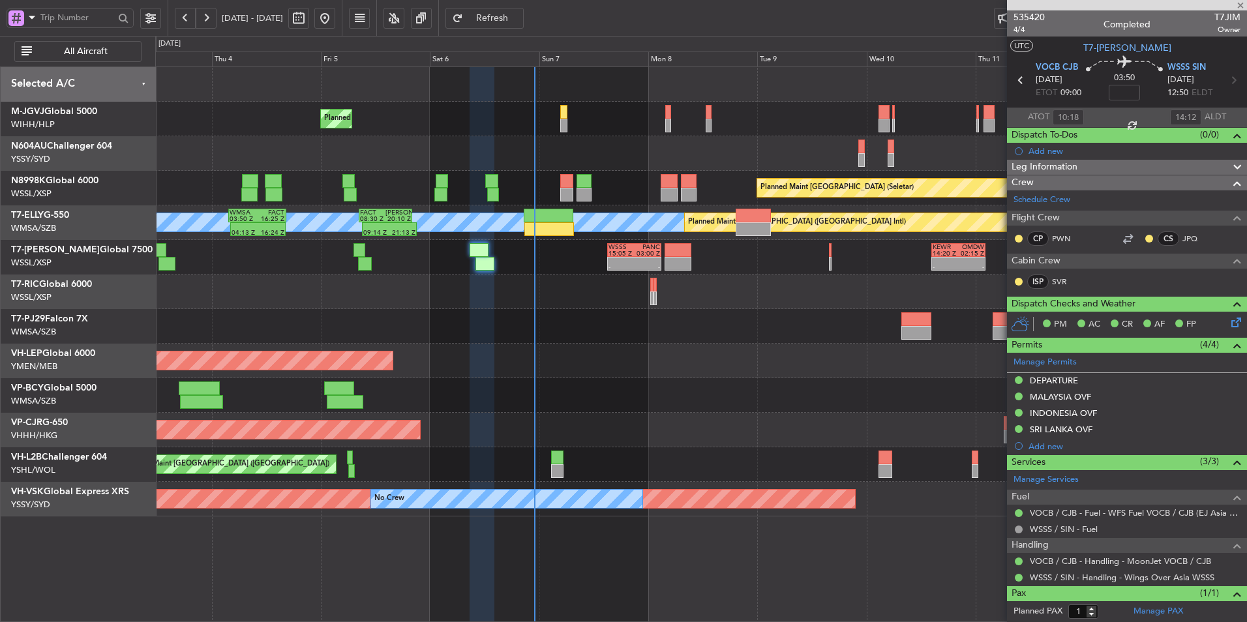
type input "+00:05"
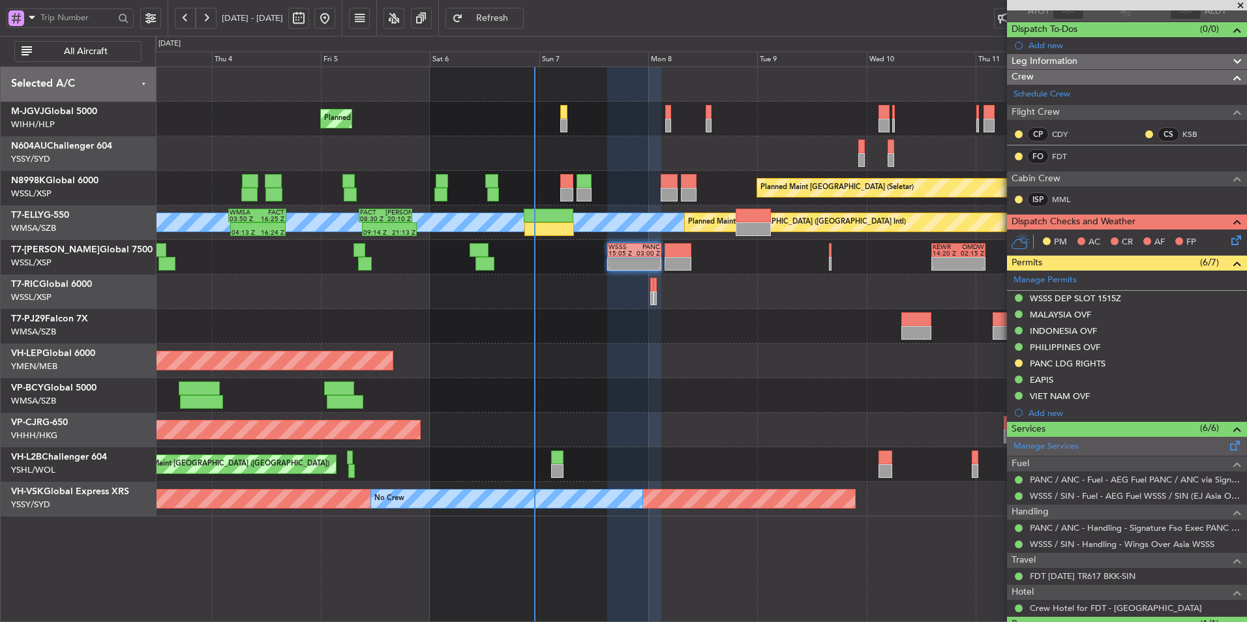
scroll to position [166, 0]
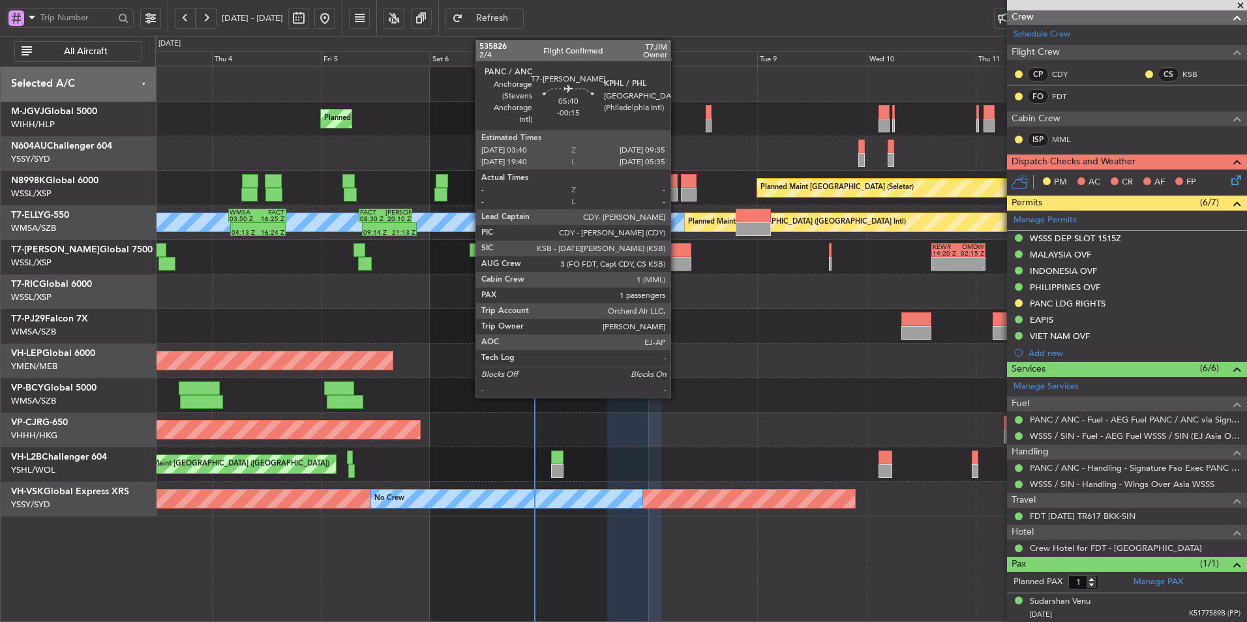
click at [676, 258] on div at bounding box center [677, 264] width 27 height 14
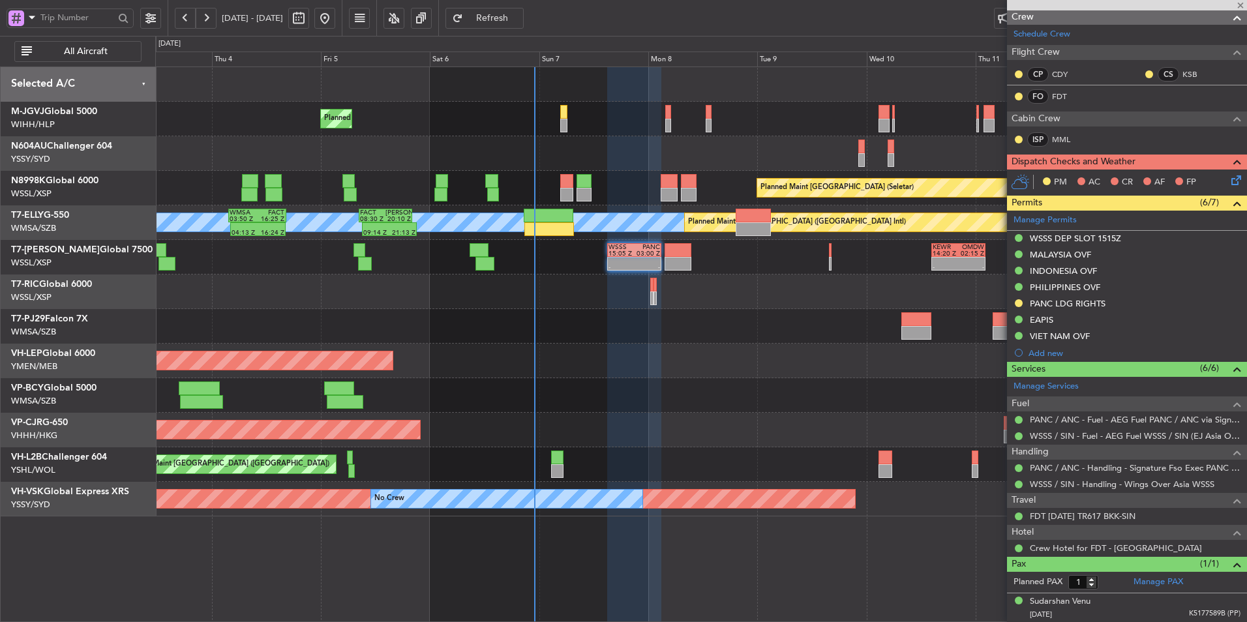
type input "-00:15"
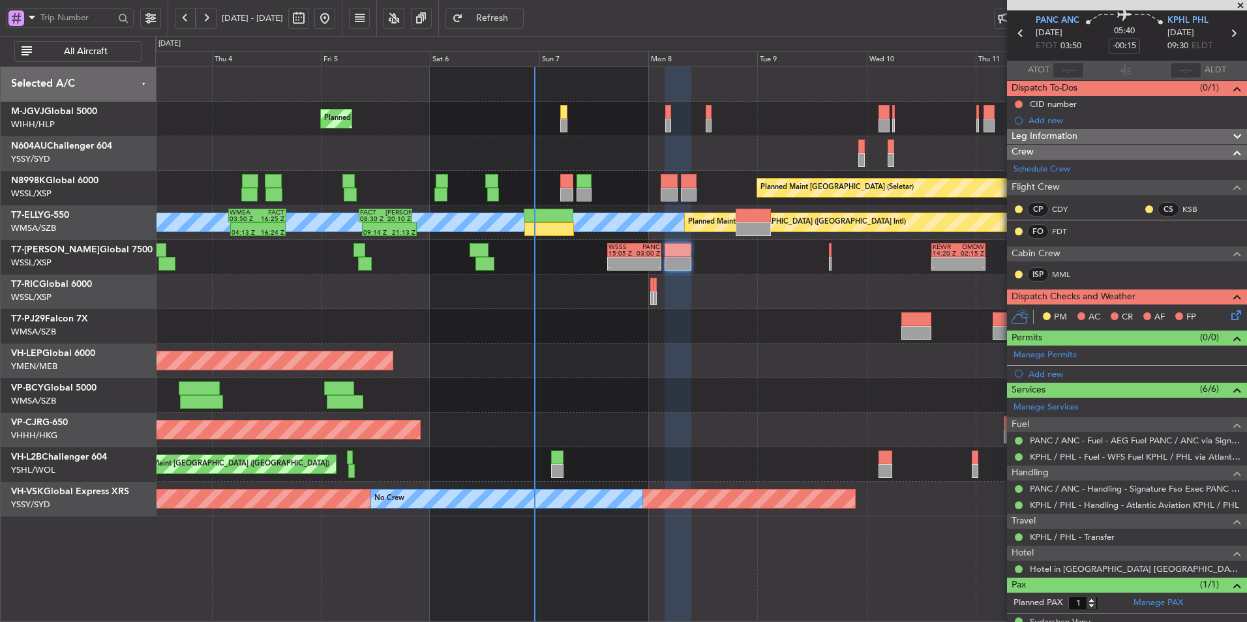
scroll to position [68, 0]
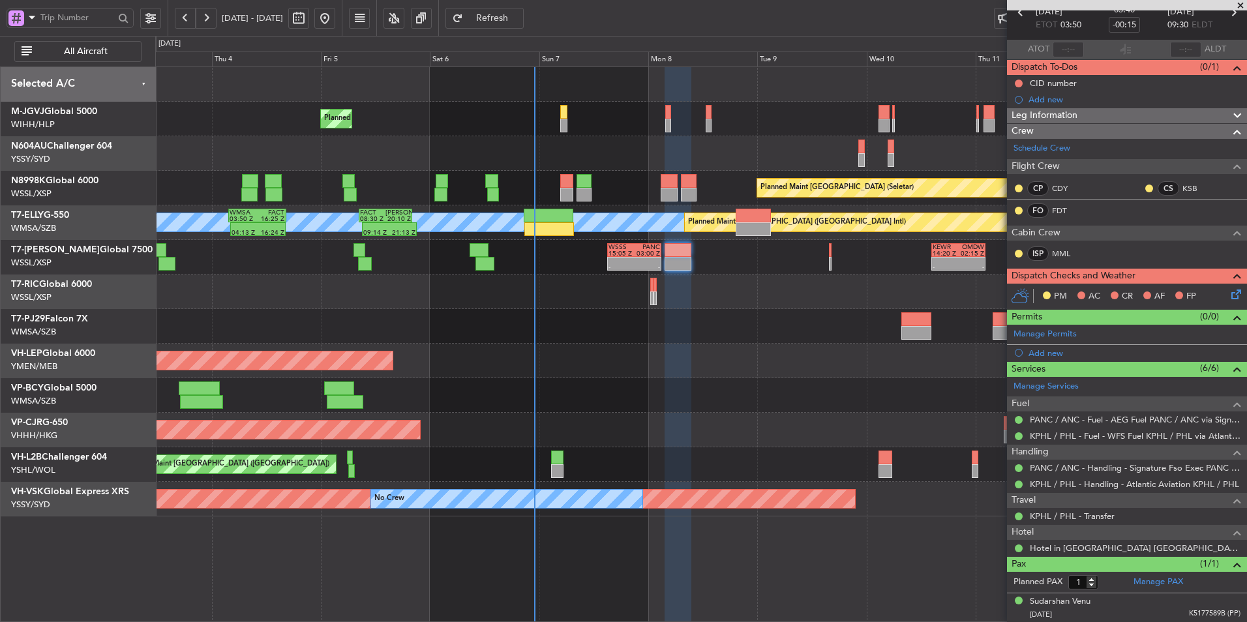
click at [705, 377] on div "Unplanned Maint Wichita (Wichita Mid-continent) Unplanned Maint Wichita (Wichit…" at bounding box center [700, 361] width 1091 height 35
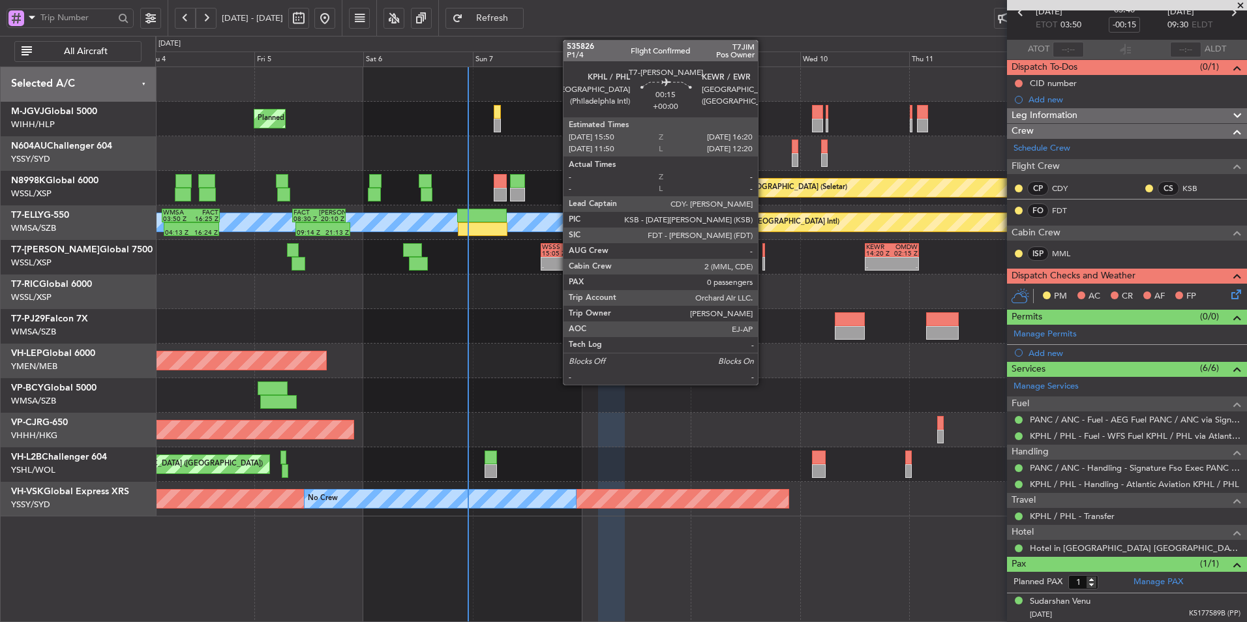
click at [764, 259] on div at bounding box center [763, 264] width 3 height 14
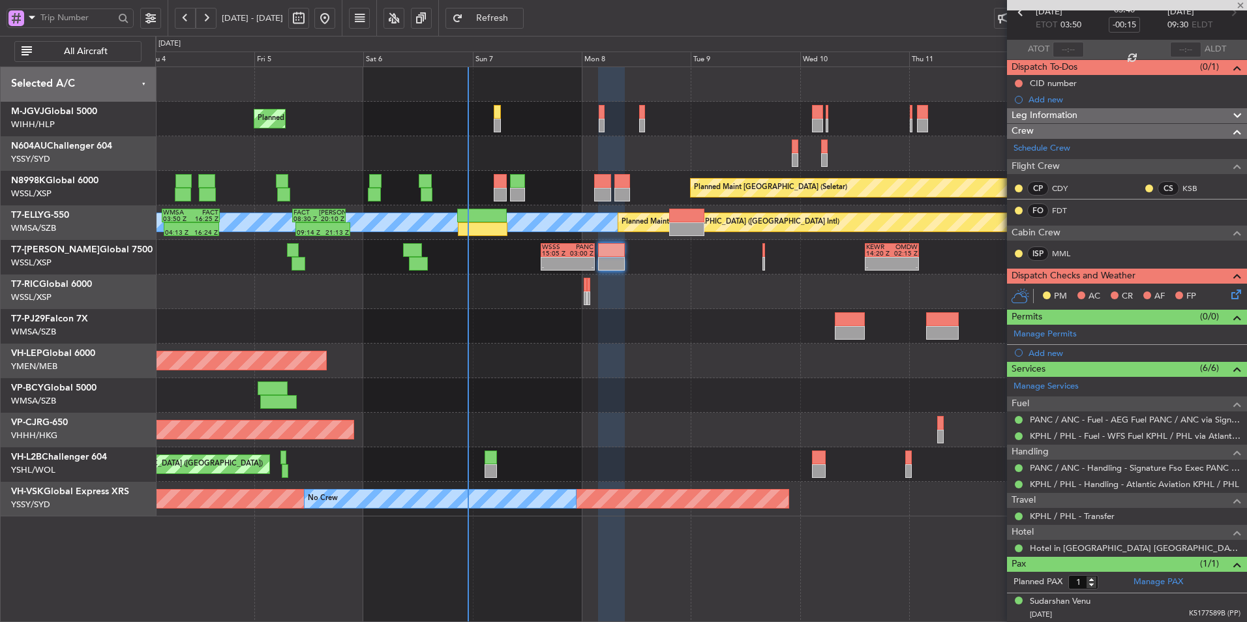
type input "0"
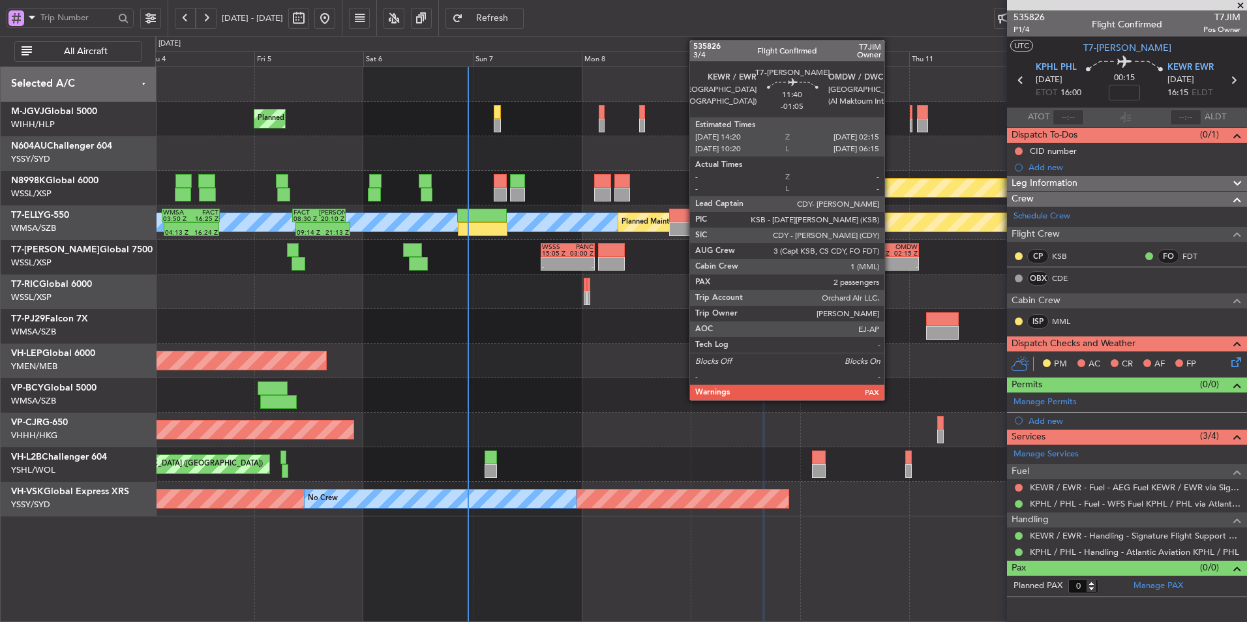
click at [890, 264] on div "-" at bounding box center [879, 267] width 26 height 7
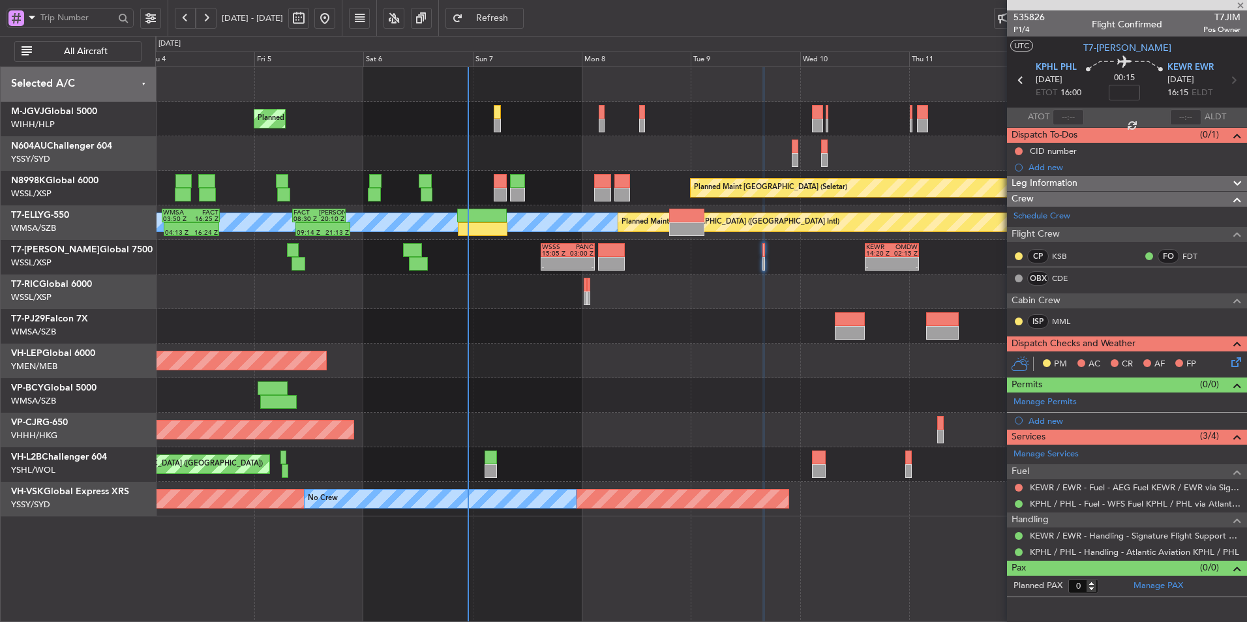
type input "-01:05"
type input "2"
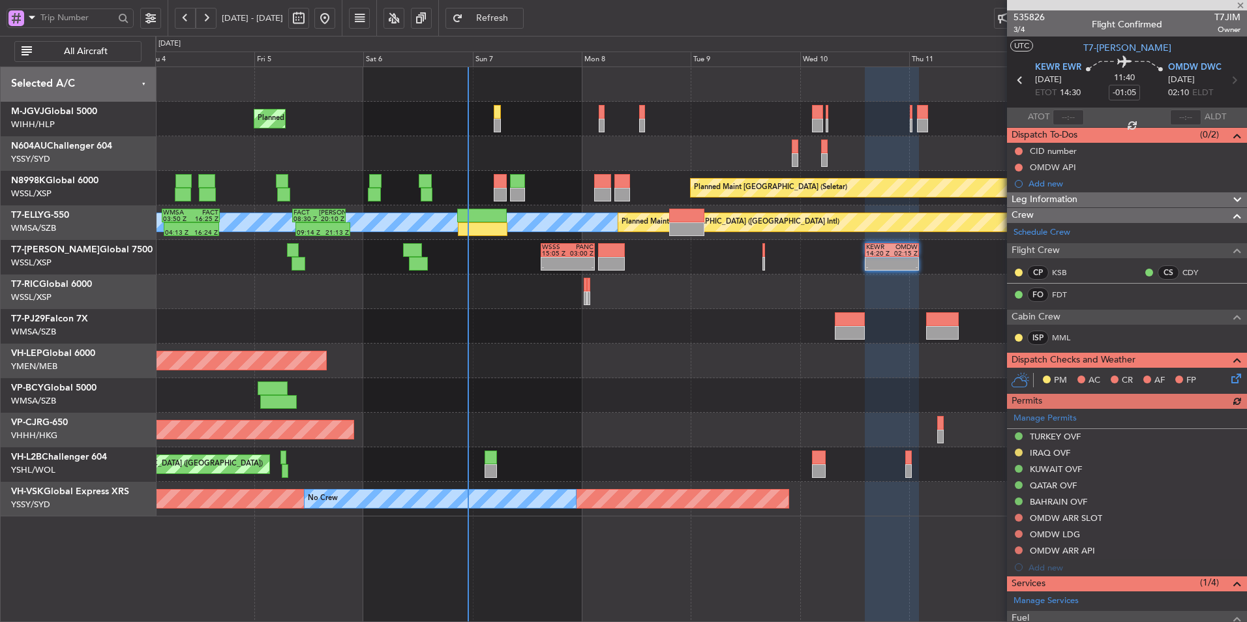
scroll to position [180, 0]
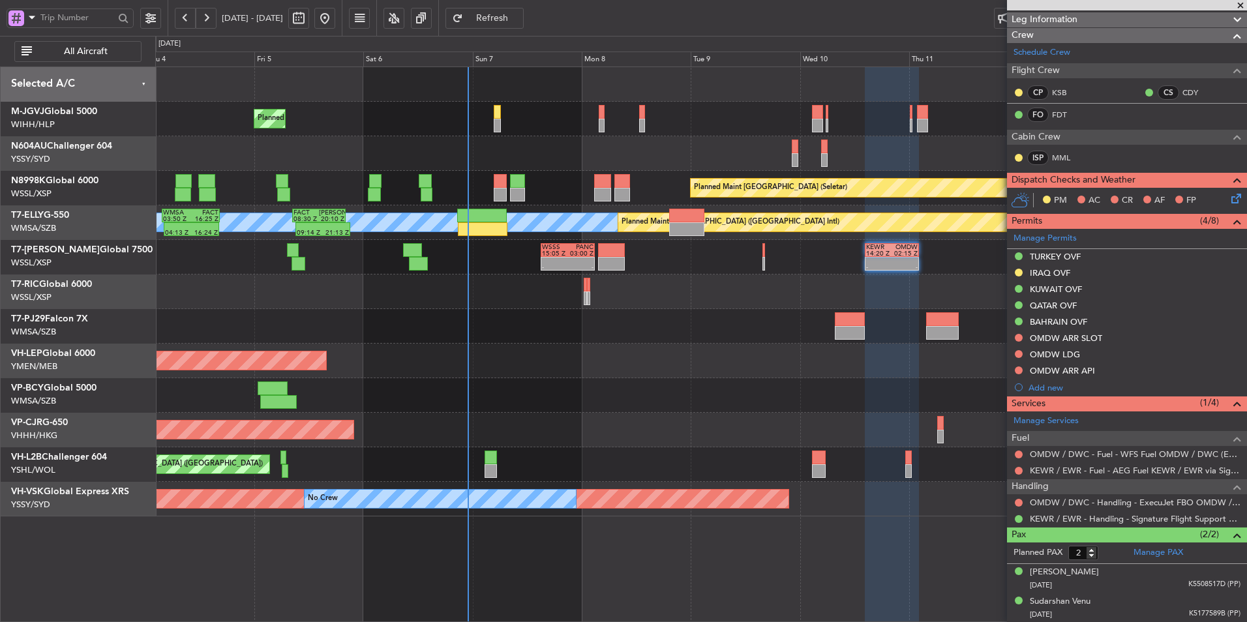
click at [552, 361] on div "Unplanned Maint Wichita (Wichita Mid-continent)" at bounding box center [700, 361] width 1091 height 35
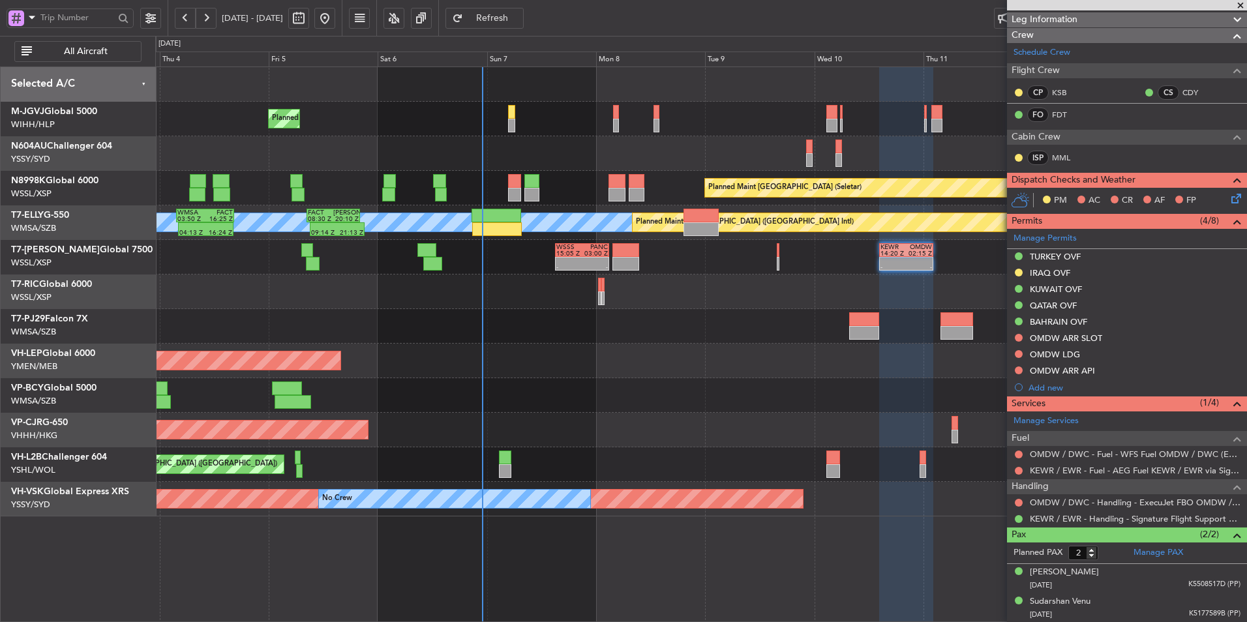
click at [595, 319] on div at bounding box center [700, 326] width 1091 height 35
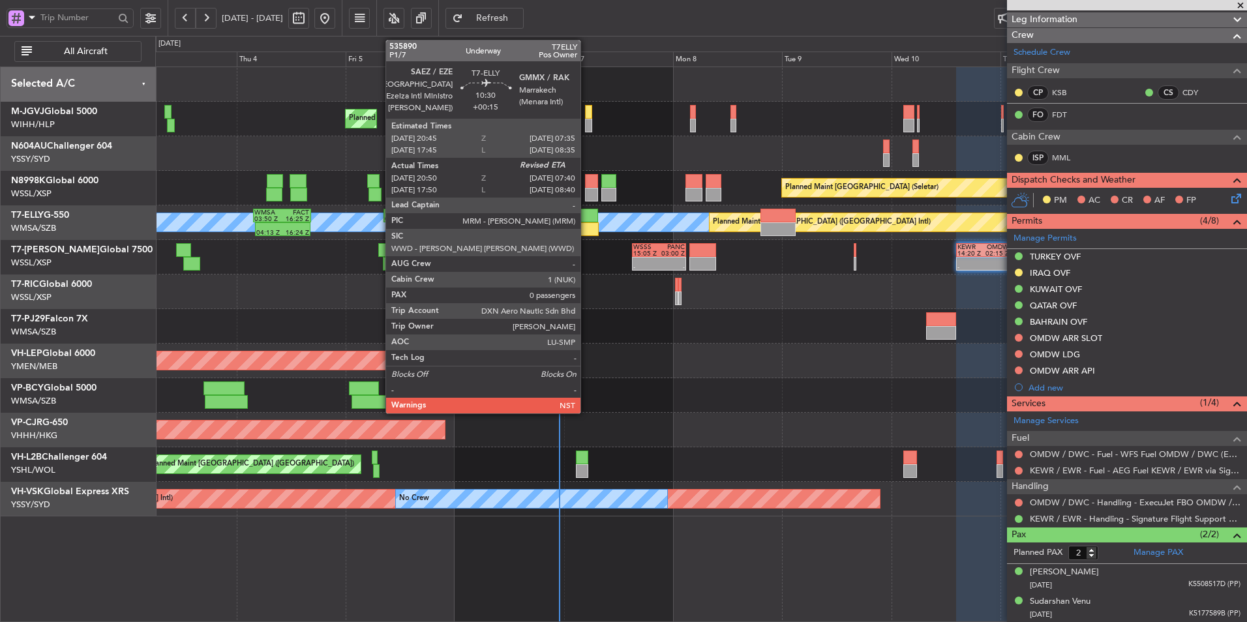
click at [584, 213] on div at bounding box center [573, 216] width 50 height 14
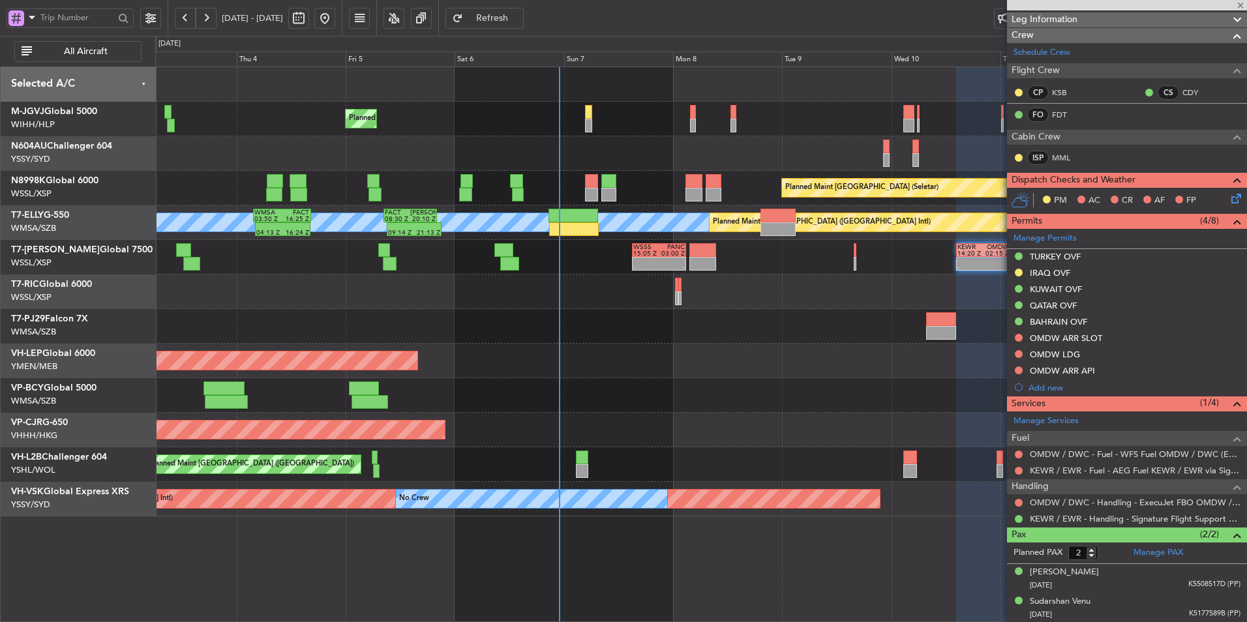
type input "+00:15"
type input "21:05"
type input "0"
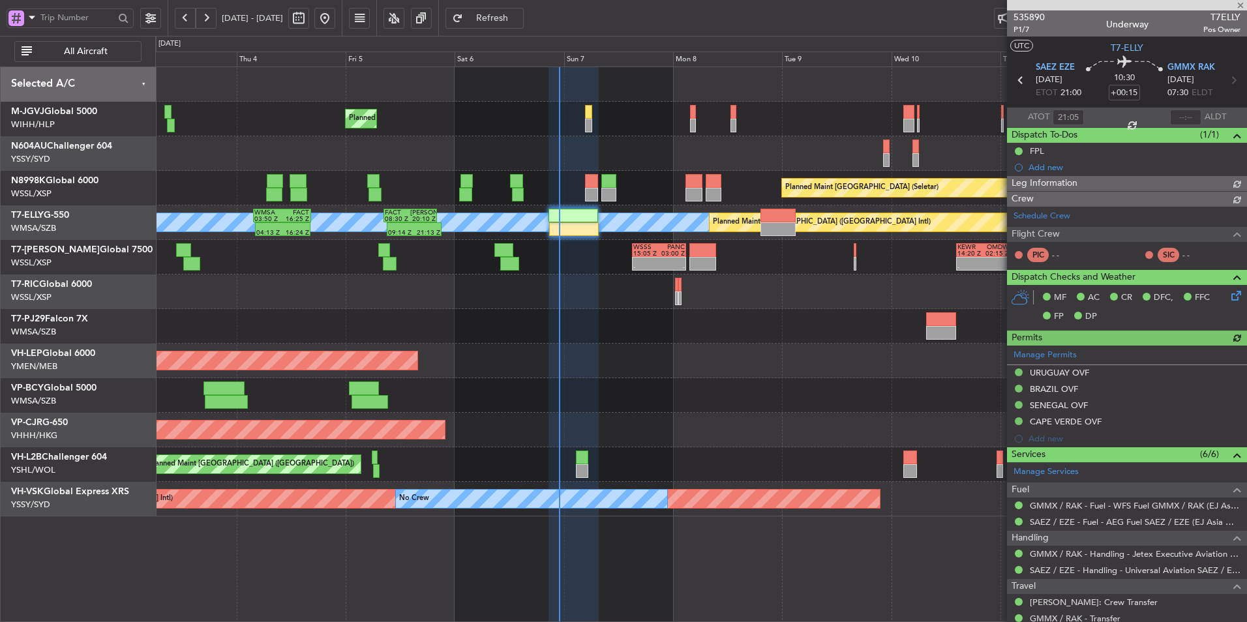
type input "[PERSON_NAME] (HHAFI)"
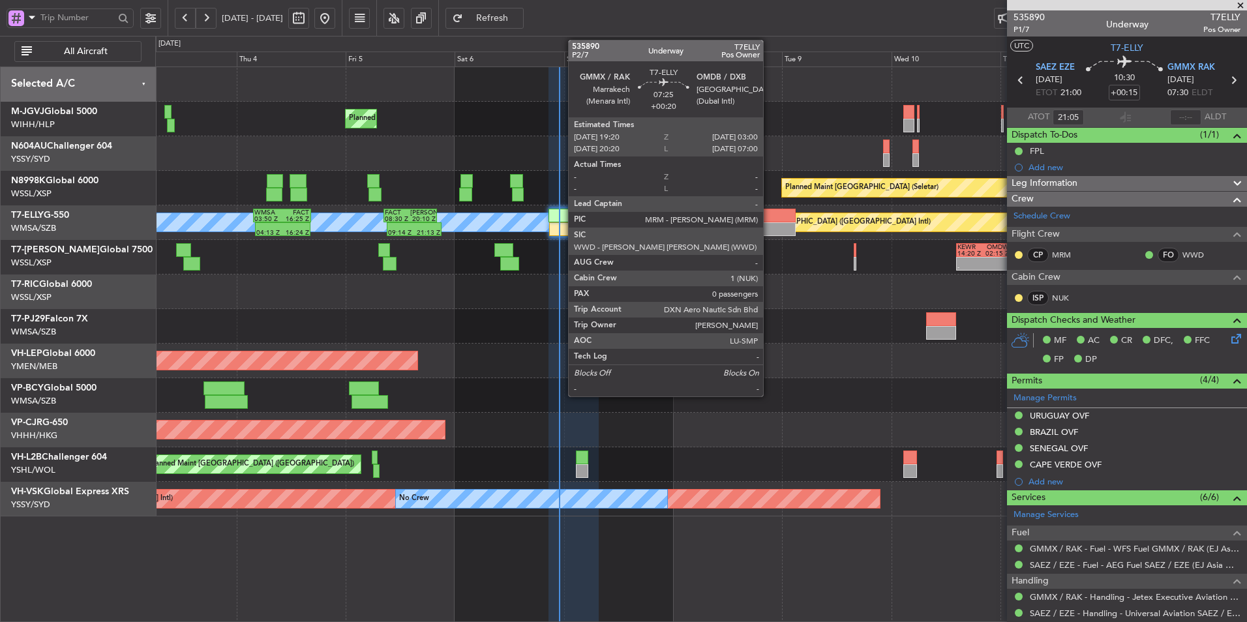
click at [769, 224] on div at bounding box center [777, 229] width 35 height 14
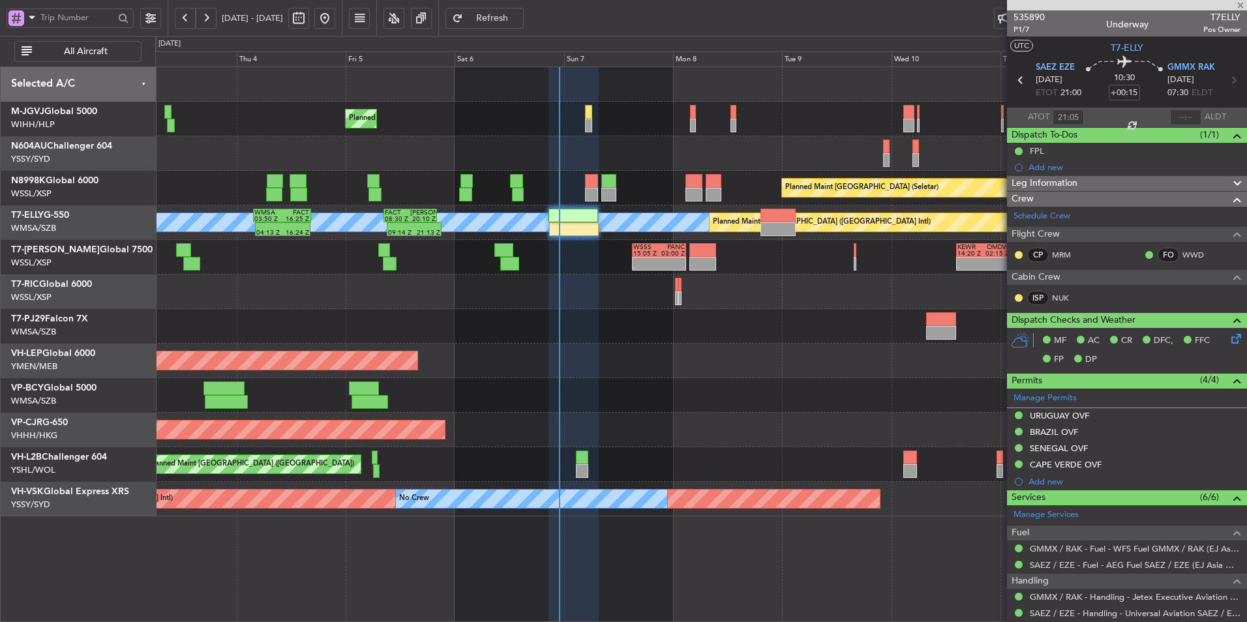
type input "+00:20"
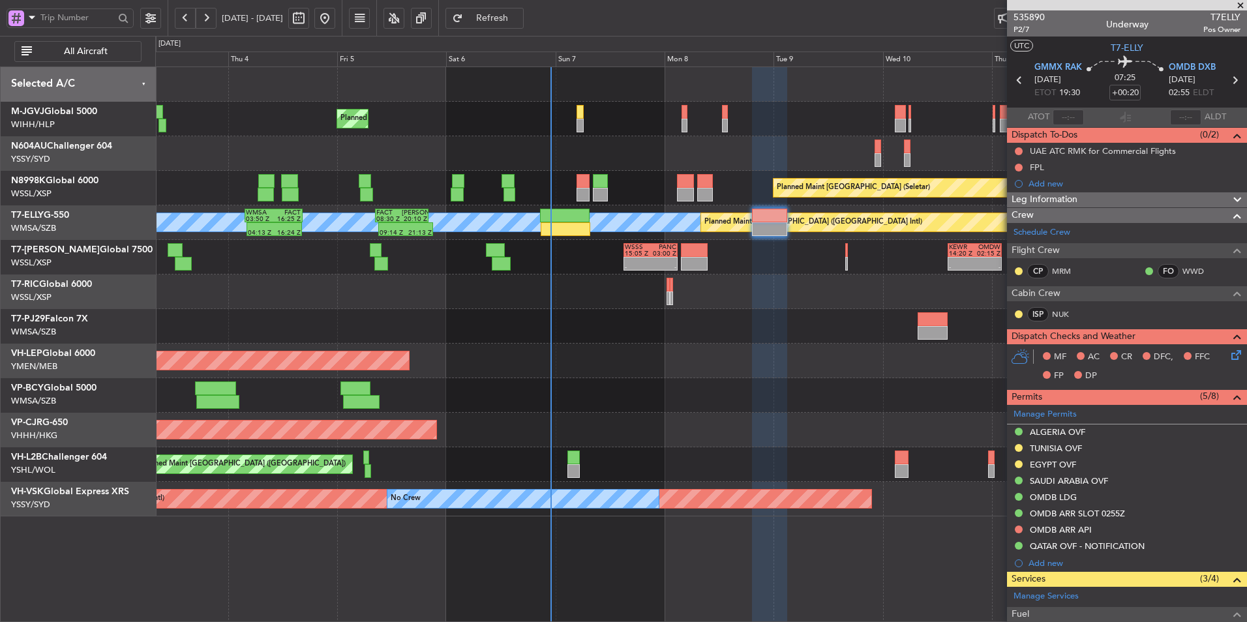
click at [714, 366] on div "Unplanned Maint Wichita (Wichita Mid-continent) Unplanned Maint Wichita (Wichit…" at bounding box center [700, 361] width 1091 height 35
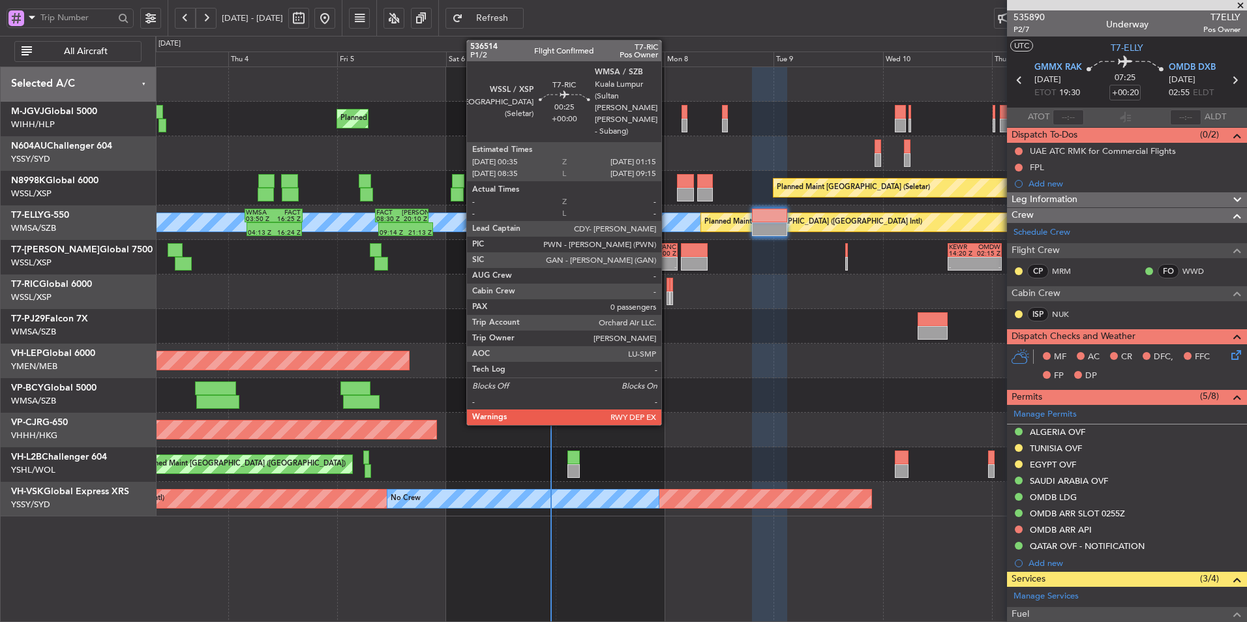
click at [667, 291] on div at bounding box center [667, 298] width 3 height 14
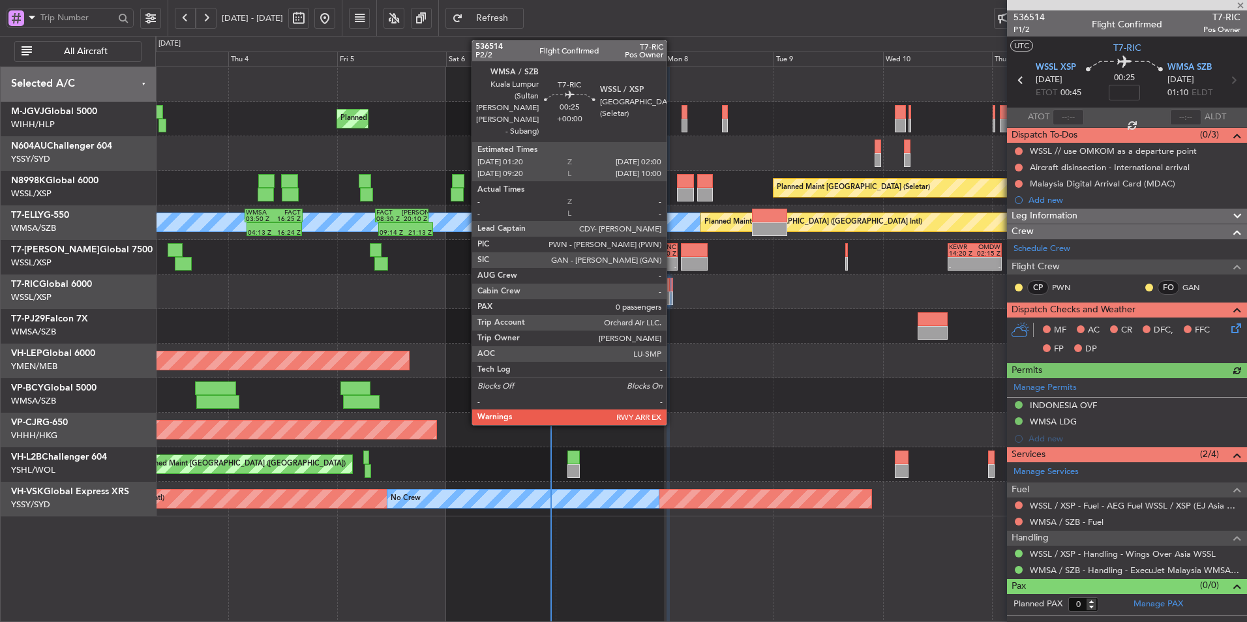
click at [672, 289] on div at bounding box center [671, 285] width 3 height 14
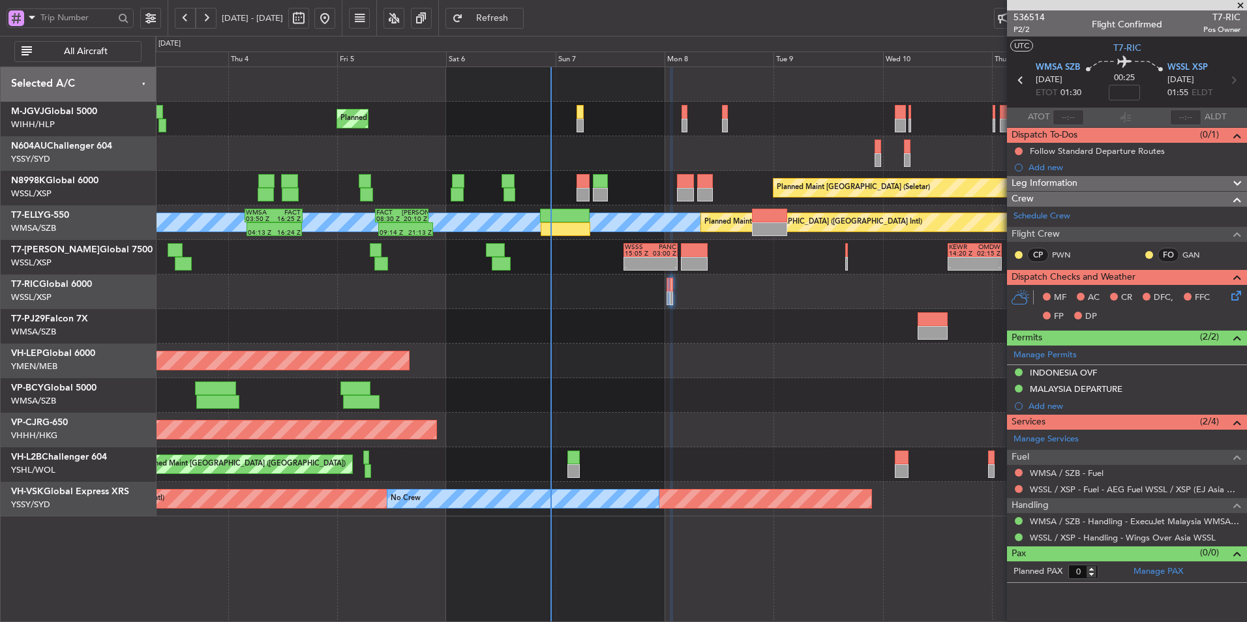
click at [329, 322] on div at bounding box center [700, 326] width 1091 height 35
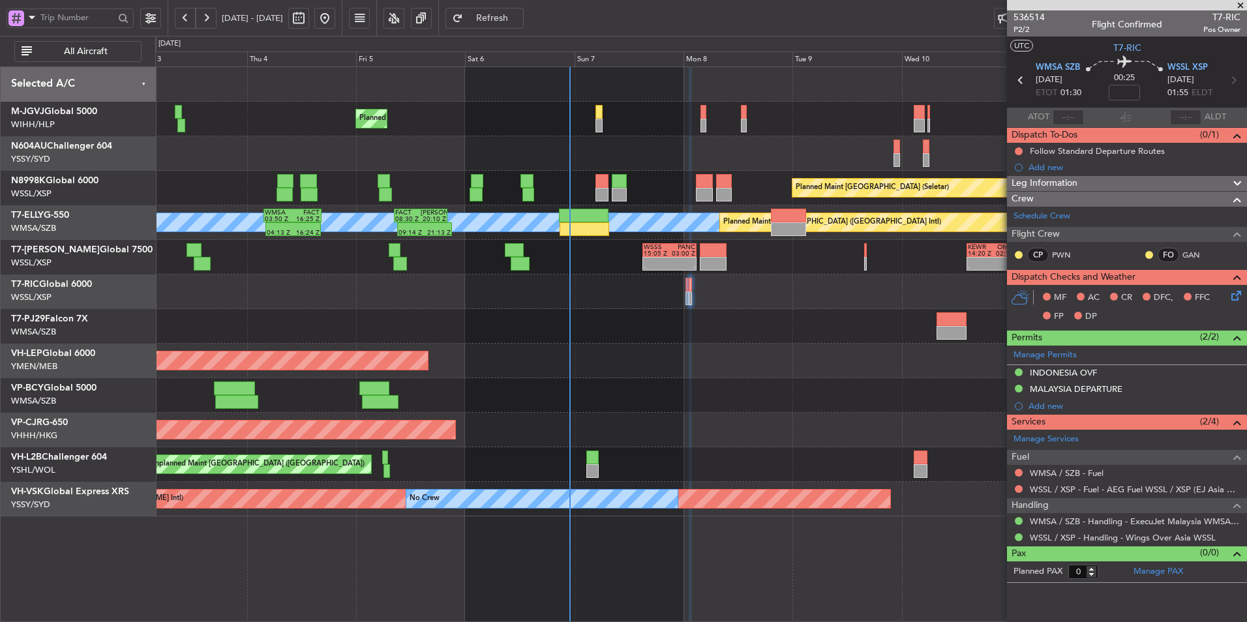
click at [330, 326] on div at bounding box center [700, 326] width 1091 height 35
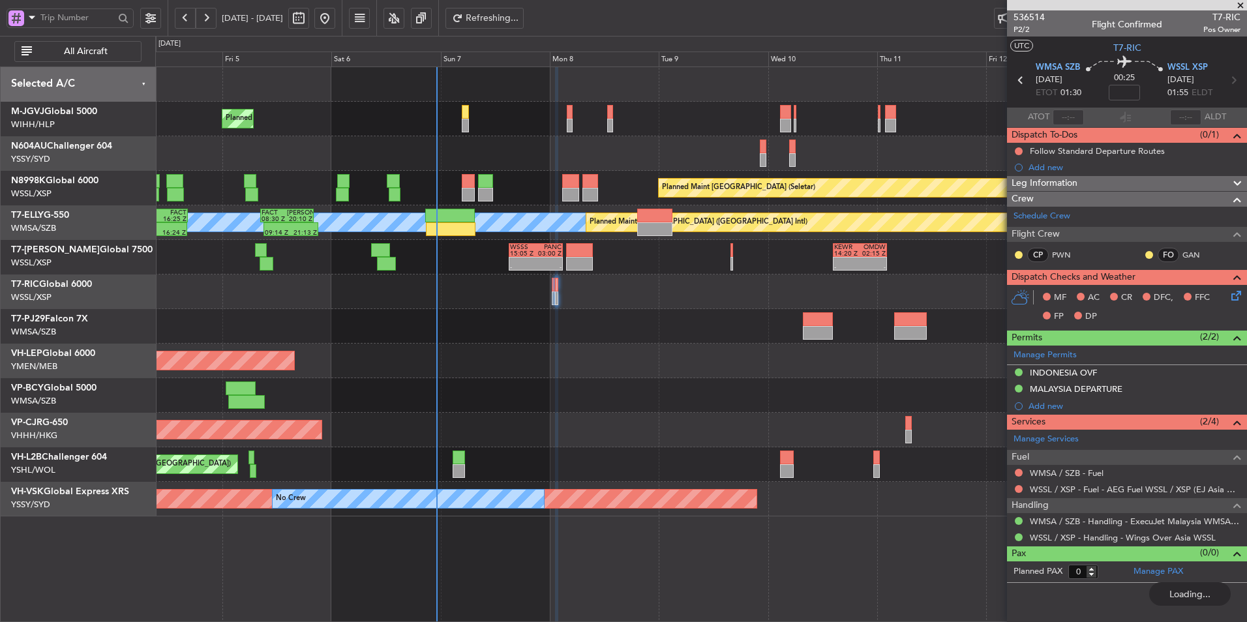
click at [517, 318] on div at bounding box center [700, 326] width 1091 height 35
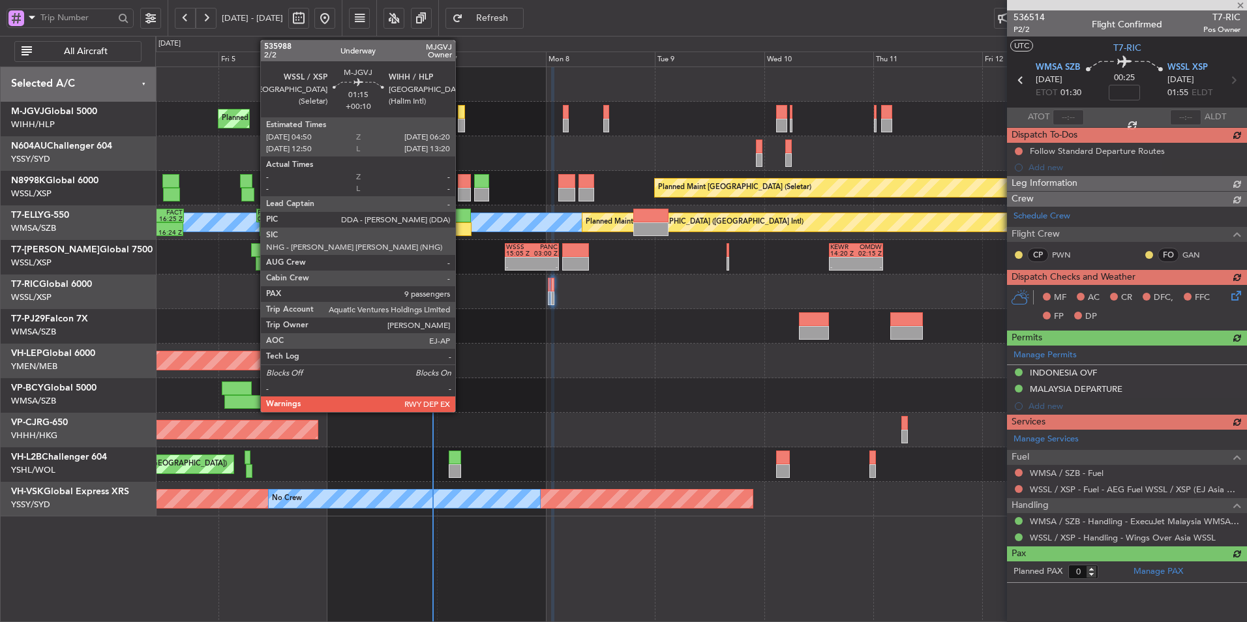
click at [461, 117] on div at bounding box center [461, 112] width 7 height 14
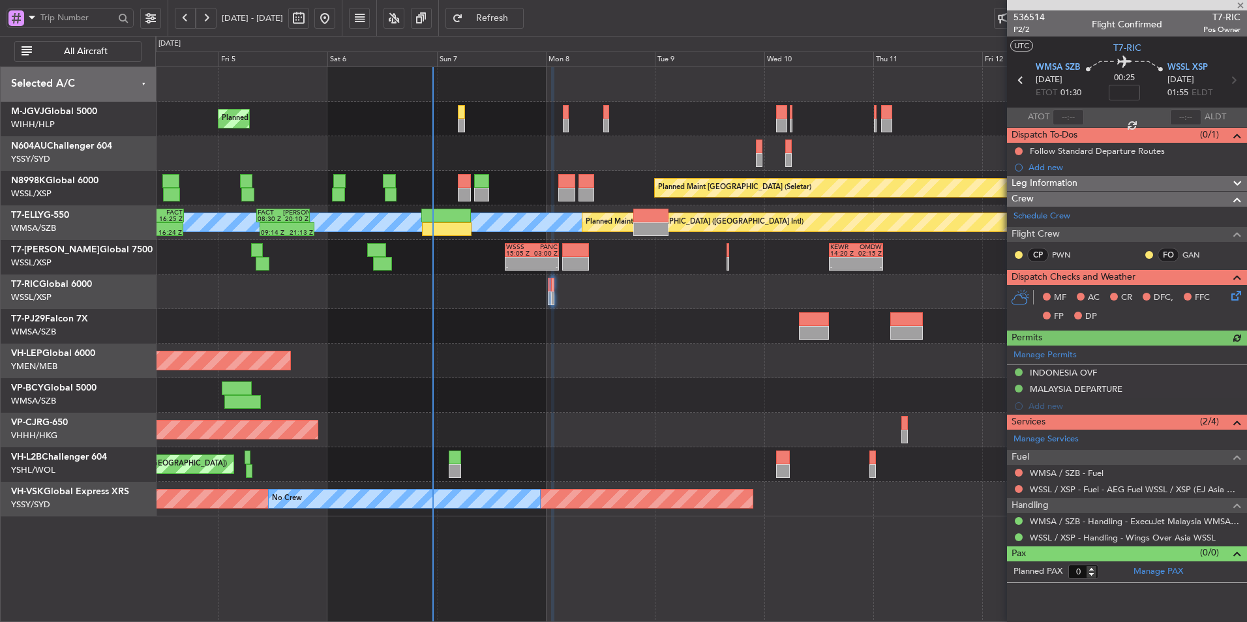
type input "+00:10"
type input "9"
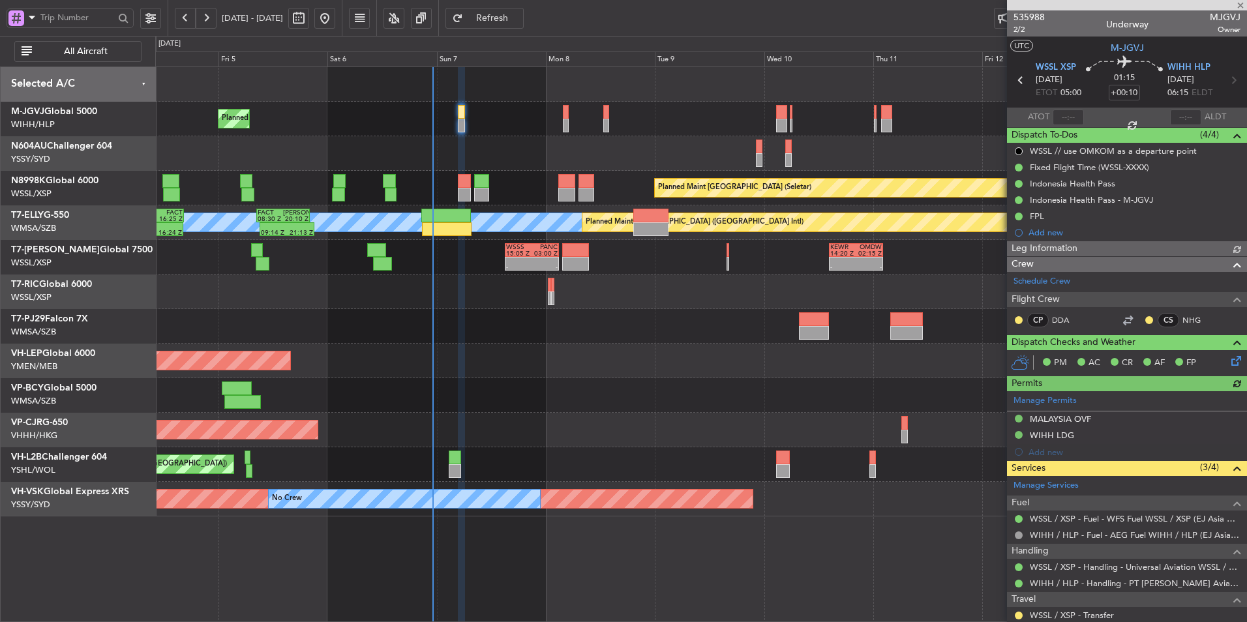
type input "[PERSON_NAME] (HHAFI)"
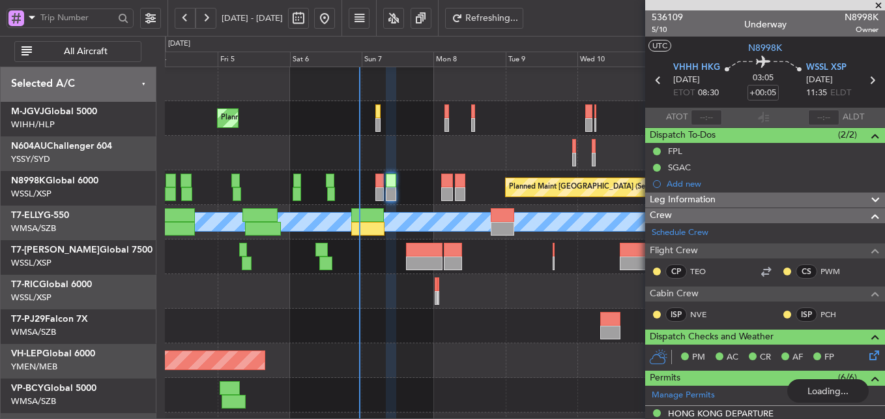
scroll to position [1, 0]
type input "[PERSON_NAME] (HHAFI)"
